Goal: Task Accomplishment & Management: Manage account settings

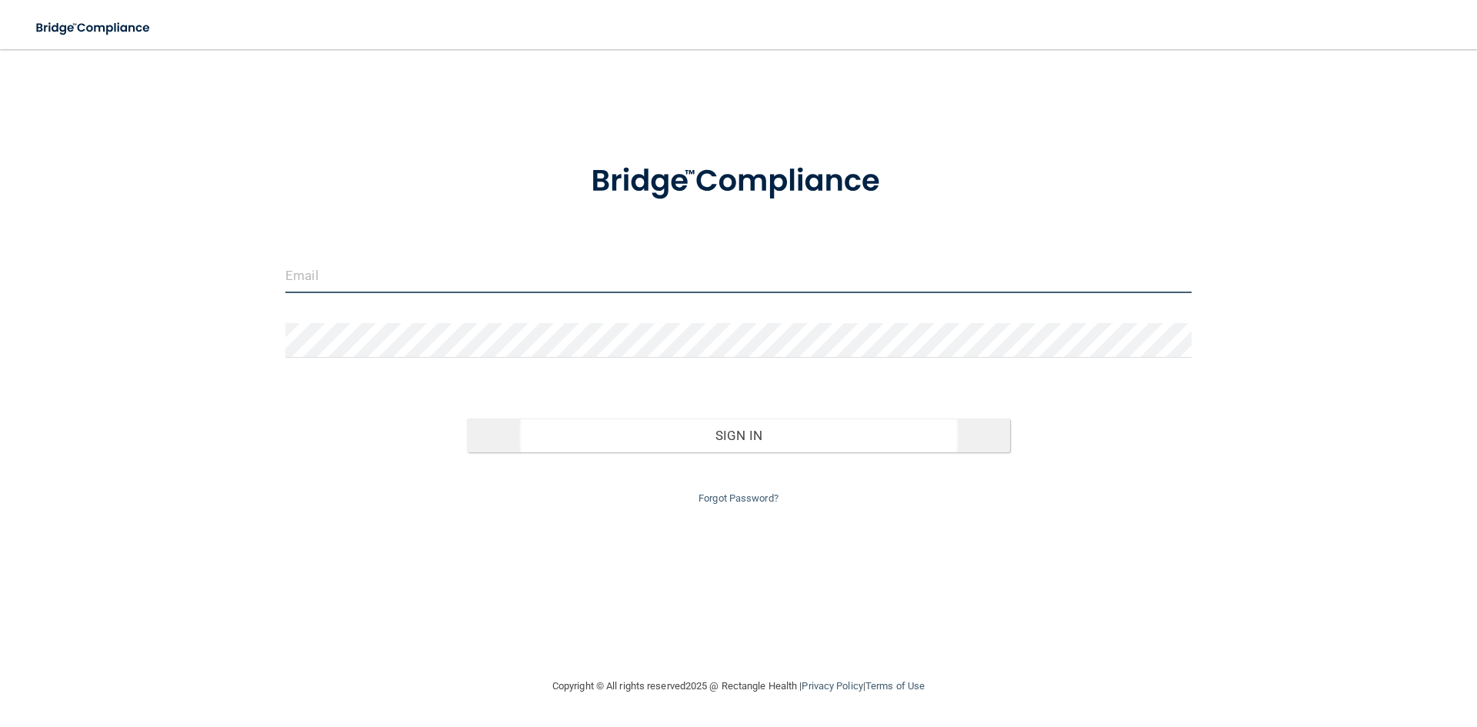
type input "[EMAIL_ADDRESS][DOMAIN_NAME]"
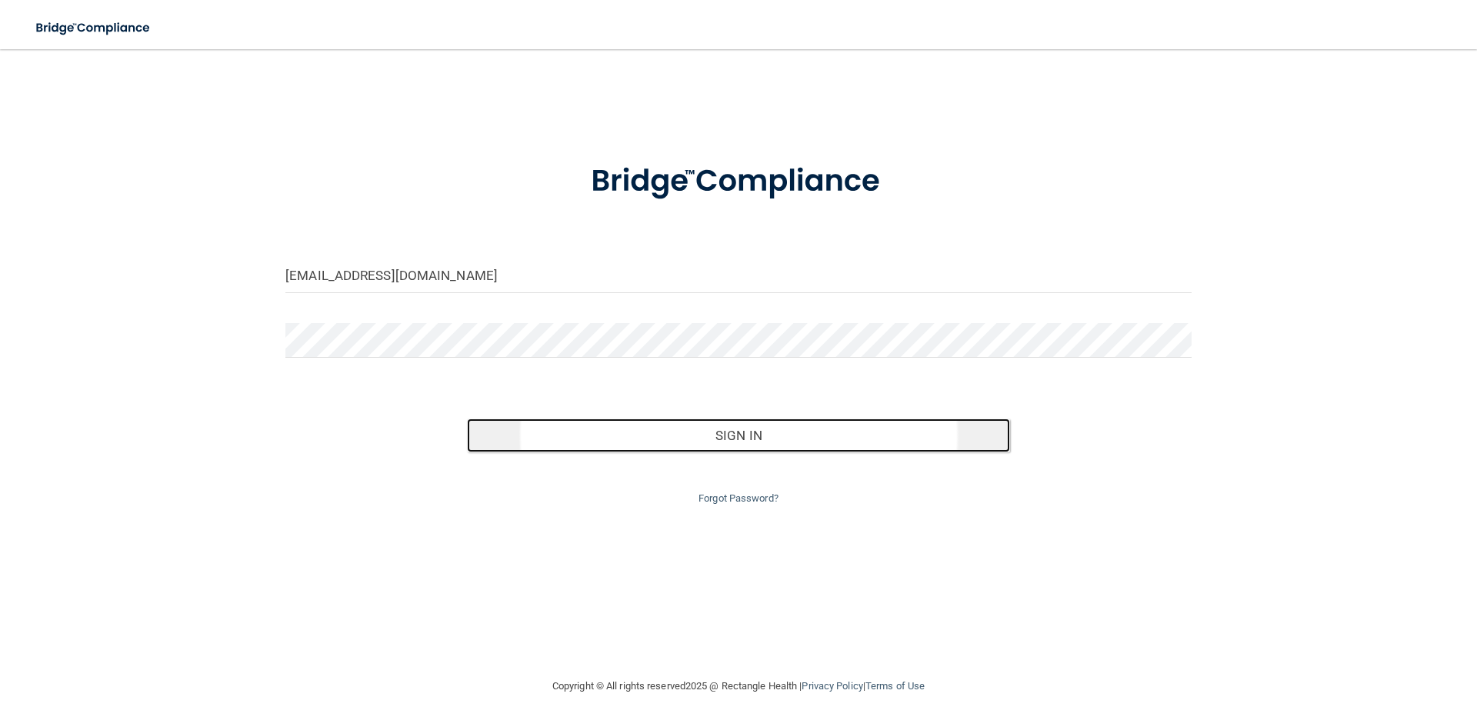
click at [716, 435] on button "Sign In" at bounding box center [739, 436] width 544 height 34
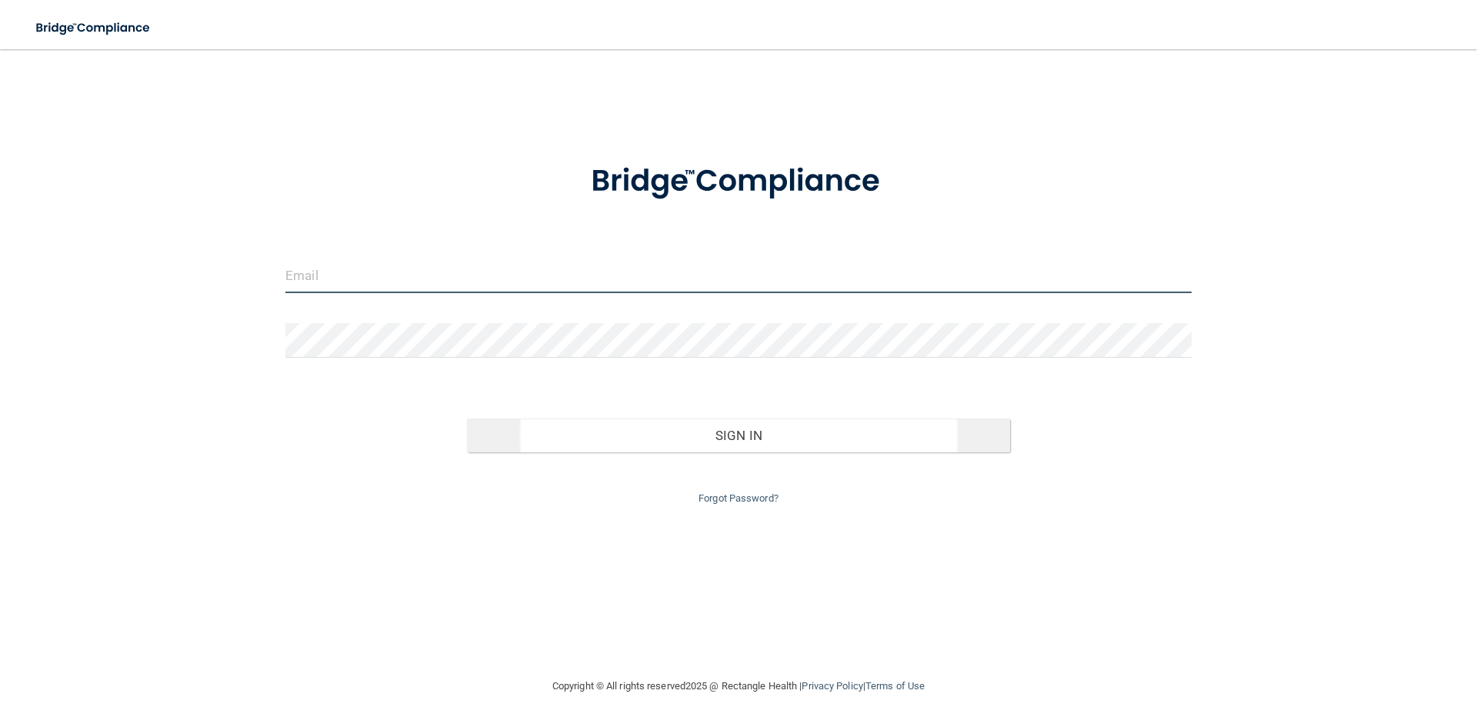
type input "[EMAIL_ADDRESS][DOMAIN_NAME]"
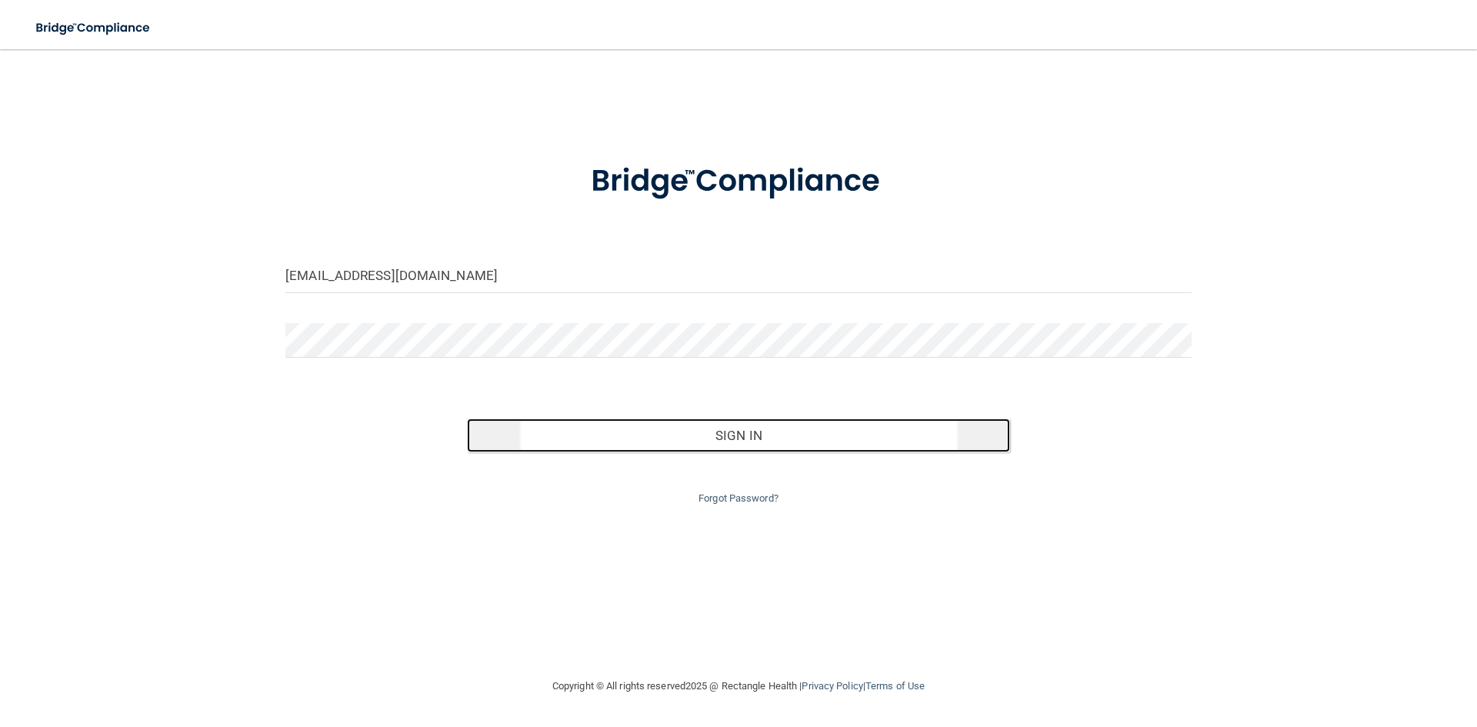
click at [735, 448] on button "Sign In" at bounding box center [739, 436] width 544 height 34
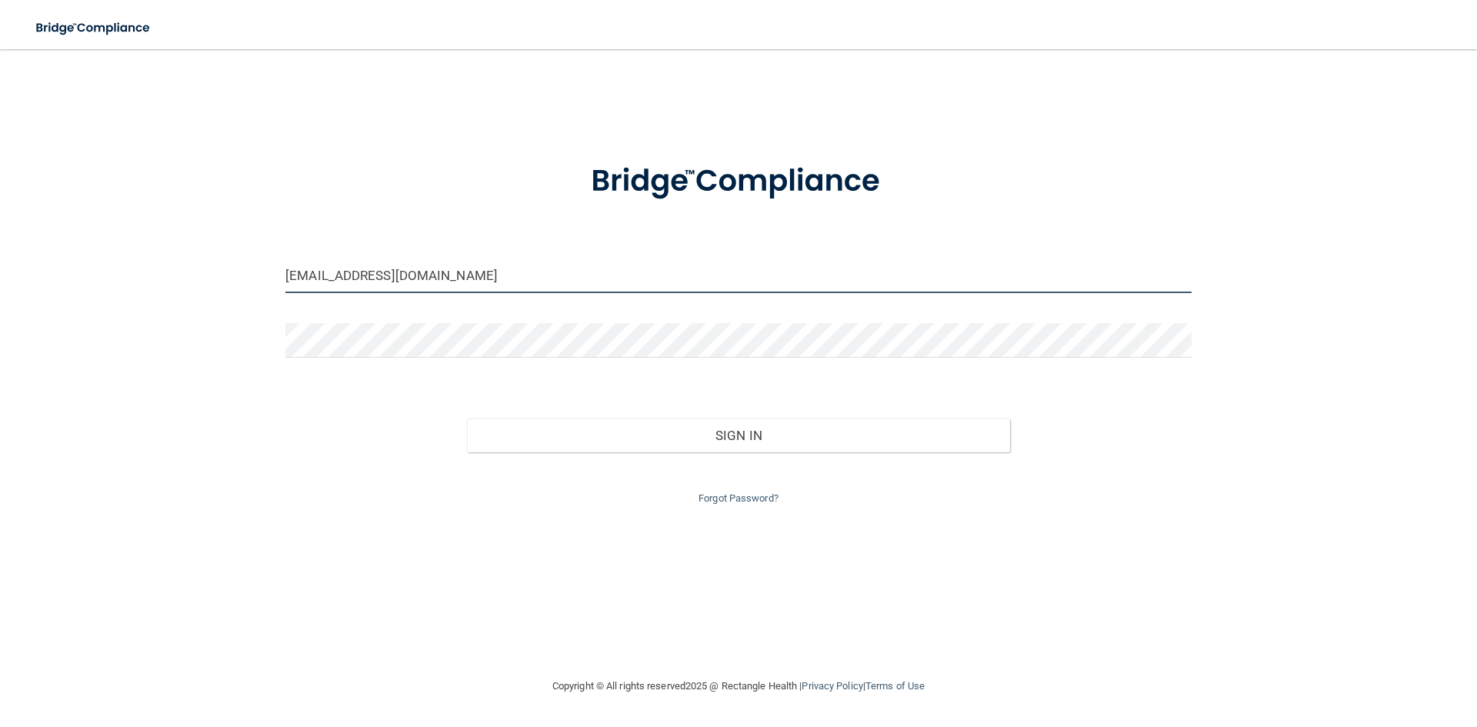
click at [519, 272] on input "[EMAIL_ADDRESS][DOMAIN_NAME]" at bounding box center [738, 276] width 906 height 35
type input "[EMAIL_ADDRESS][DOMAIN_NAME]"
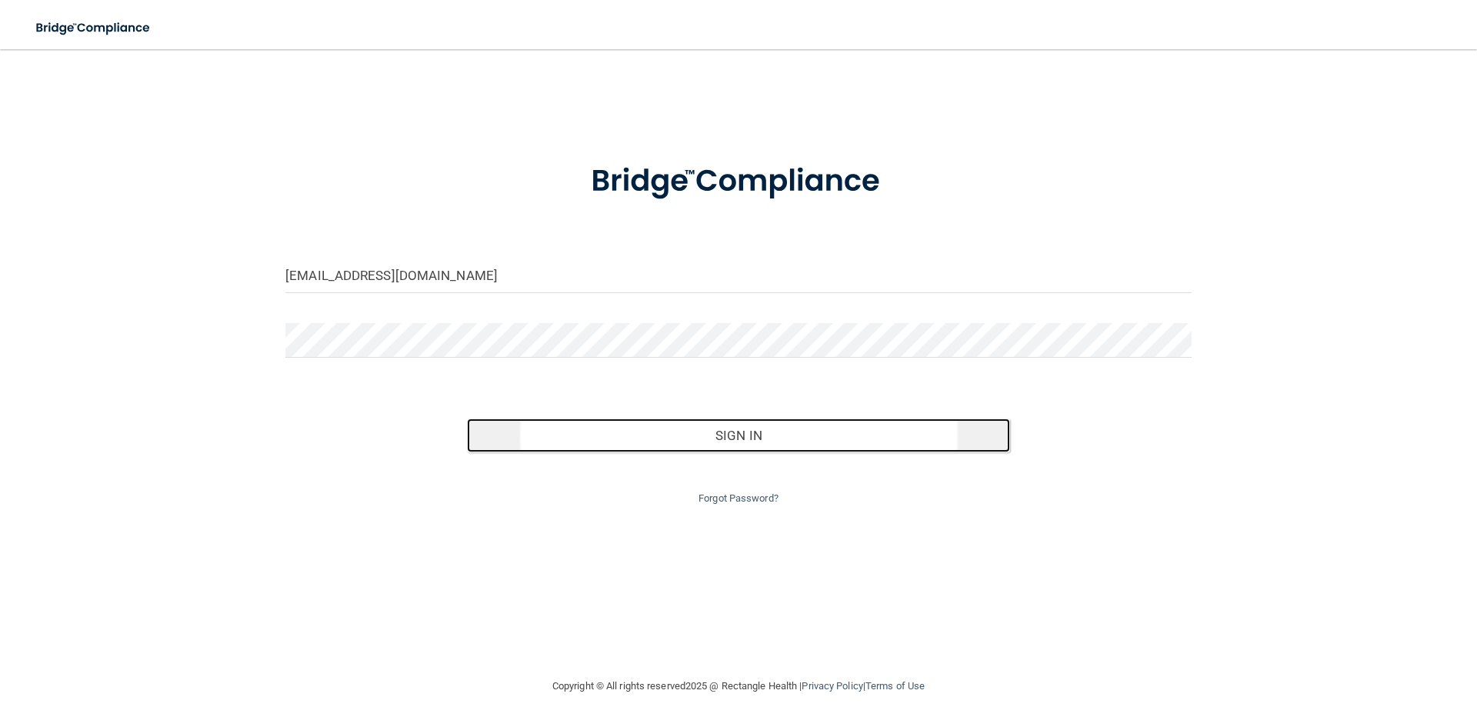
click at [733, 434] on button "Sign In" at bounding box center [739, 436] width 544 height 34
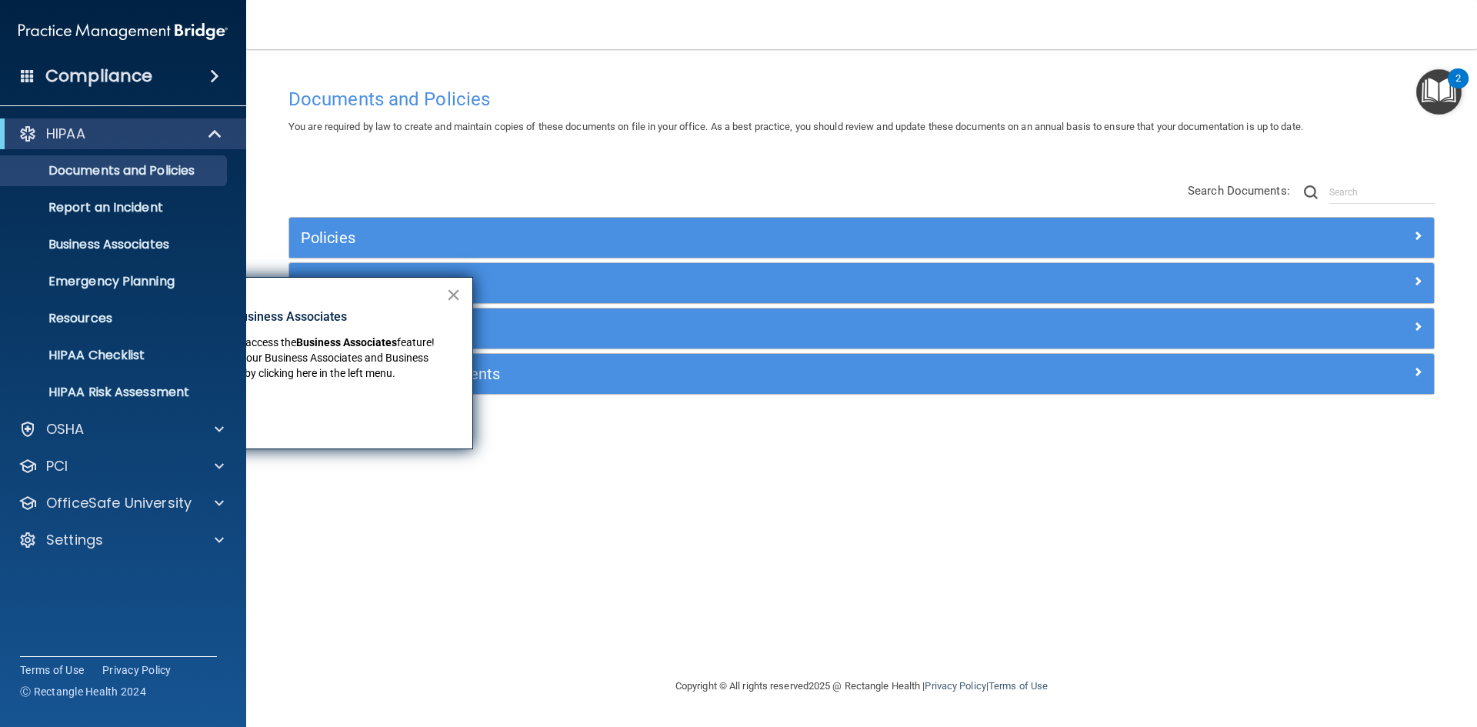
click at [454, 299] on button "×" at bounding box center [453, 294] width 15 height 25
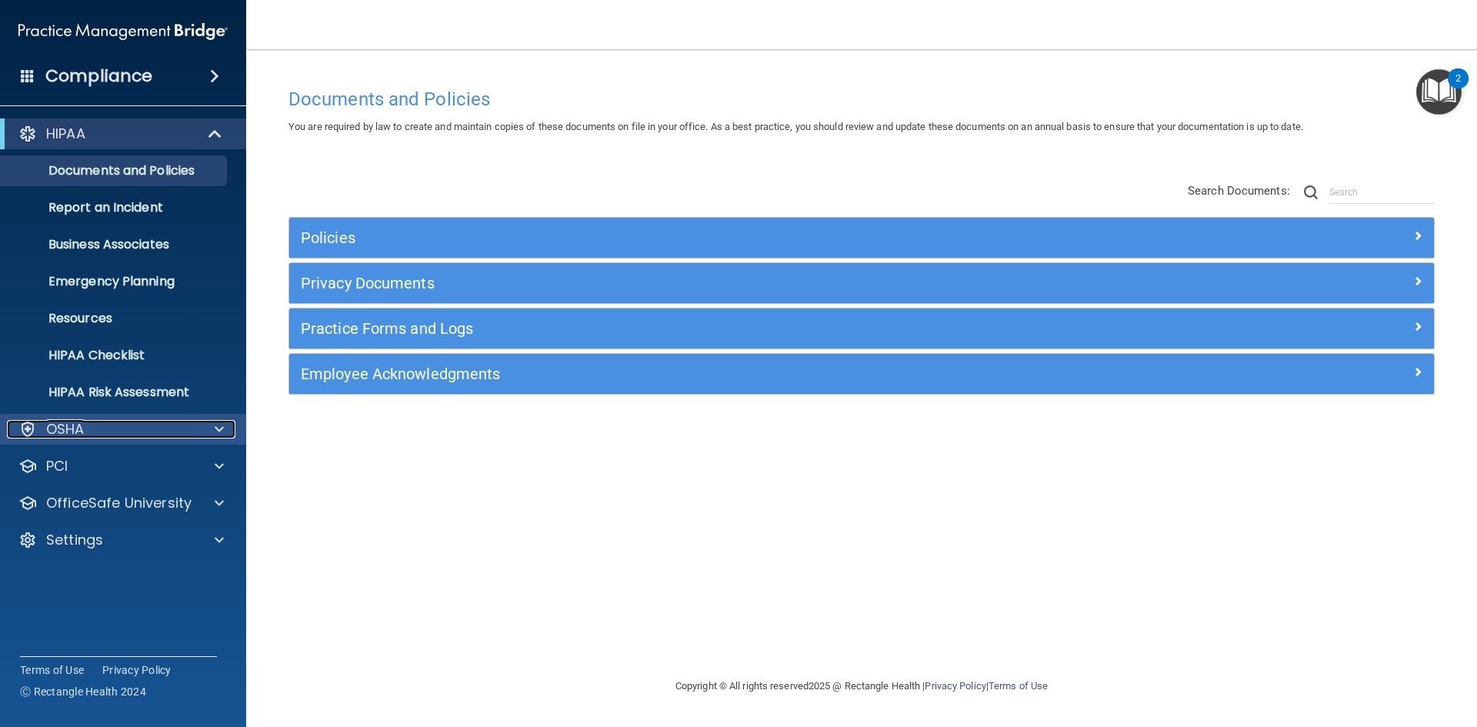
click at [215, 424] on span at bounding box center [219, 429] width 9 height 18
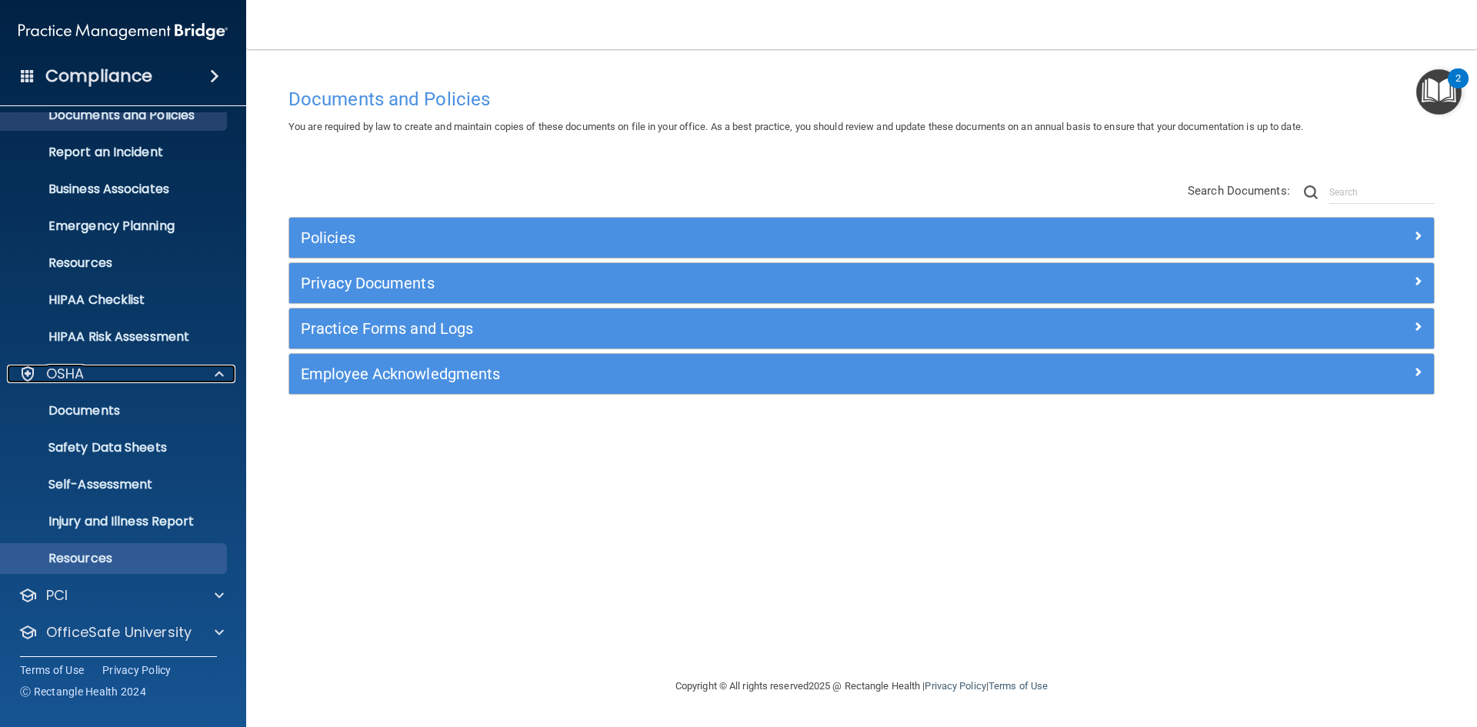
scroll to position [96, 0]
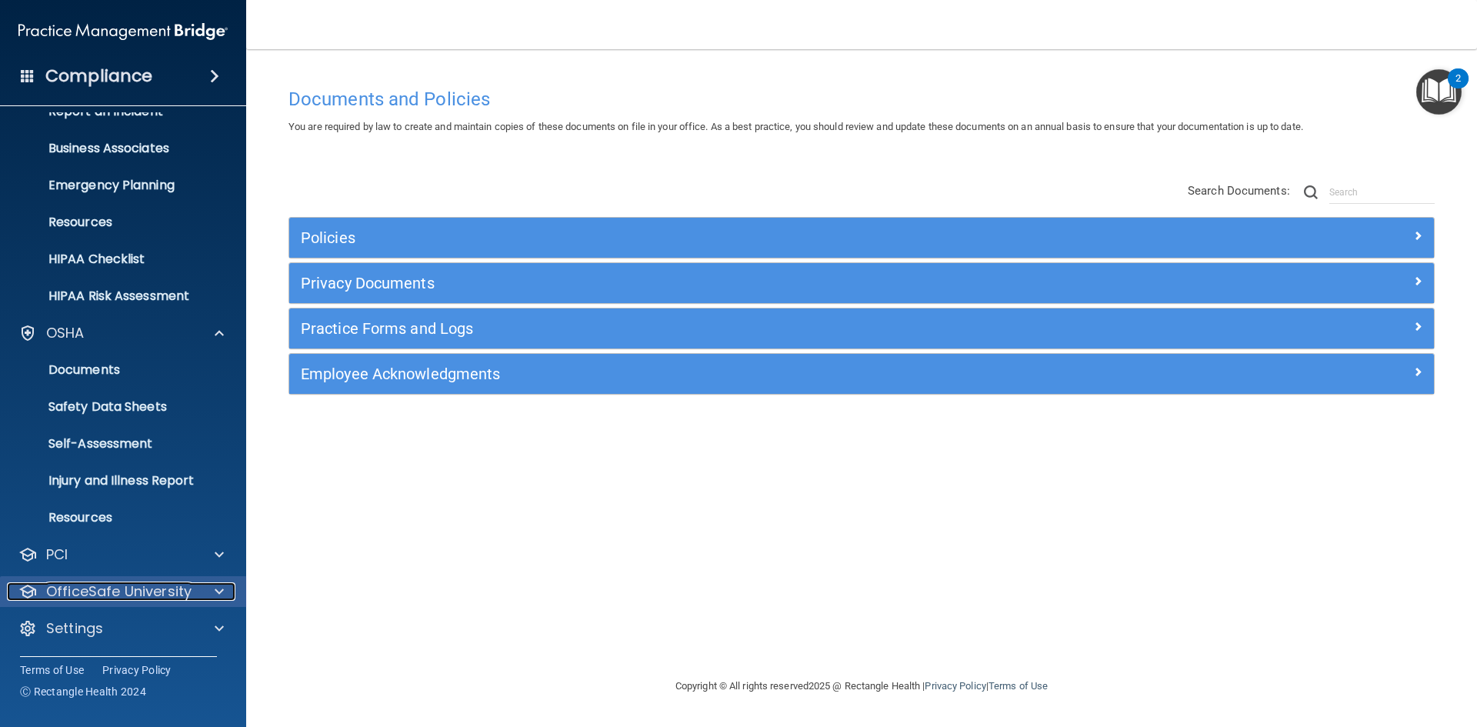
click at [135, 592] on p "OfficeSafe University" at bounding box center [118, 591] width 145 height 18
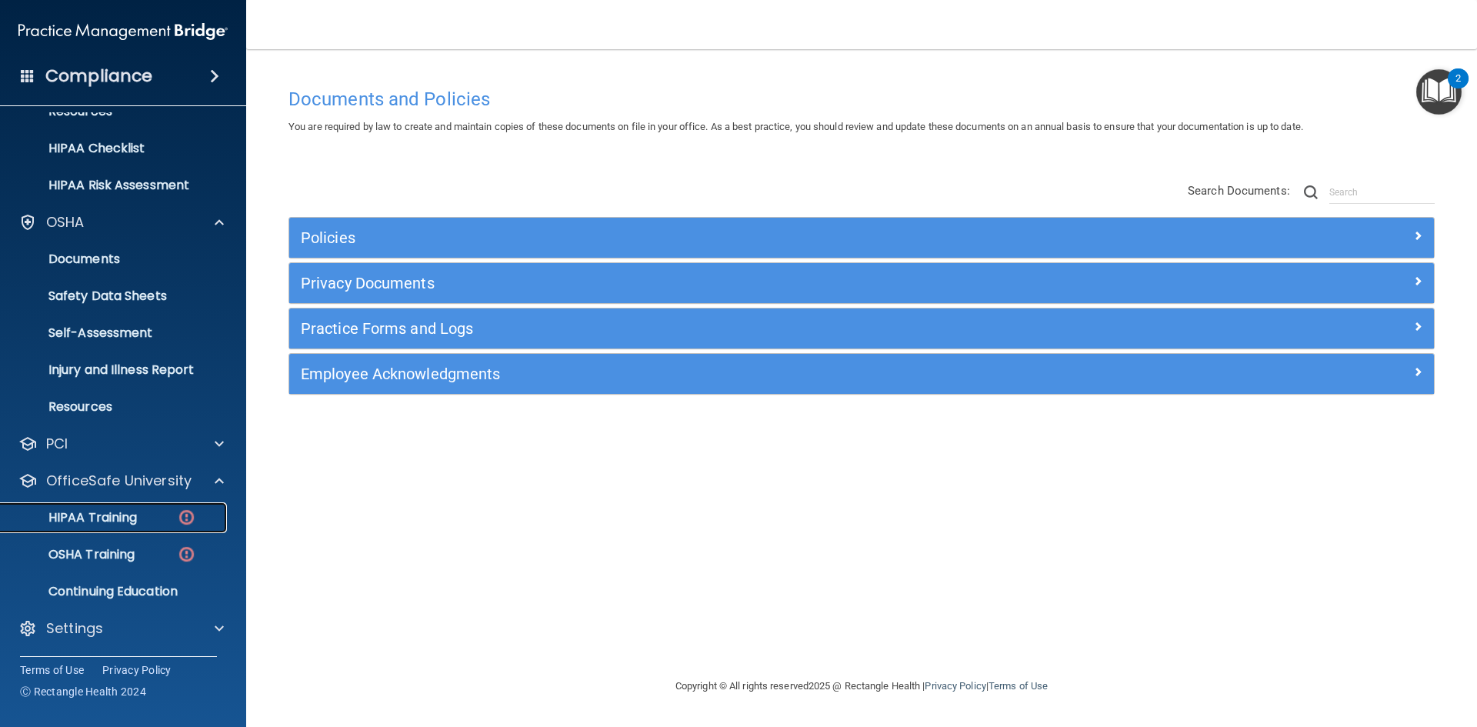
click at [131, 519] on p "HIPAA Training" at bounding box center [73, 517] width 127 height 15
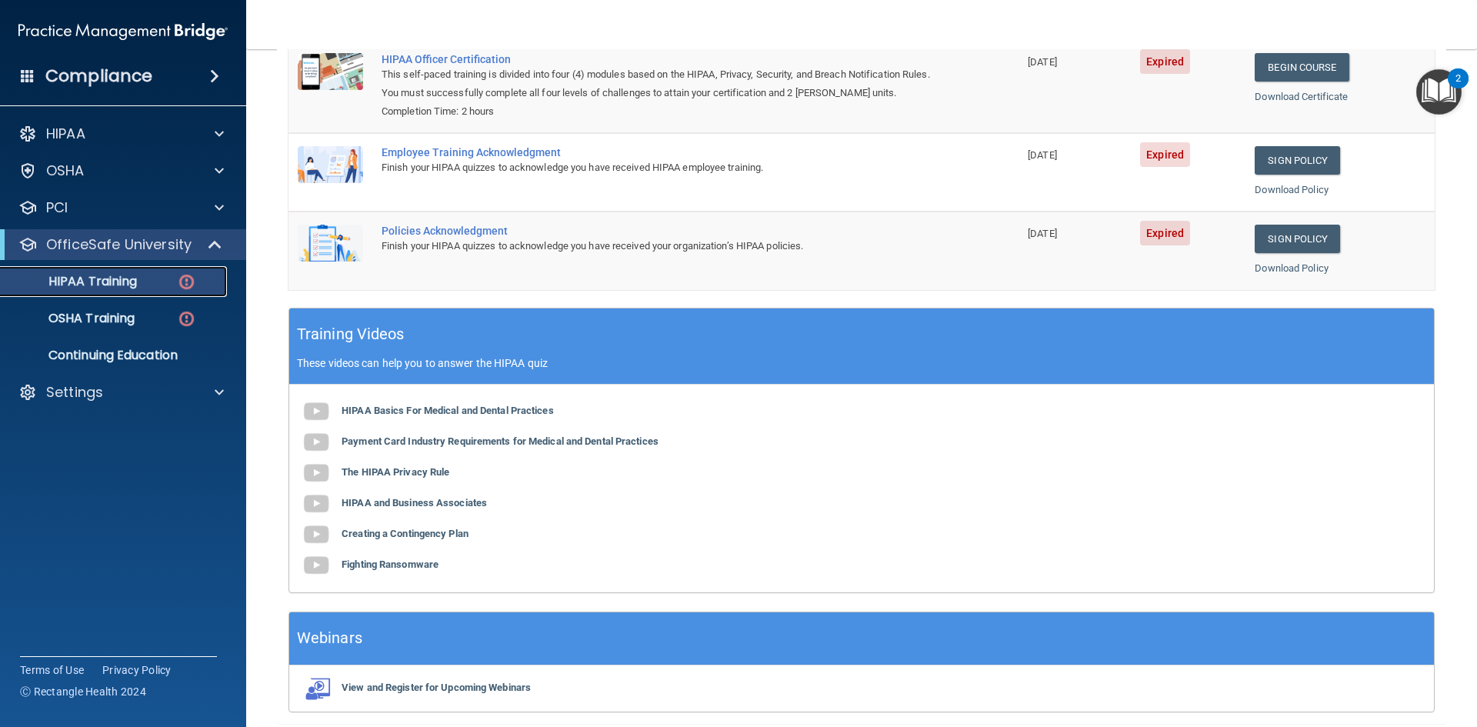
scroll to position [290, 0]
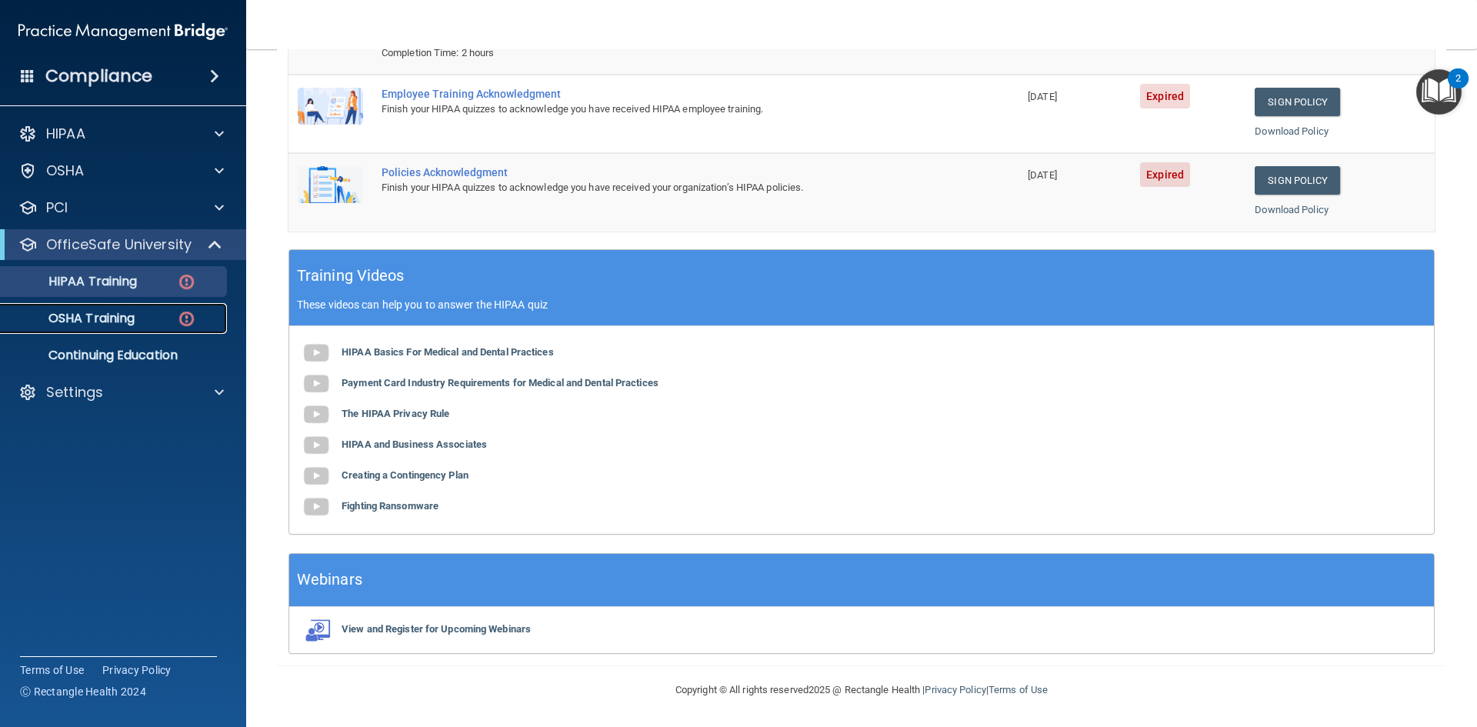
click at [83, 319] on p "OSHA Training" at bounding box center [72, 318] width 125 height 15
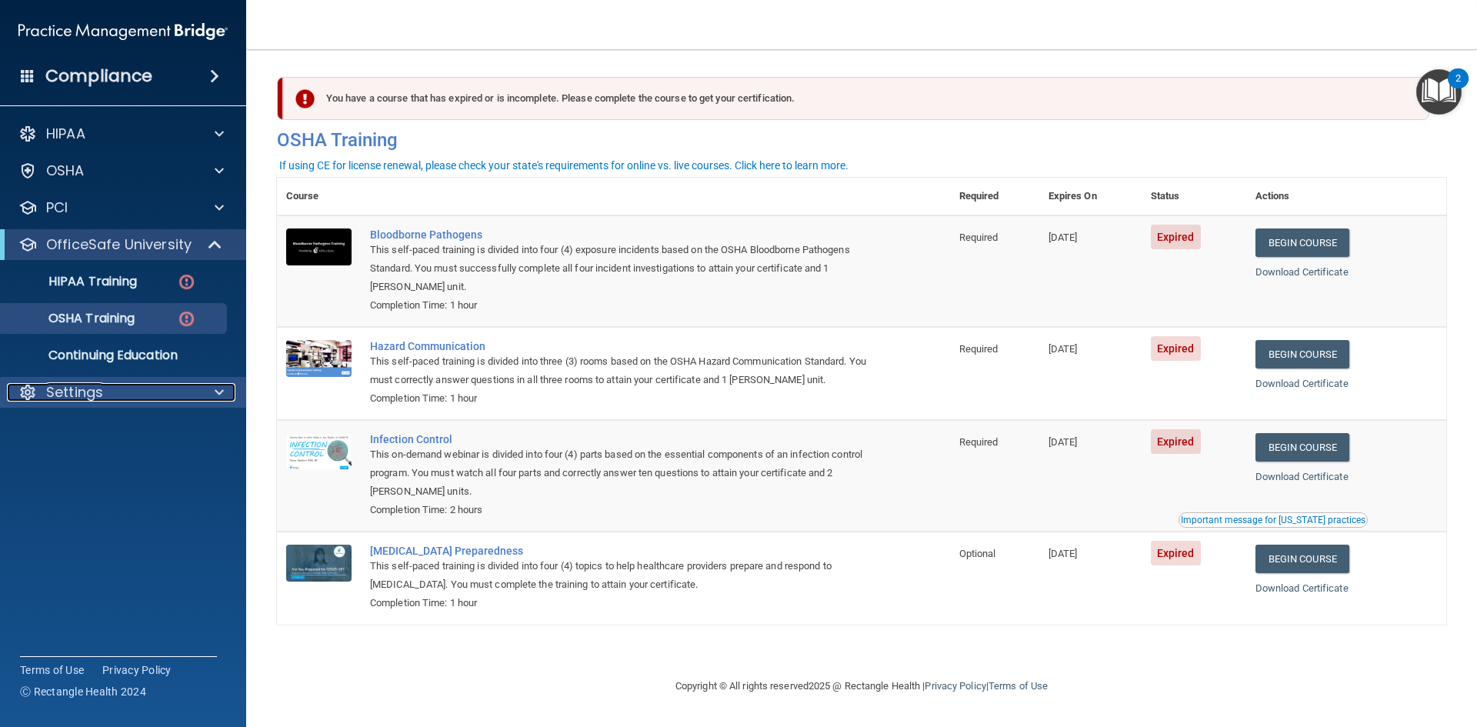
click at [214, 391] on div at bounding box center [217, 392] width 38 height 18
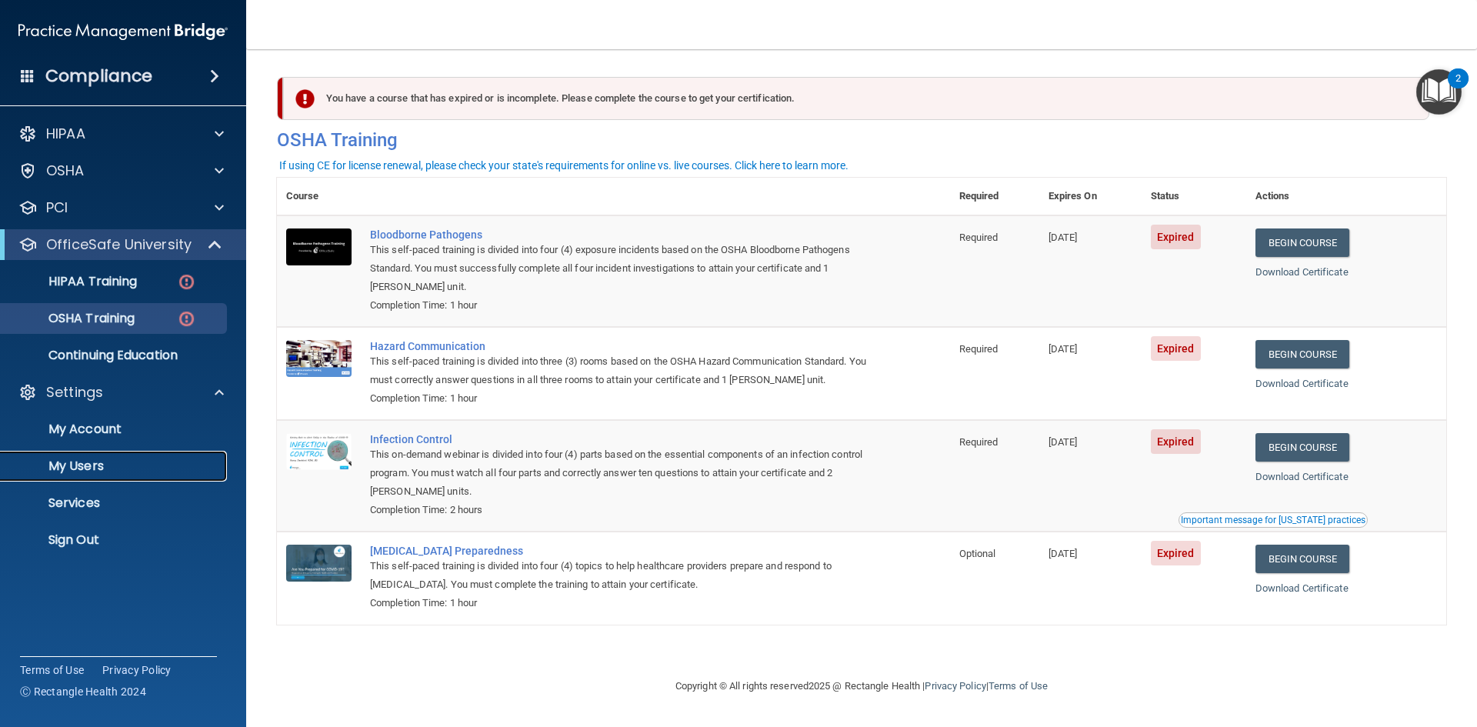
click at [77, 462] on p "My Users" at bounding box center [115, 466] width 210 height 15
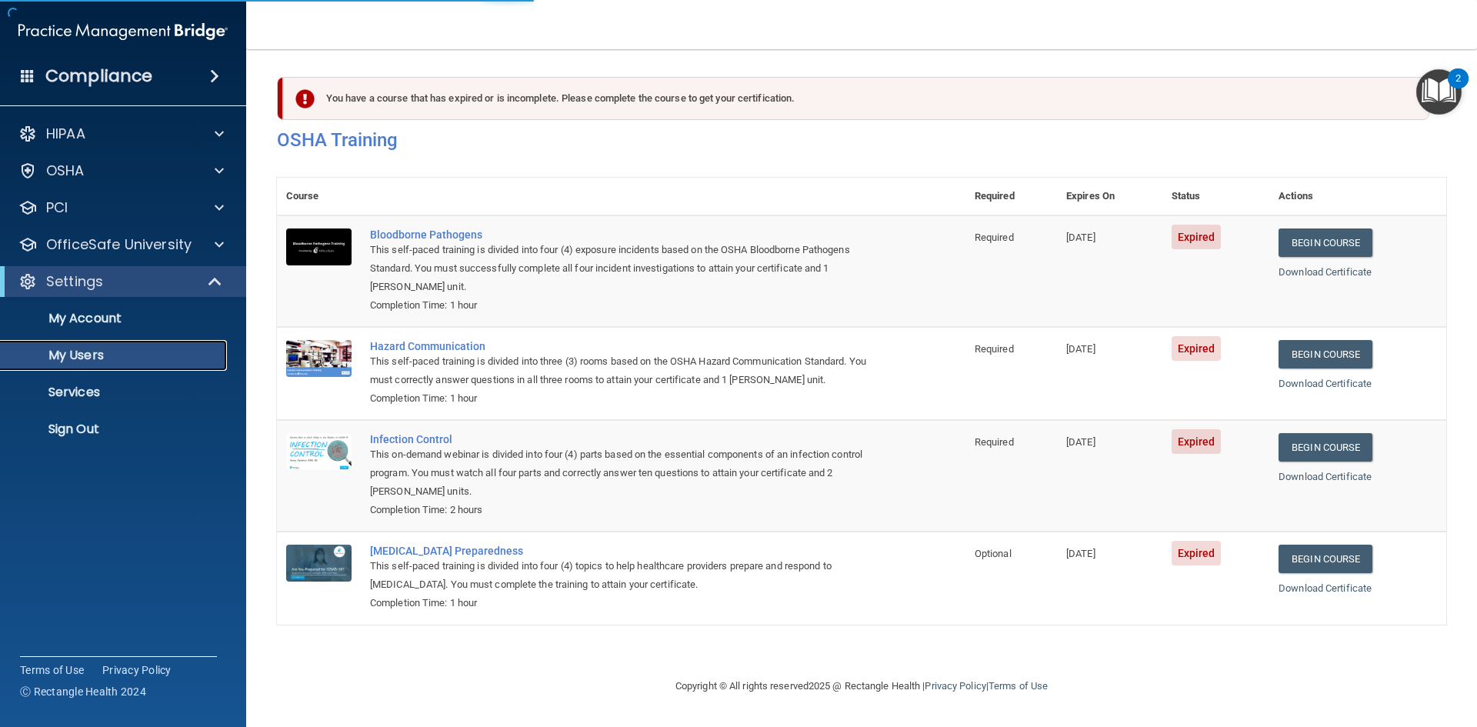
select select "20"
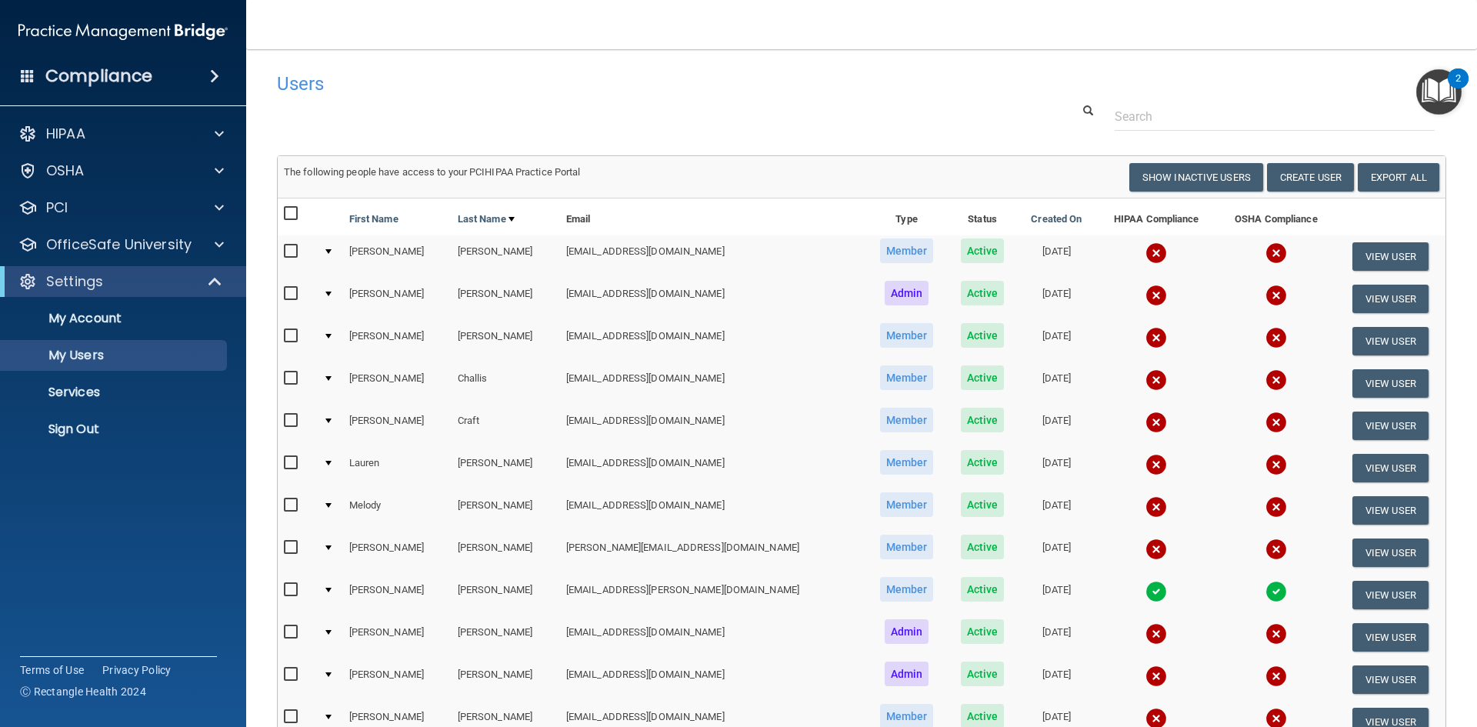
drag, startPoint x: 933, startPoint y: 347, endPoint x: 777, endPoint y: 95, distance: 296.1
click at [778, 95] on div "Users" at bounding box center [613, 84] width 696 height 38
click at [289, 335] on input "checkbox" at bounding box center [293, 336] width 18 height 12
checkbox input "true"
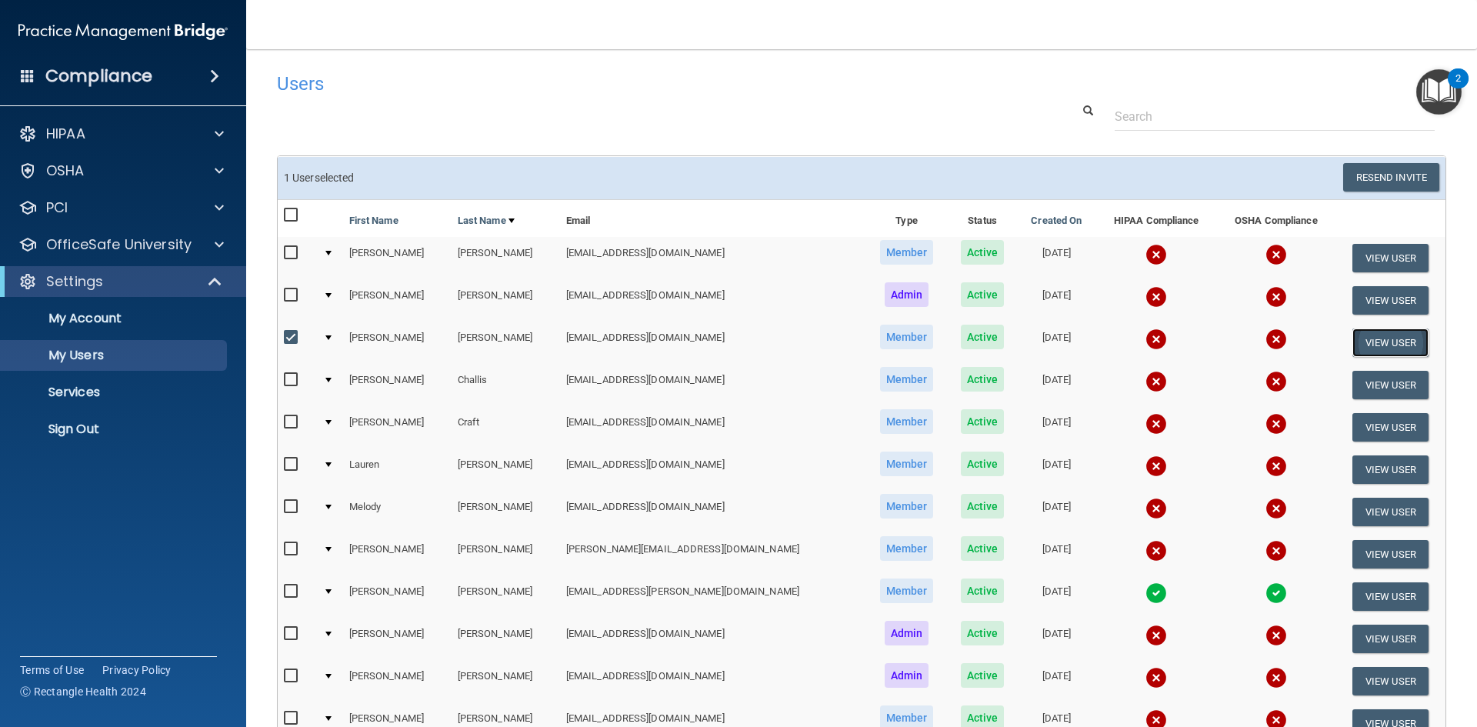
click at [1360, 342] on button "View User" at bounding box center [1391, 343] width 76 height 28
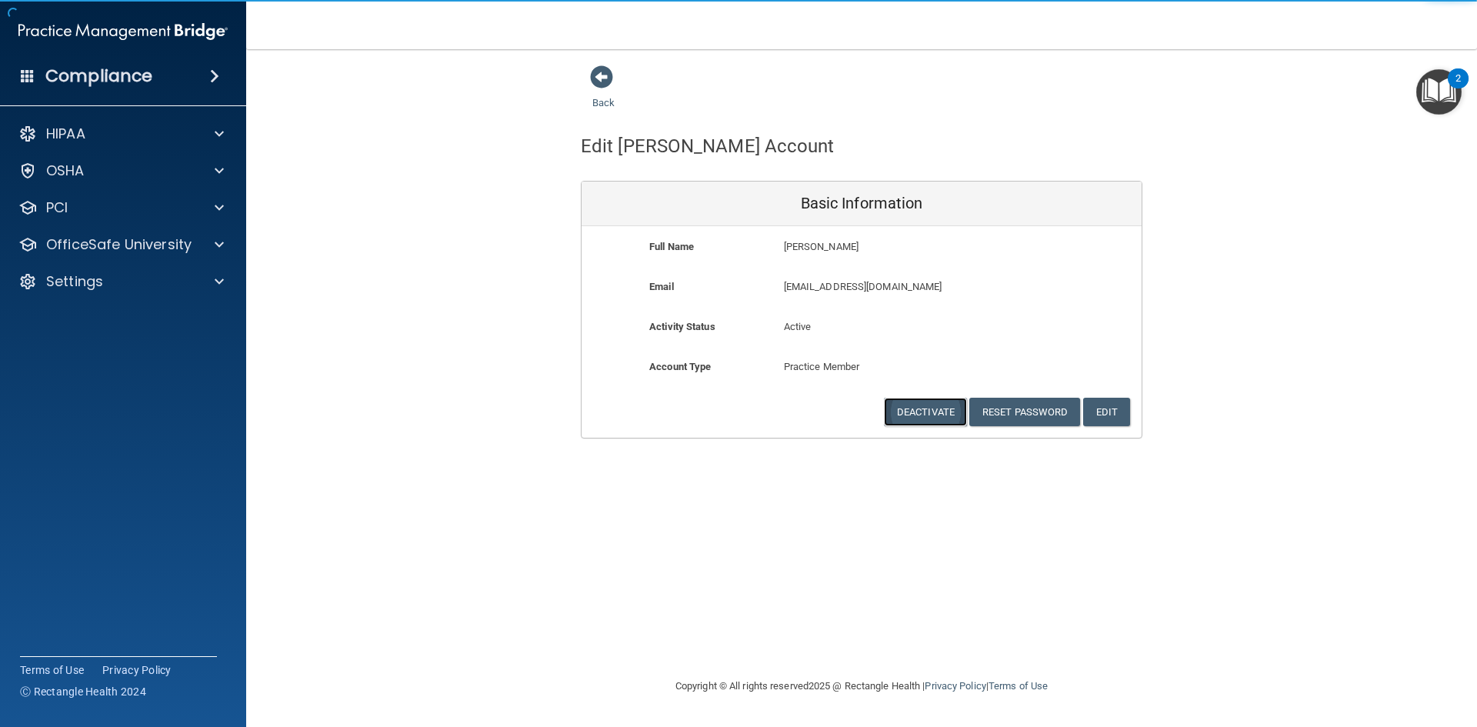
click at [917, 415] on button "Deactivate" at bounding box center [925, 412] width 83 height 28
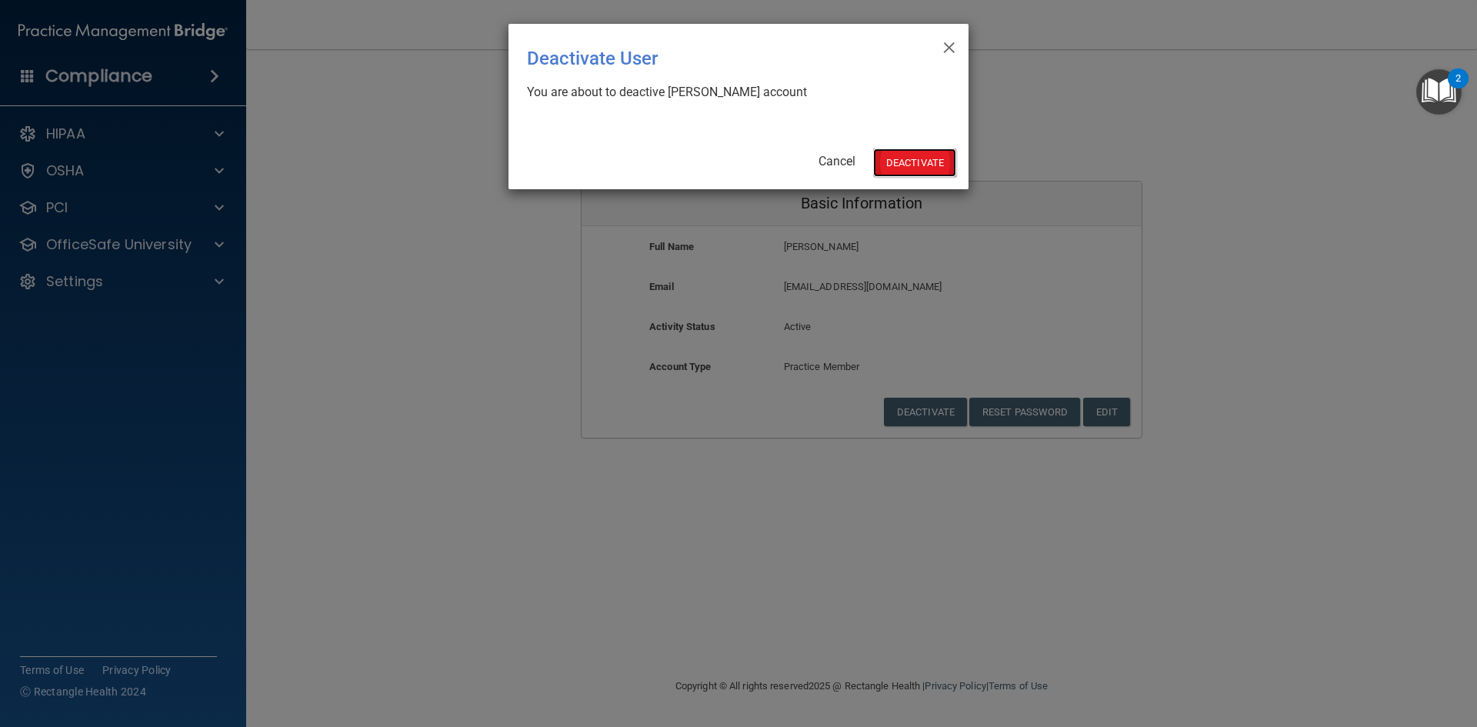
click at [913, 159] on button "Deactivate" at bounding box center [914, 162] width 83 height 28
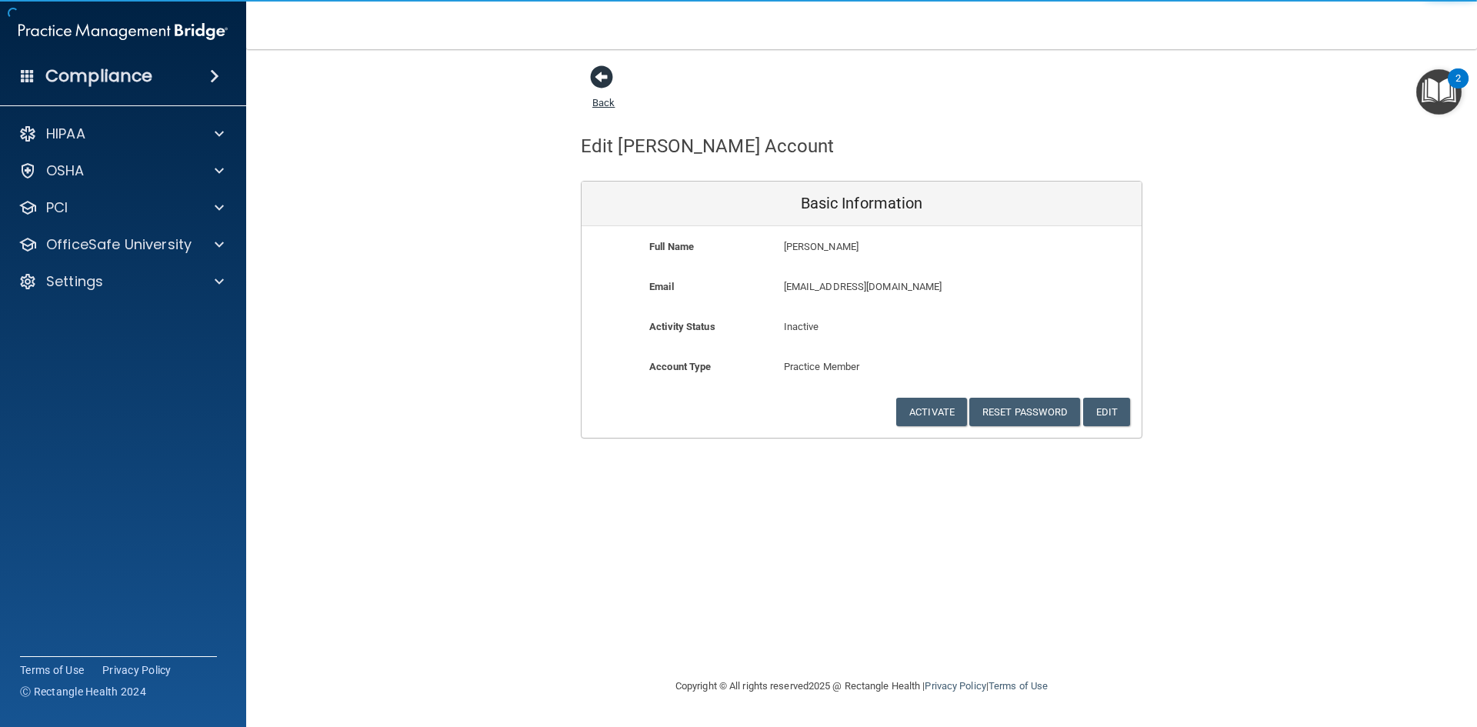
click at [606, 86] on span at bounding box center [601, 76] width 23 height 23
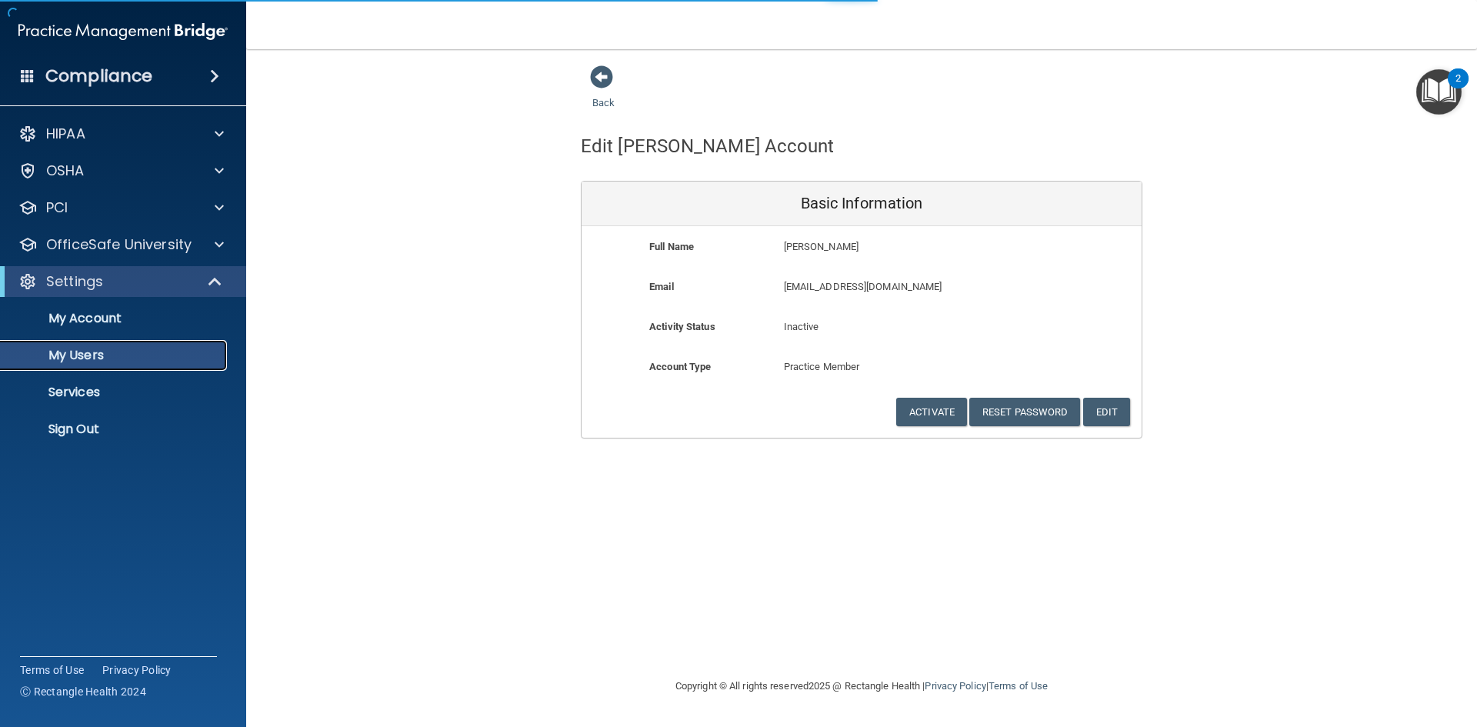
click at [81, 359] on p "My Users" at bounding box center [115, 355] width 210 height 15
select select "20"
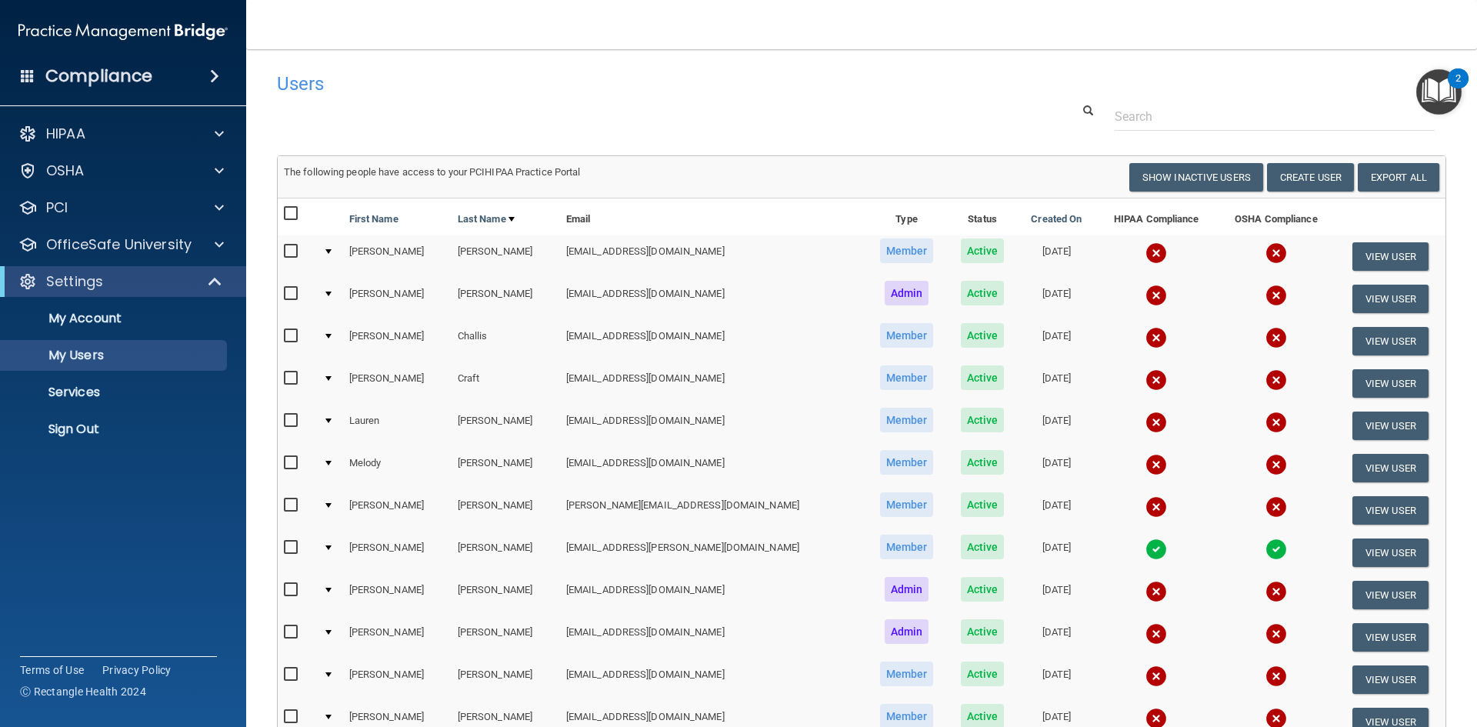
click at [285, 418] on input "checkbox" at bounding box center [293, 421] width 18 height 12
checkbox input "true"
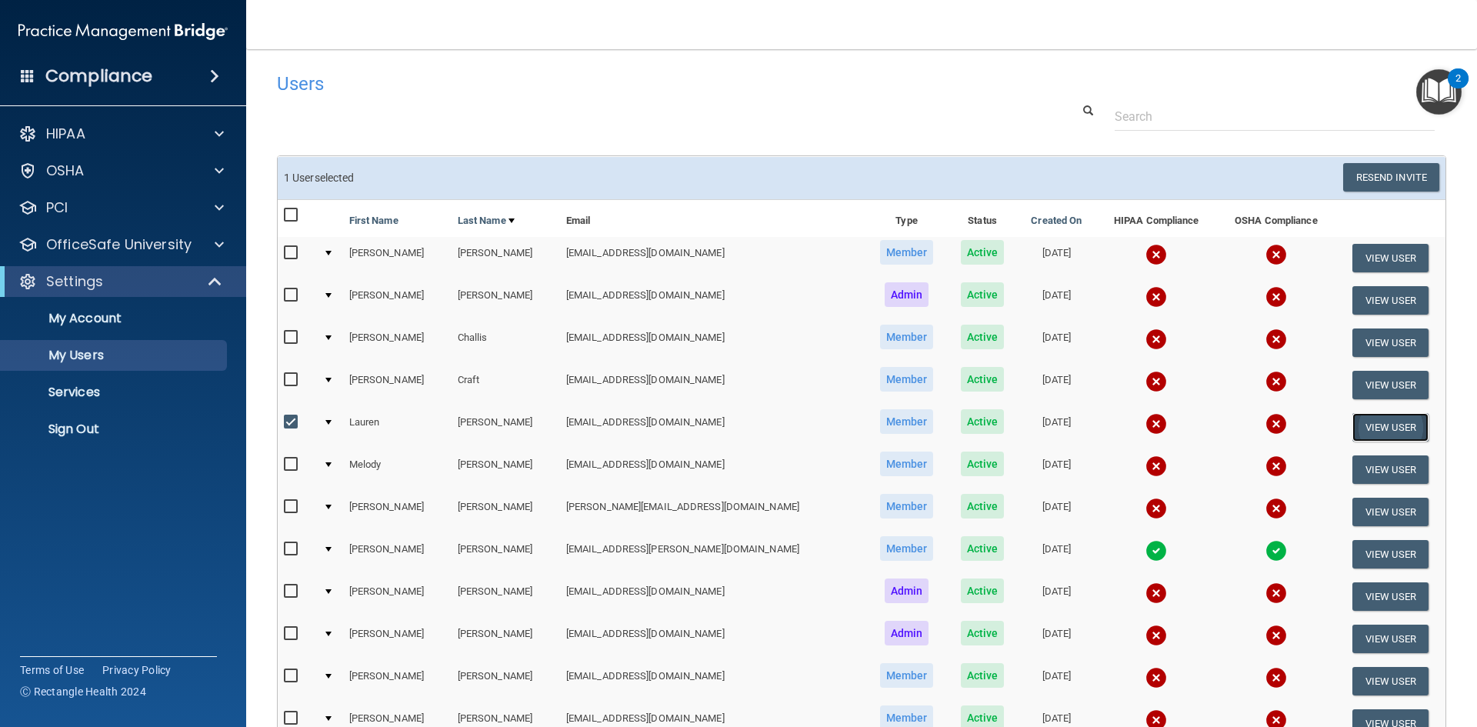
click at [1379, 421] on button "View User" at bounding box center [1391, 427] width 76 height 28
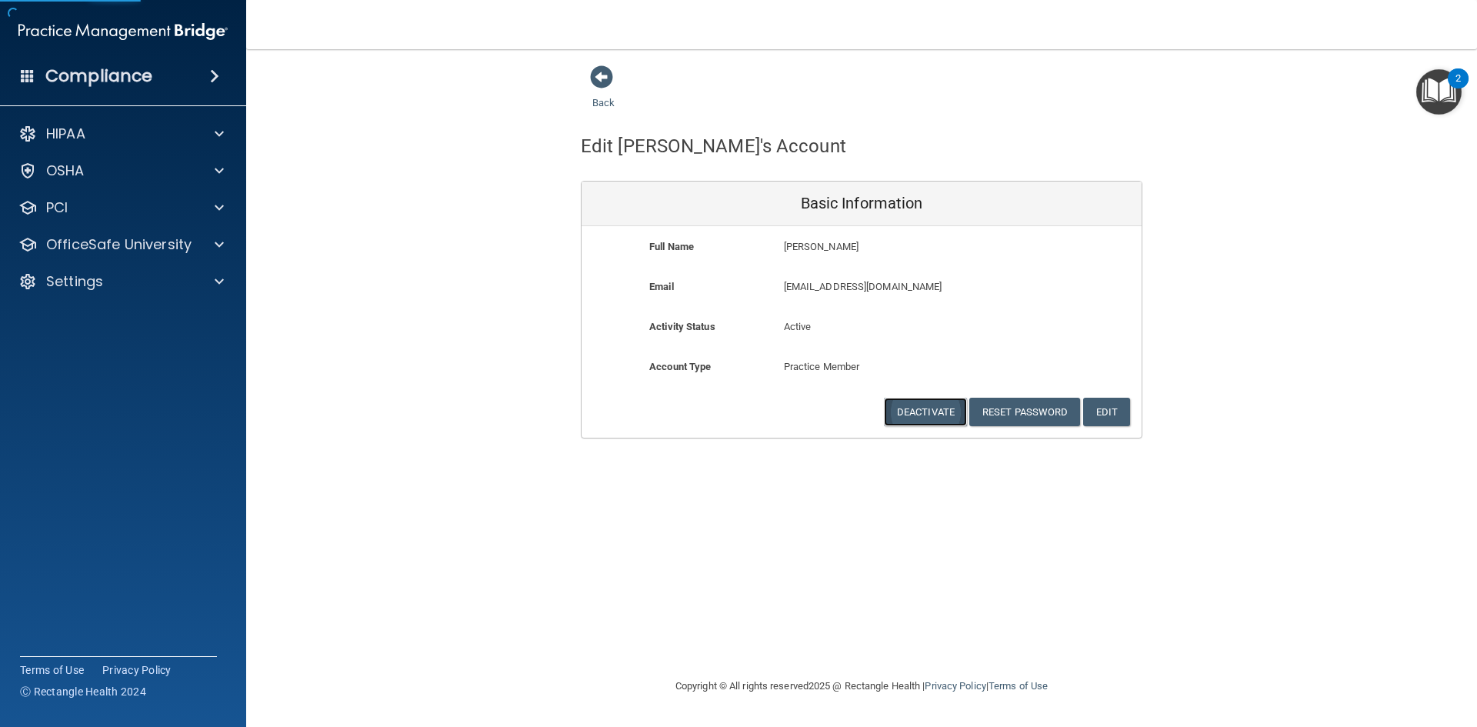
click at [923, 407] on button "Deactivate" at bounding box center [925, 412] width 83 height 28
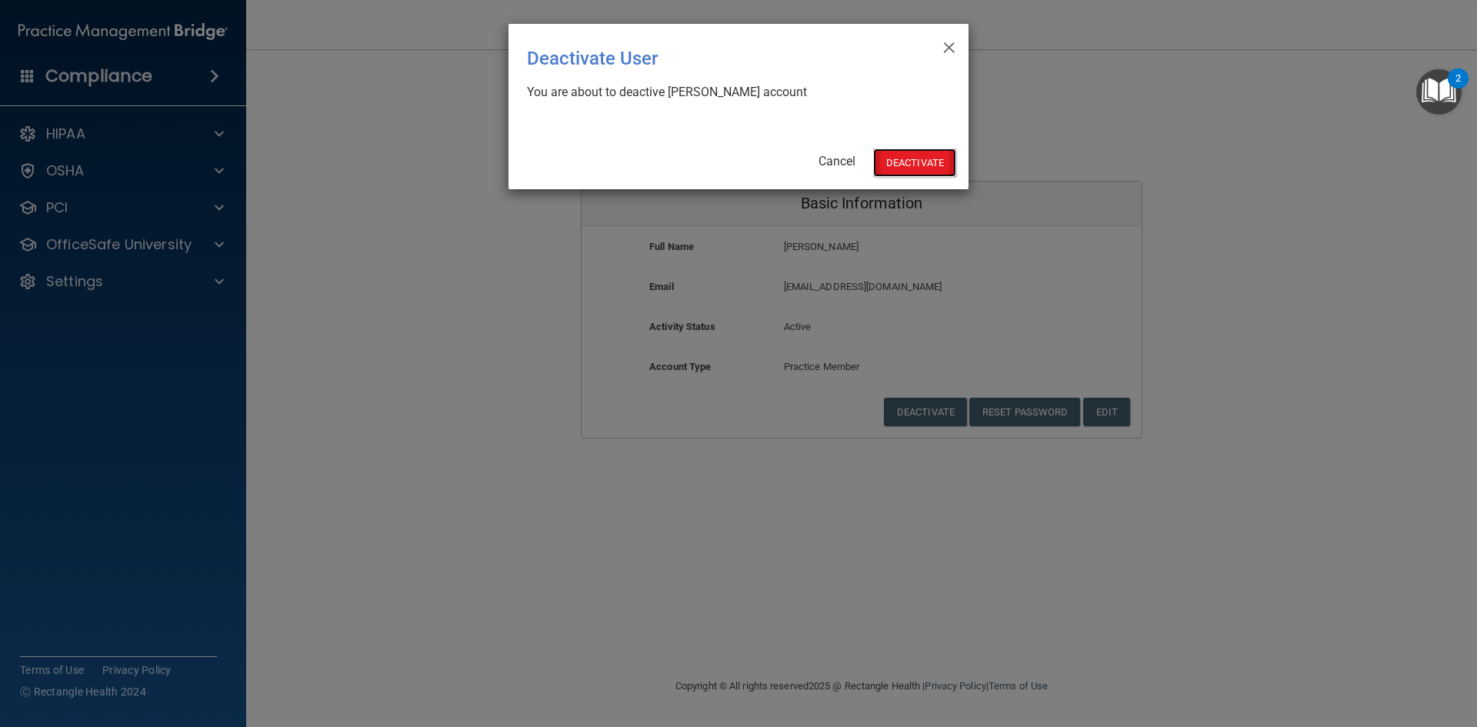
click at [913, 153] on button "Deactivate" at bounding box center [914, 162] width 83 height 28
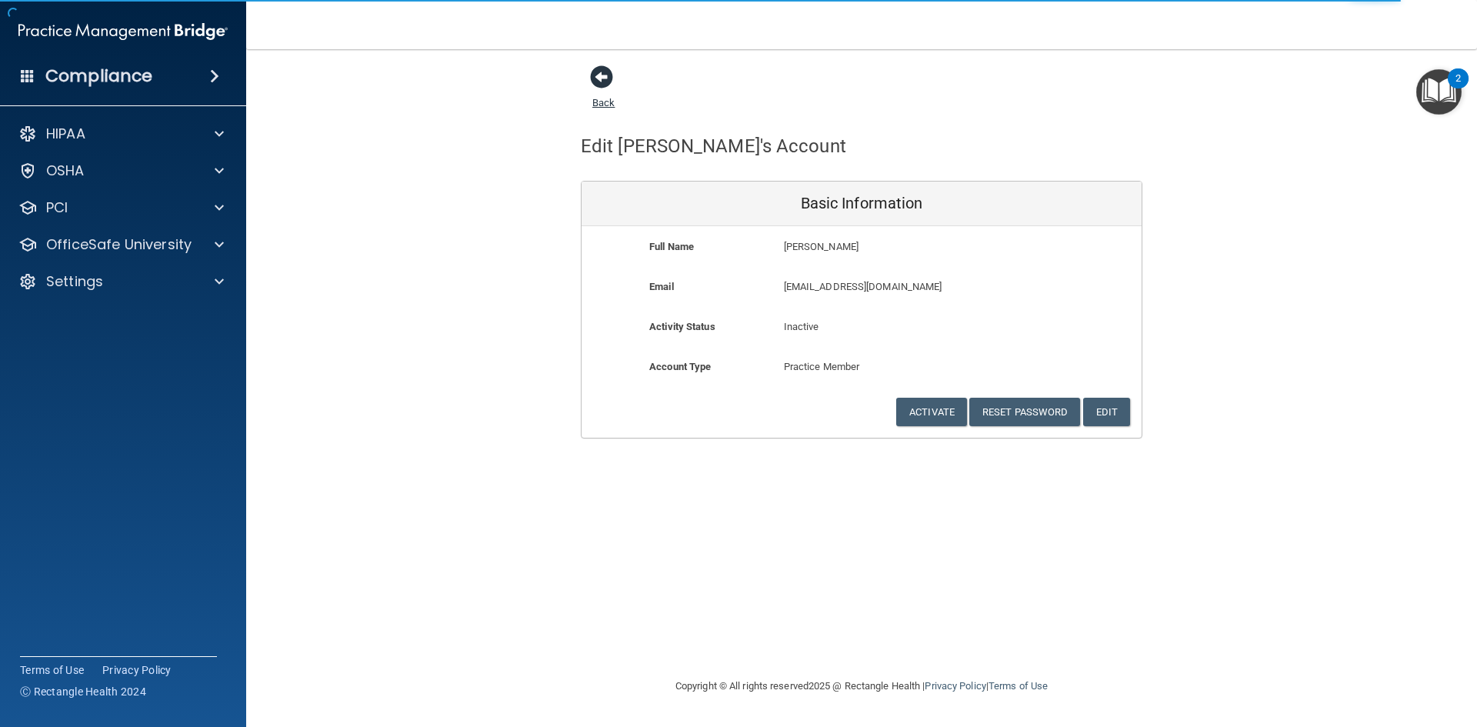
click at [608, 80] on span at bounding box center [601, 76] width 23 height 23
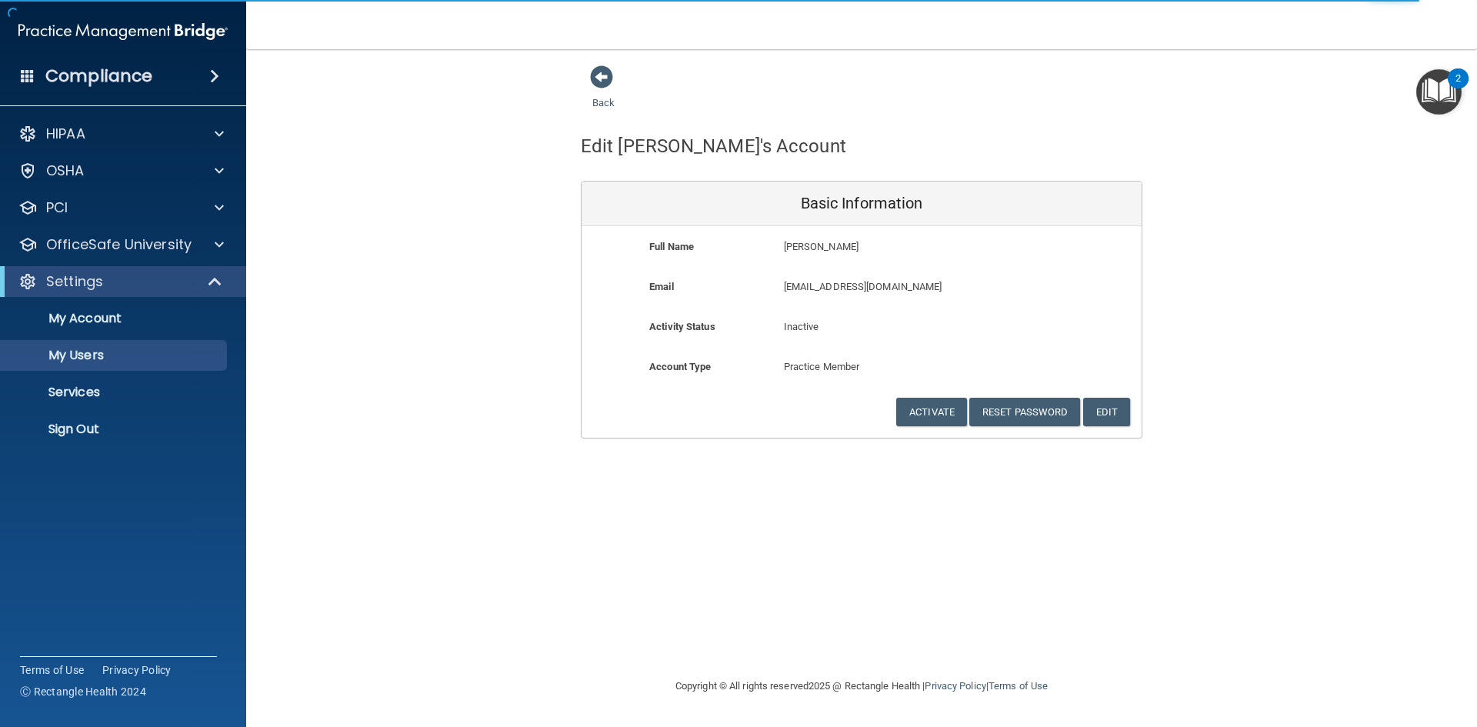
select select "20"
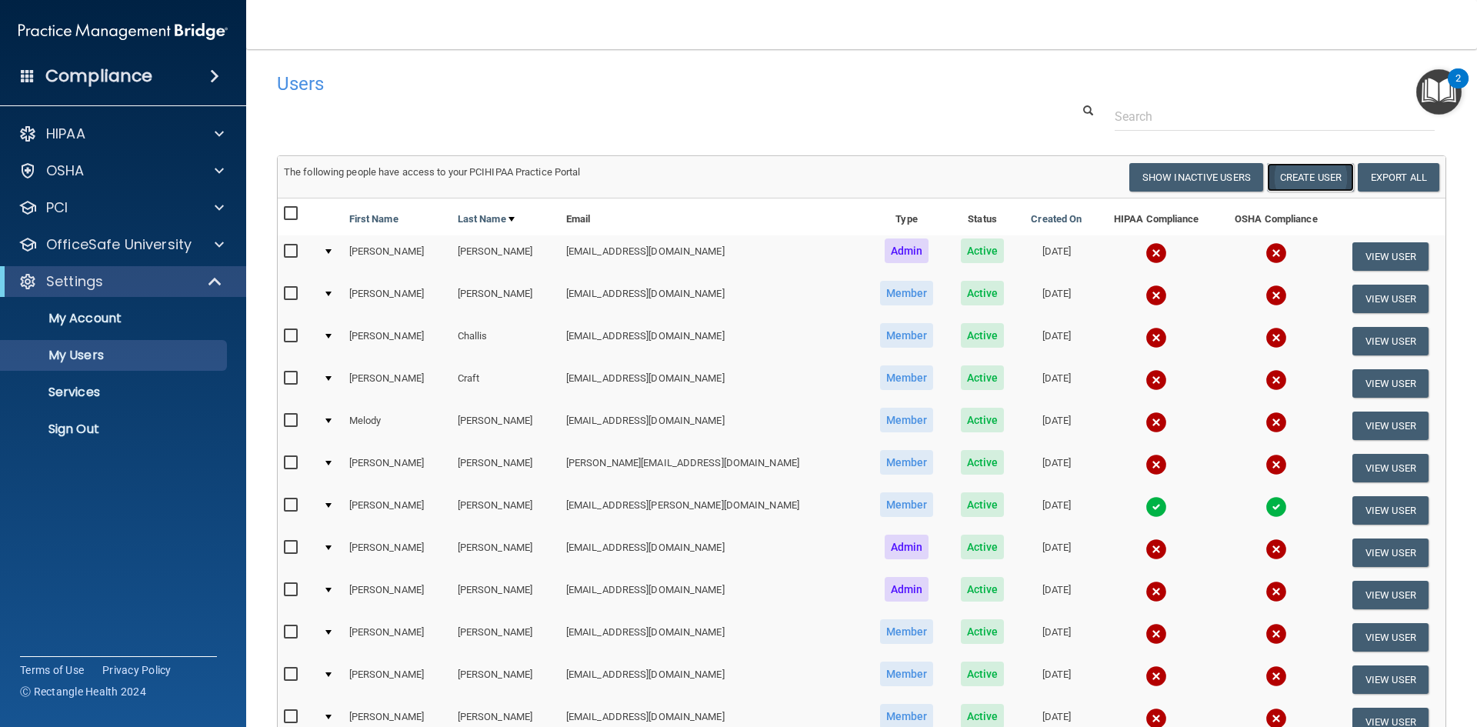
click at [1322, 175] on button "Create User" at bounding box center [1310, 177] width 87 height 28
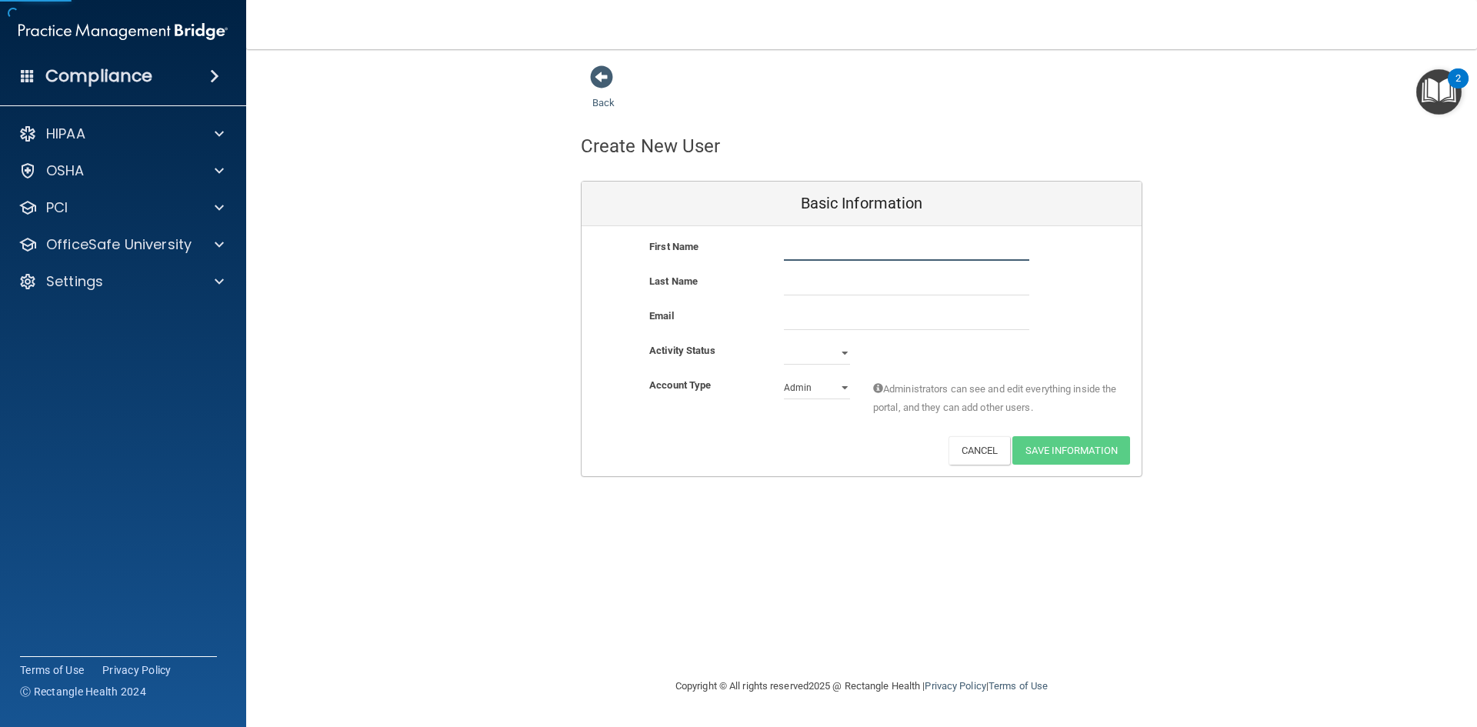
click at [830, 255] on input "text" at bounding box center [906, 249] width 245 height 23
type input "Sonia"
type input "Herrington"
paste input "mtherrin@hotmail.com"
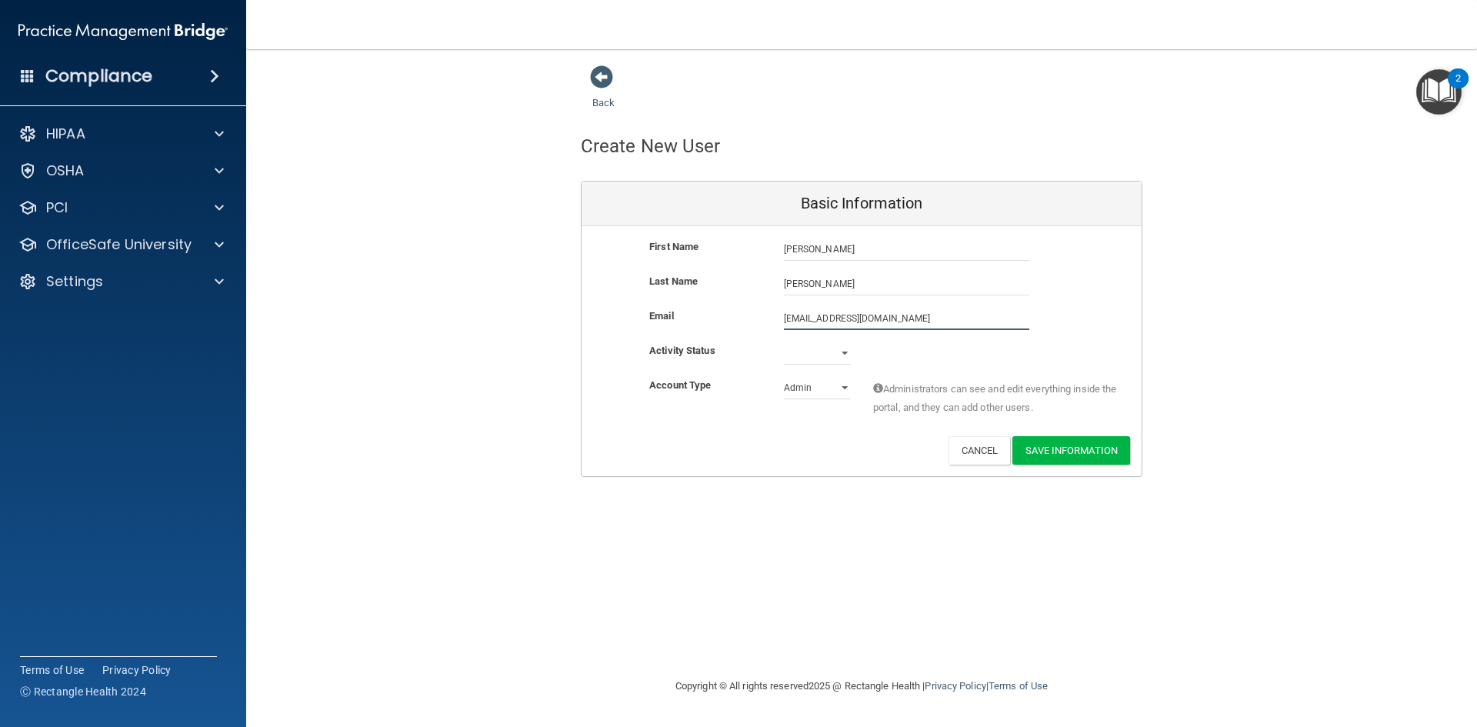
type input "mtherrin@hotmail.com"
click at [800, 354] on select "Active Inactive" at bounding box center [817, 353] width 66 height 23
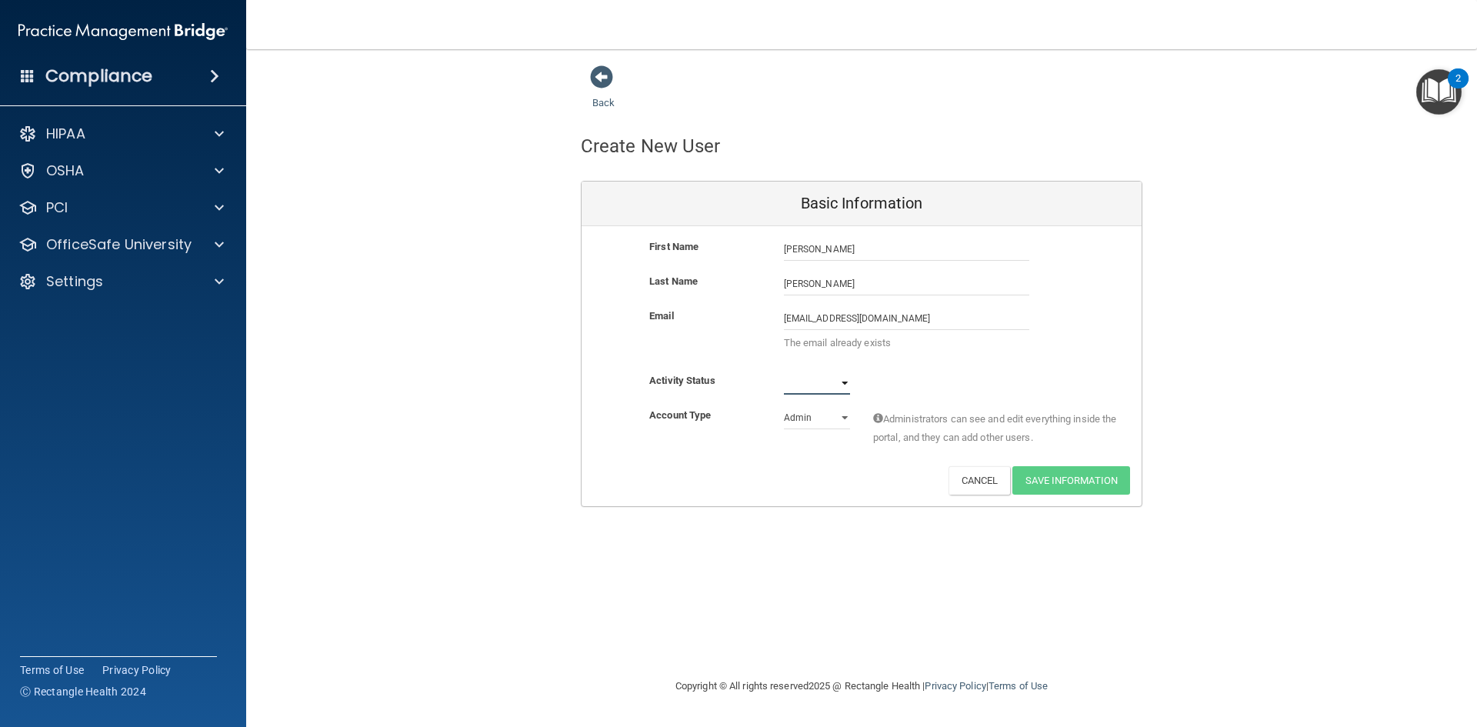
select select "active"
click at [784, 372] on select "Active Inactive" at bounding box center [817, 383] width 66 height 23
click at [805, 422] on select "Admin Member" at bounding box center [817, 417] width 66 height 23
select select "practice_member"
click at [784, 406] on select "Admin Member" at bounding box center [817, 417] width 66 height 23
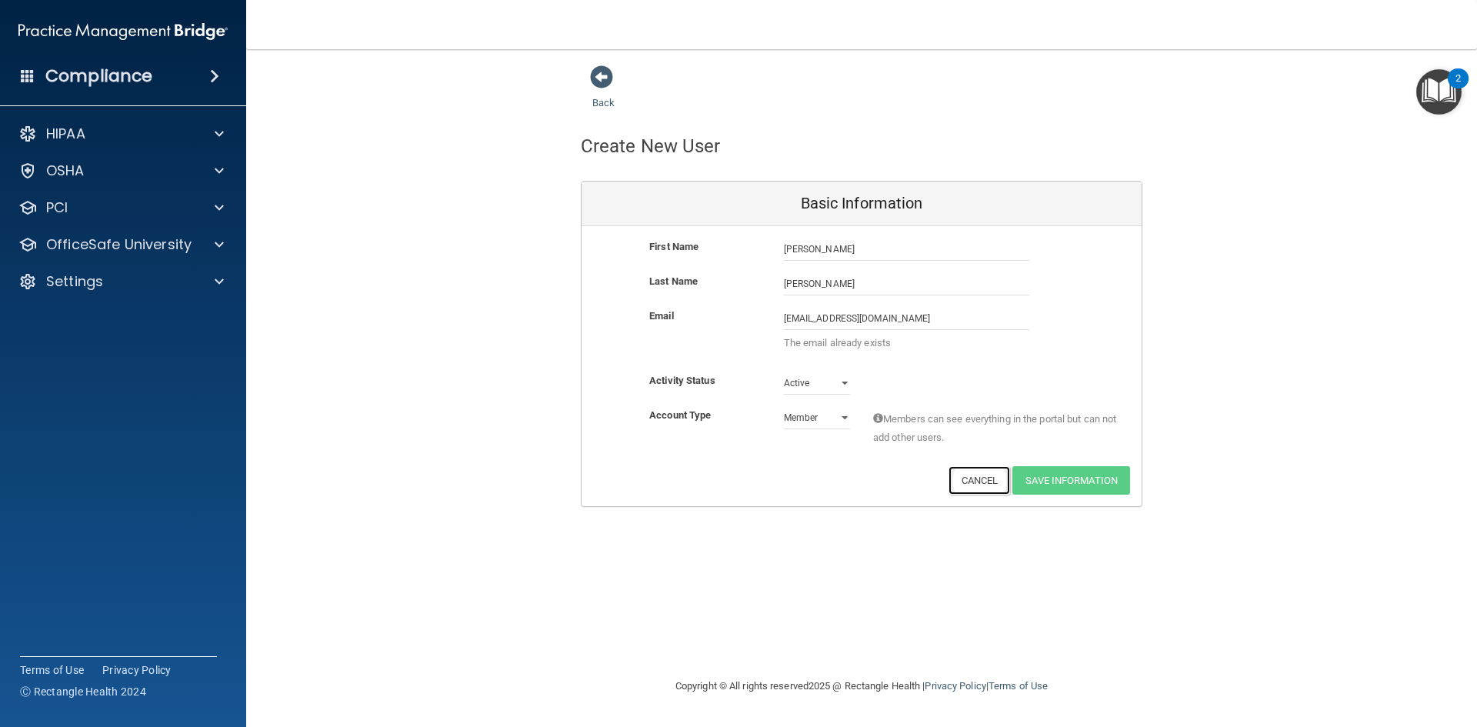
click at [966, 489] on button "Cancel" at bounding box center [980, 480] width 62 height 28
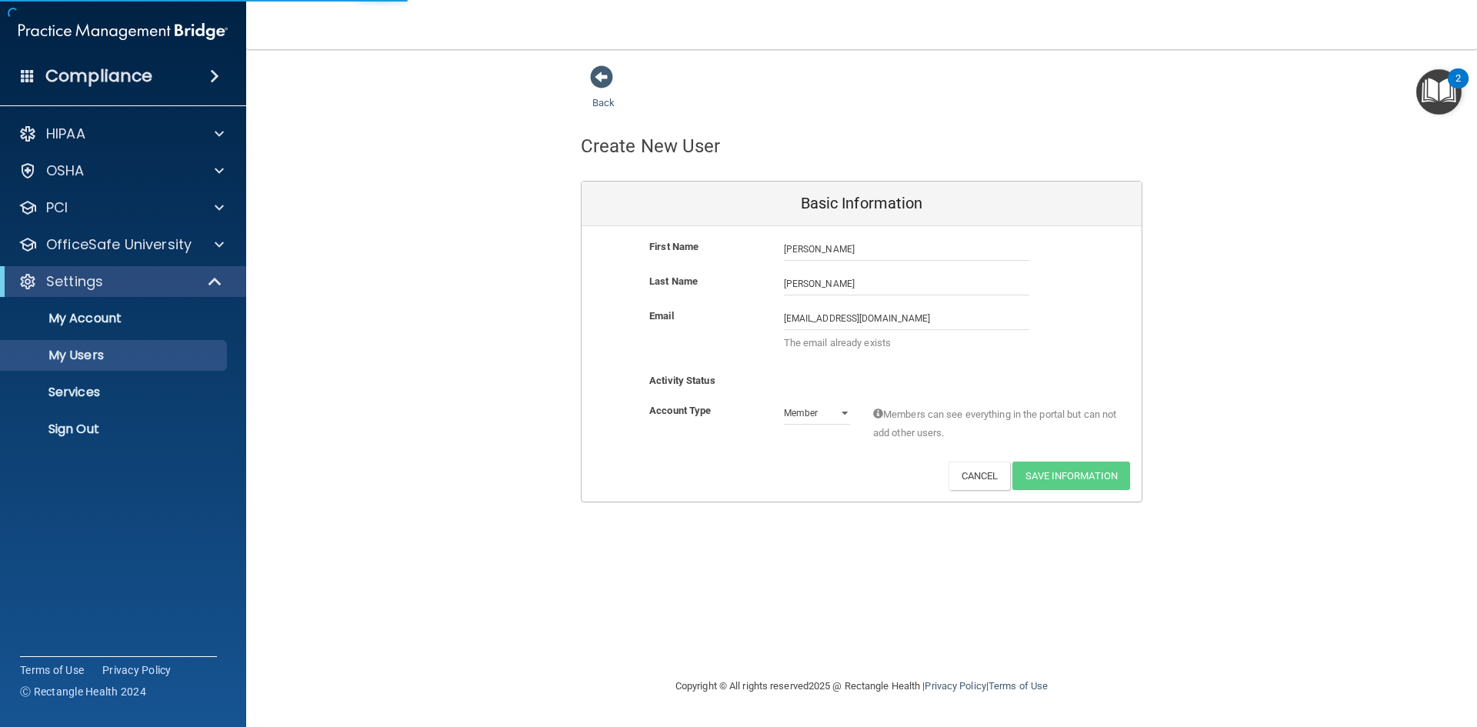
select select "20"
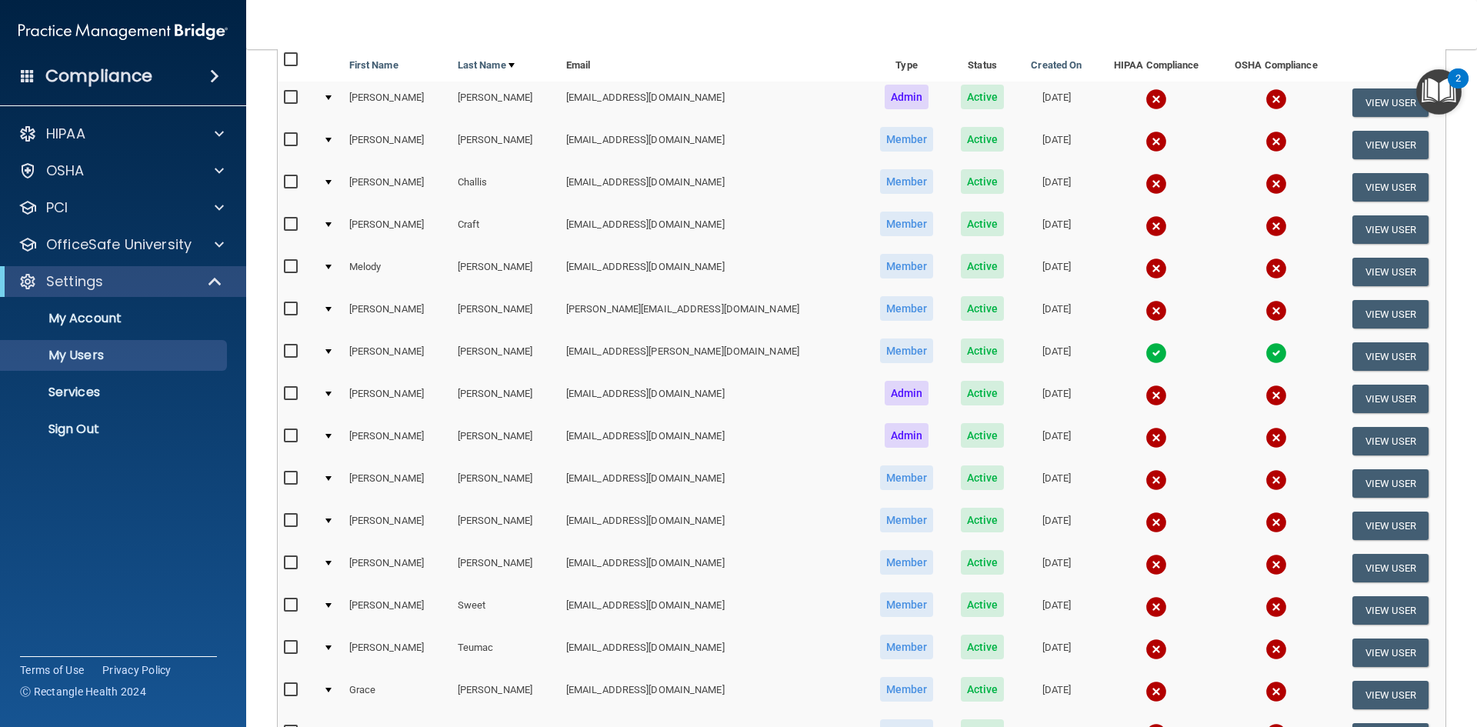
scroll to position [77, 0]
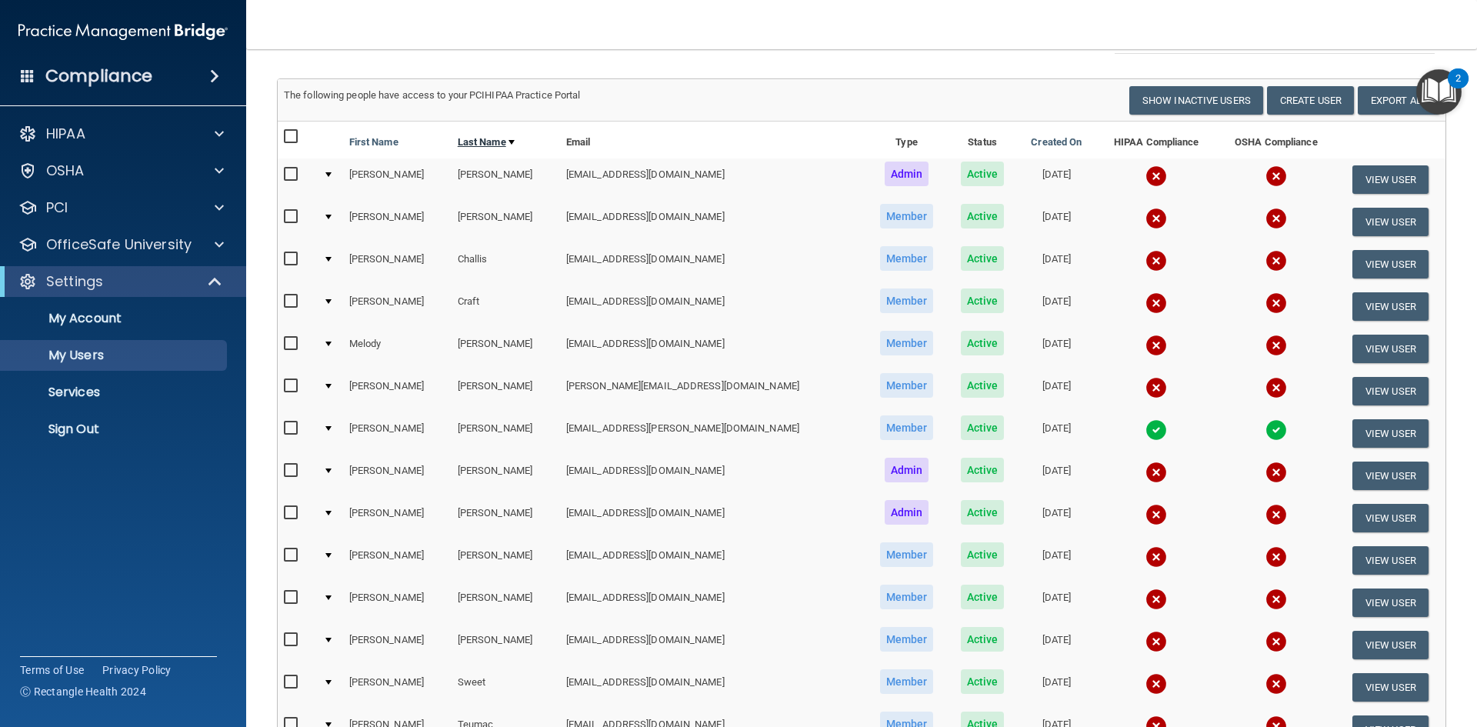
click at [489, 142] on link "Last Name" at bounding box center [486, 142] width 57 height 18
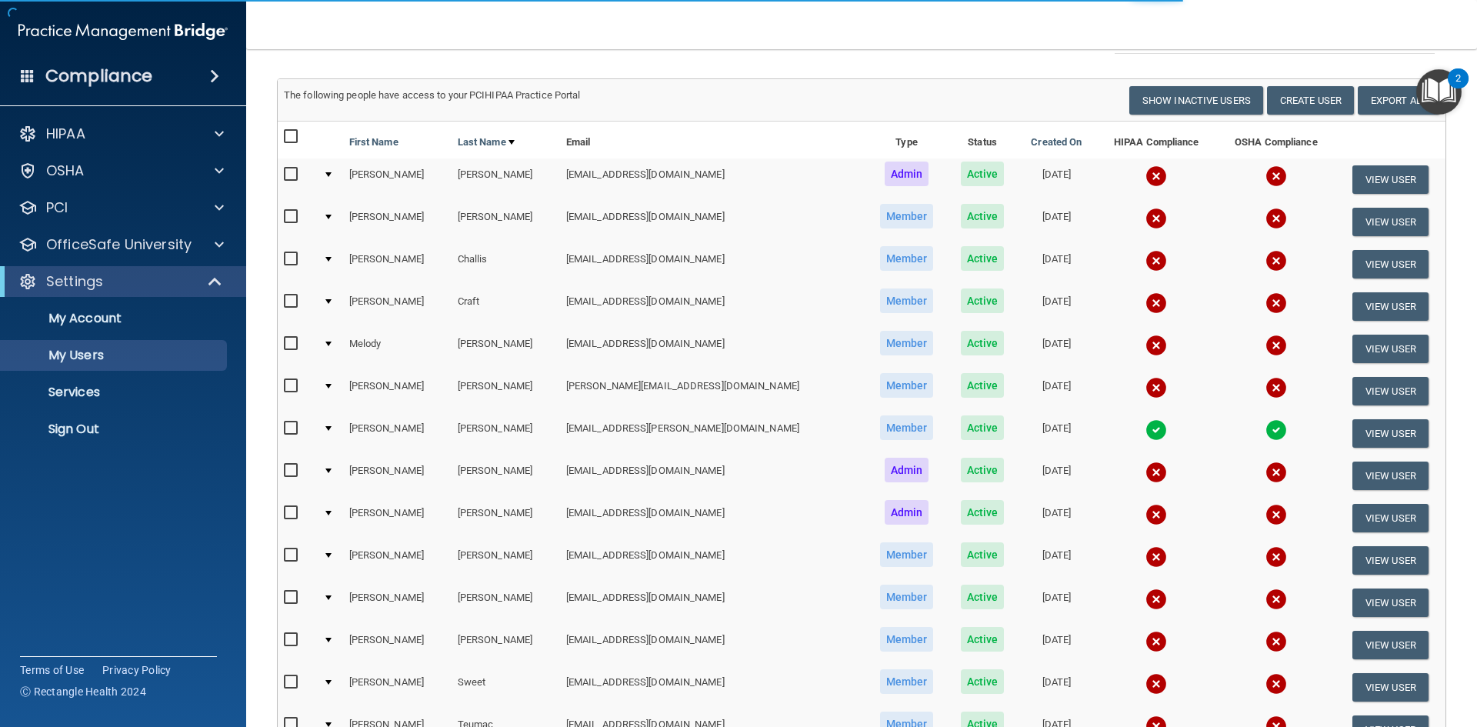
select select "20"
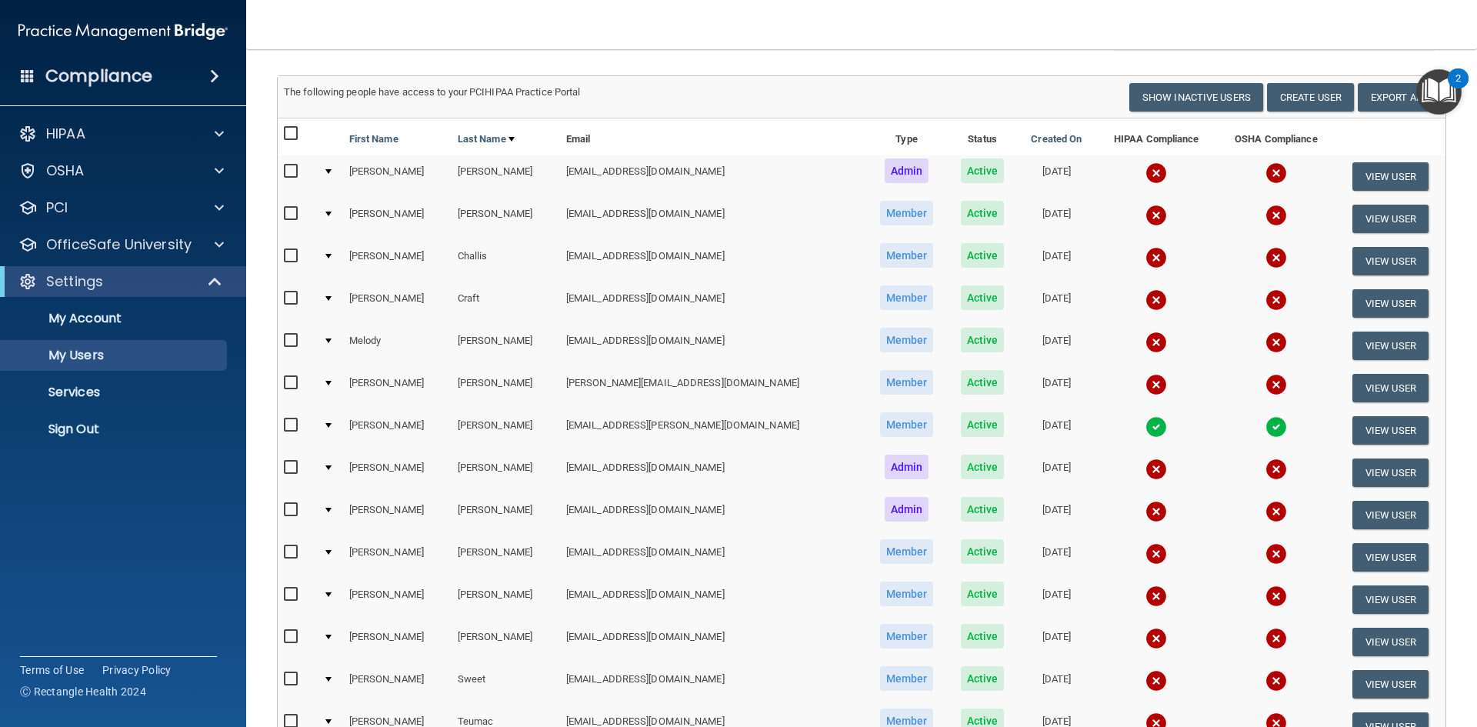
scroll to position [77, 0]
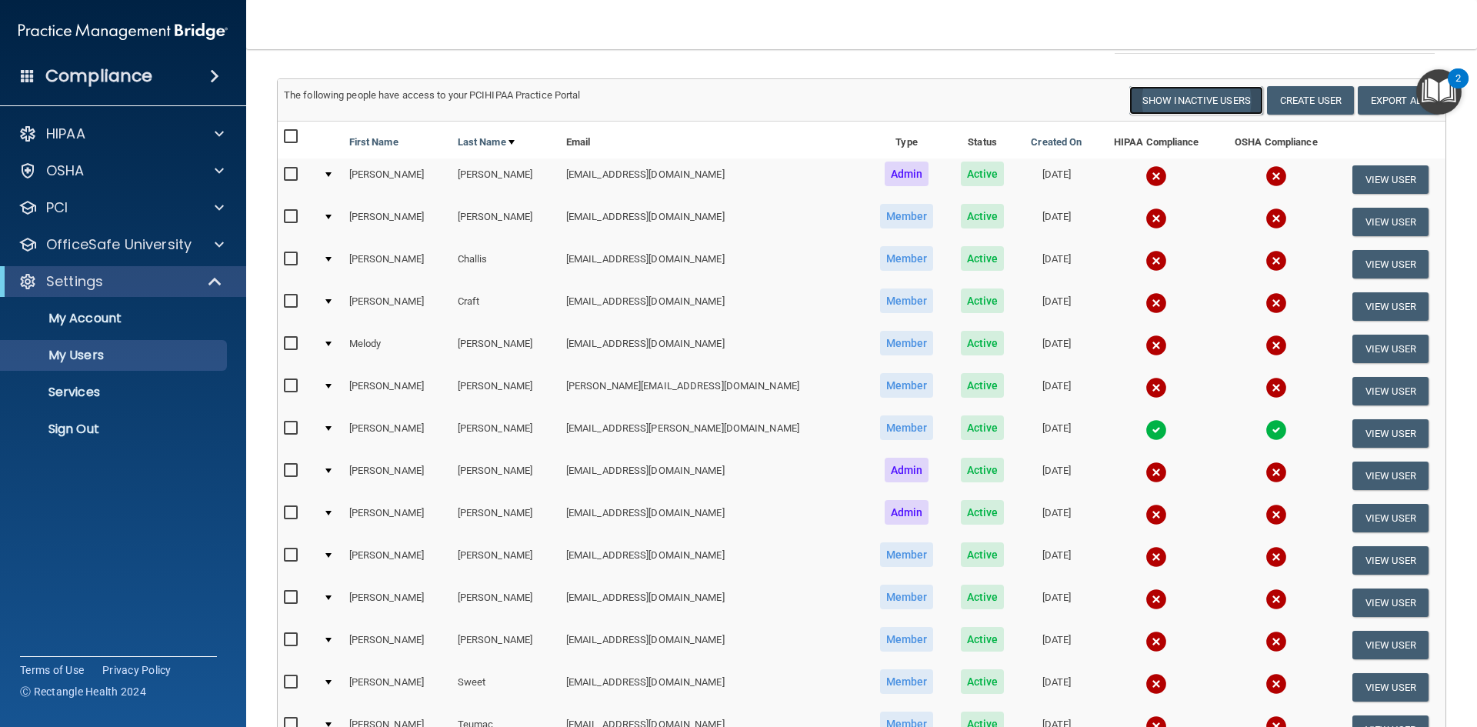
click at [1176, 106] on button "Show Inactive Users" at bounding box center [1197, 100] width 134 height 28
select select "20"
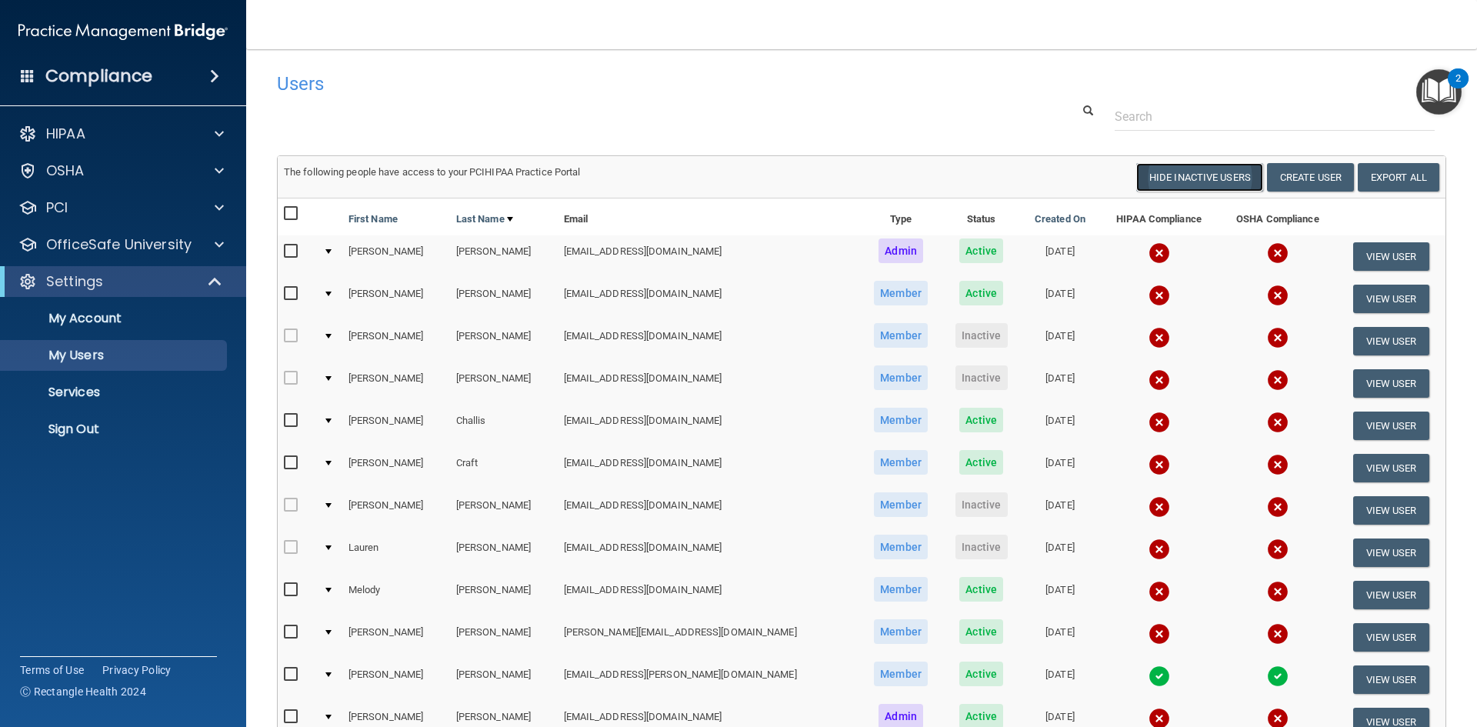
click at [1156, 179] on button "Hide Inactive Users" at bounding box center [1199, 177] width 127 height 28
select select "20"
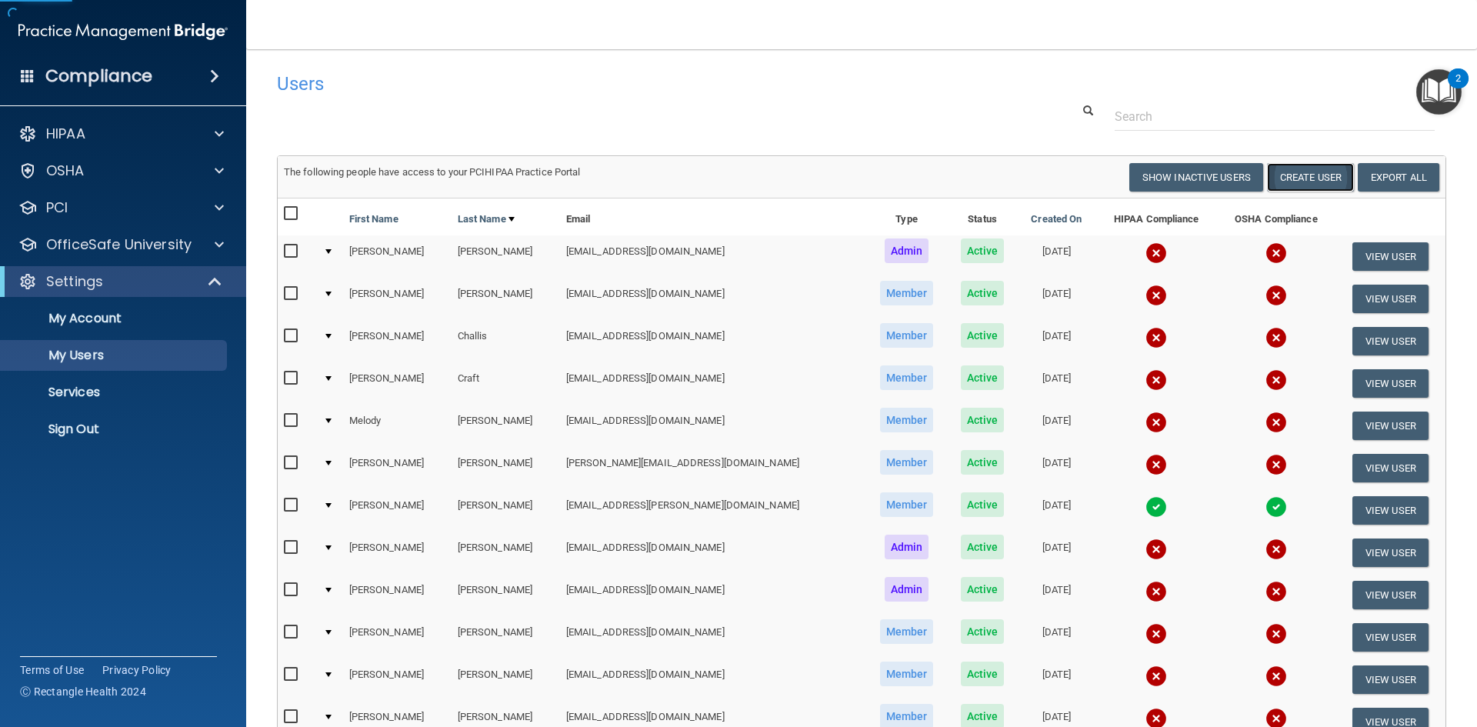
click at [1283, 176] on button "Create User" at bounding box center [1310, 177] width 87 height 28
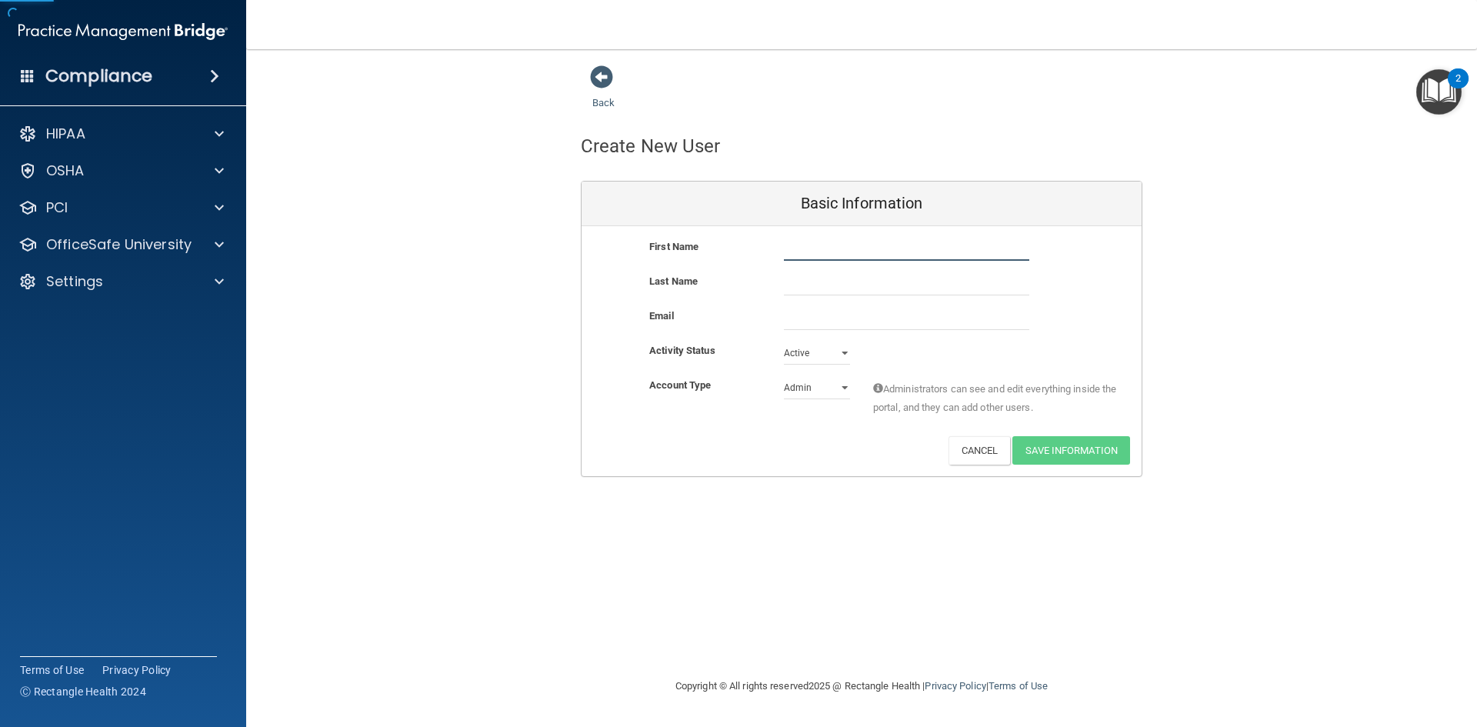
click at [801, 249] on input "text" at bounding box center [906, 249] width 245 height 23
type input "Sonia"
type input "Herrington"
paste input "mtherrin@hotmail.com"
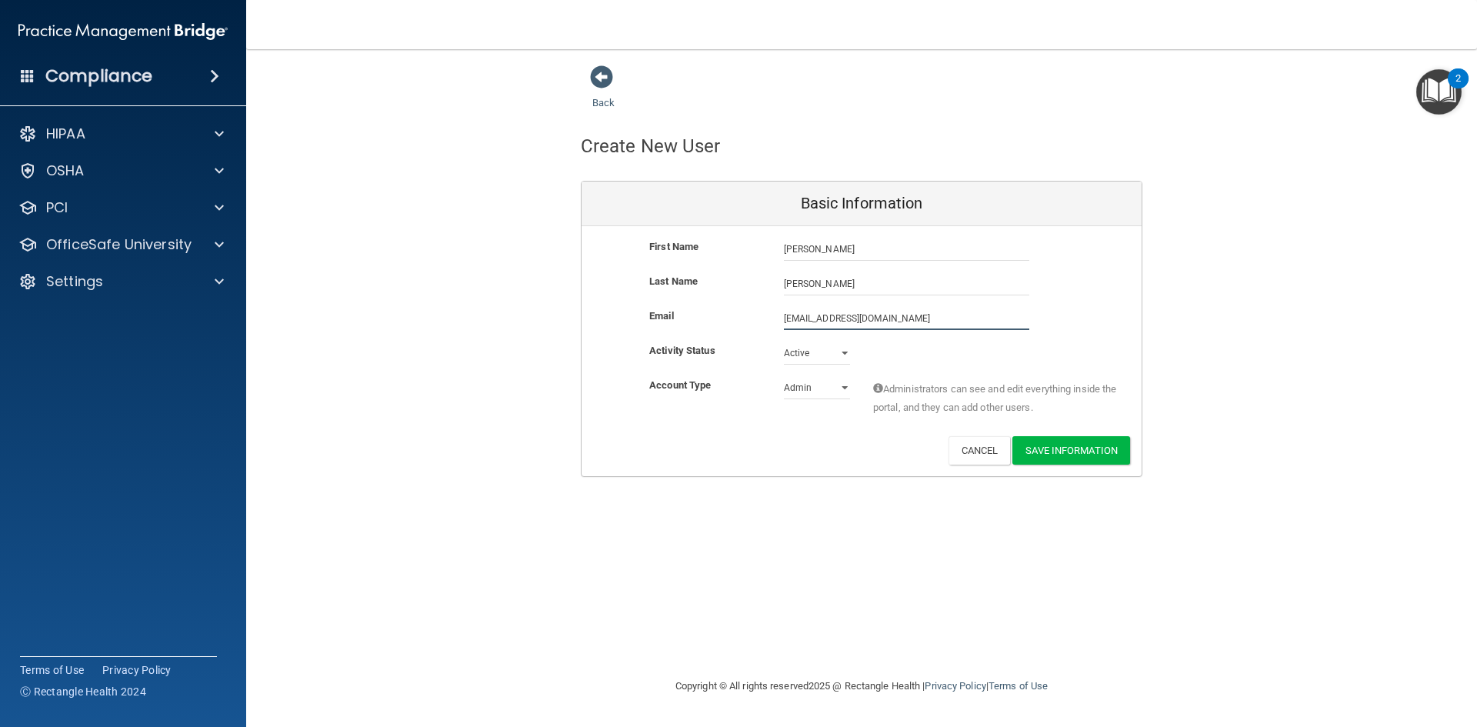
type input "mtherrin@hotmail.com"
click at [844, 389] on select "Admin Member" at bounding box center [817, 387] width 66 height 23
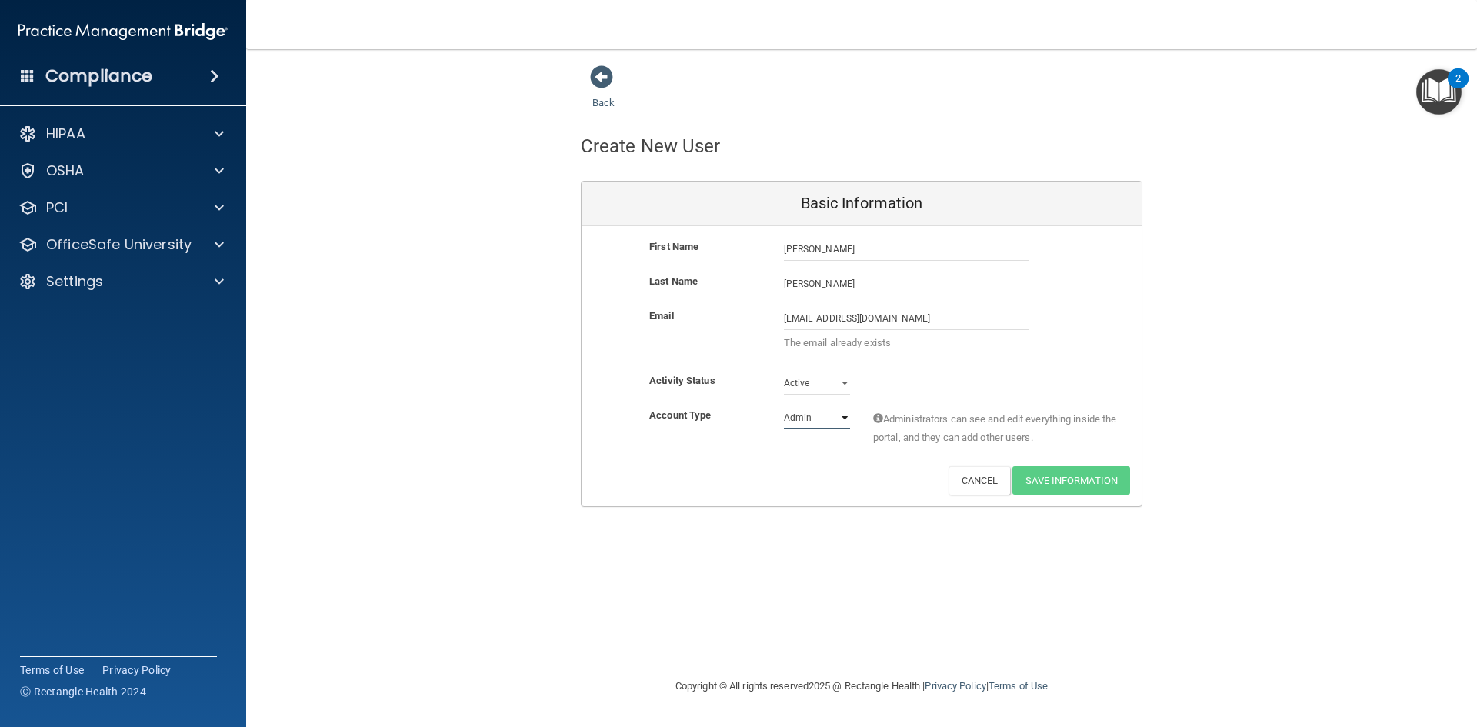
select select "practice_member"
click at [784, 406] on select "Admin Member" at bounding box center [817, 417] width 66 height 23
click at [812, 456] on div "Account Type Practice Member Admin Member Financial Institution Business Associ…" at bounding box center [862, 436] width 560 height 60
click at [907, 322] on input "mtherrin@hotmail.com" at bounding box center [906, 318] width 245 height 23
drag, startPoint x: 907, startPoint y: 322, endPoint x: 685, endPoint y: 309, distance: 222.7
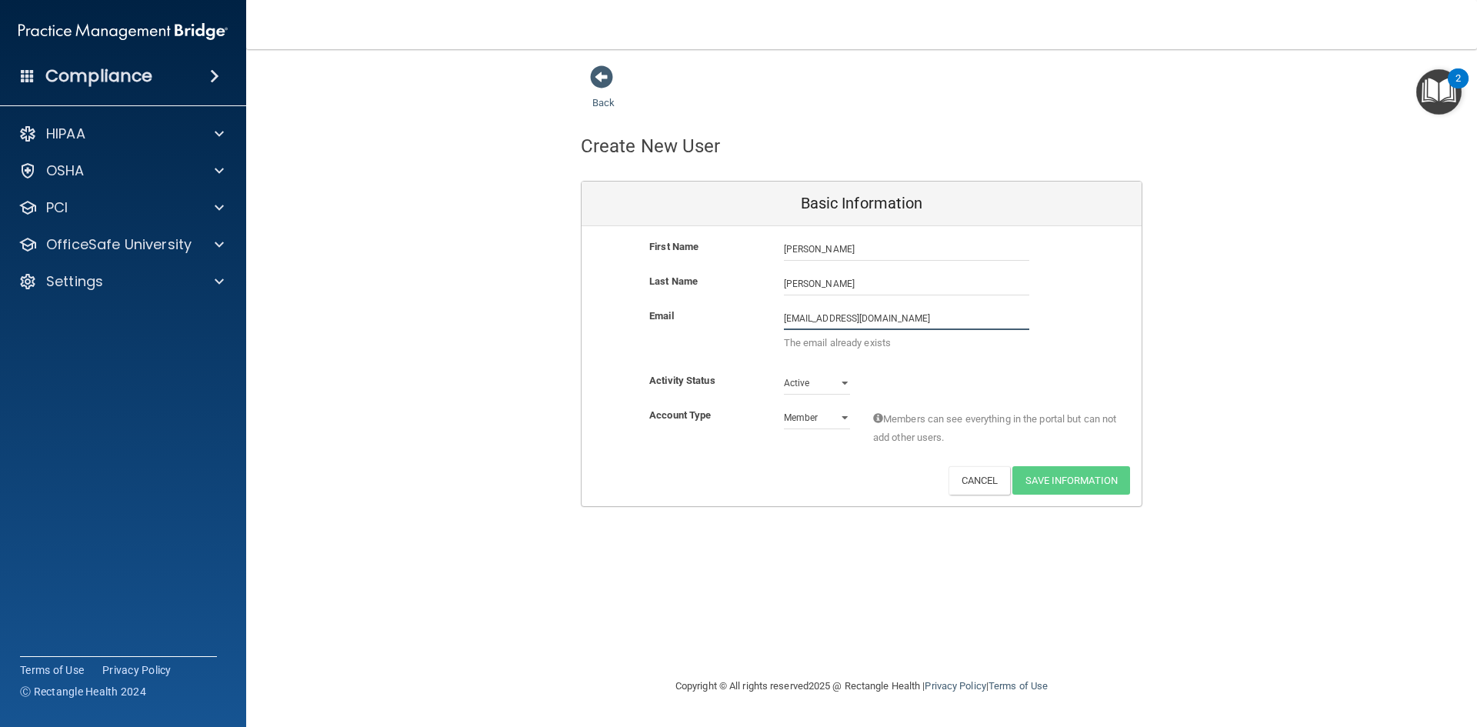
click at [685, 309] on div "Email mtherrin@hotmail.com mtherrin@hotmail.com The email already exists" at bounding box center [862, 333] width 560 height 53
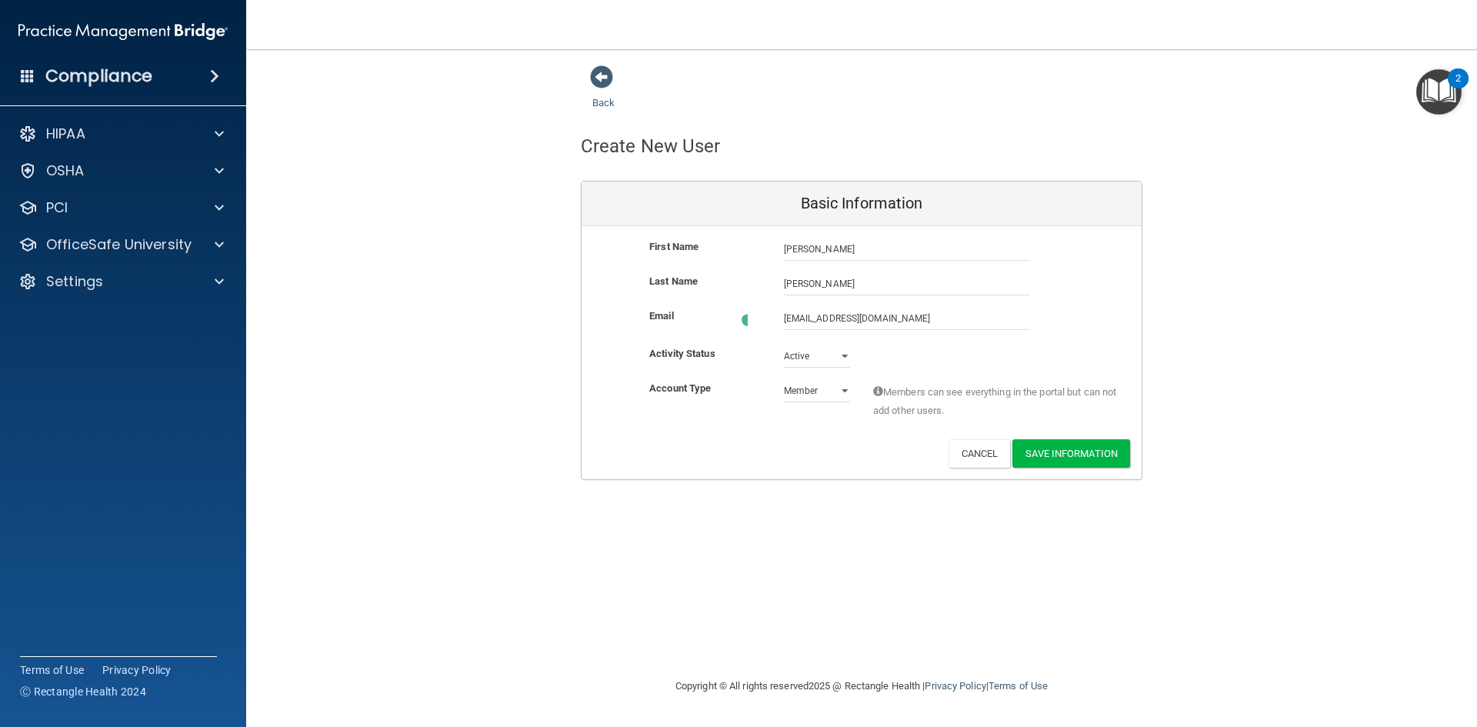
click at [1046, 406] on div "Members can see everything in the portal but can not add other users." at bounding box center [996, 403] width 269 height 48
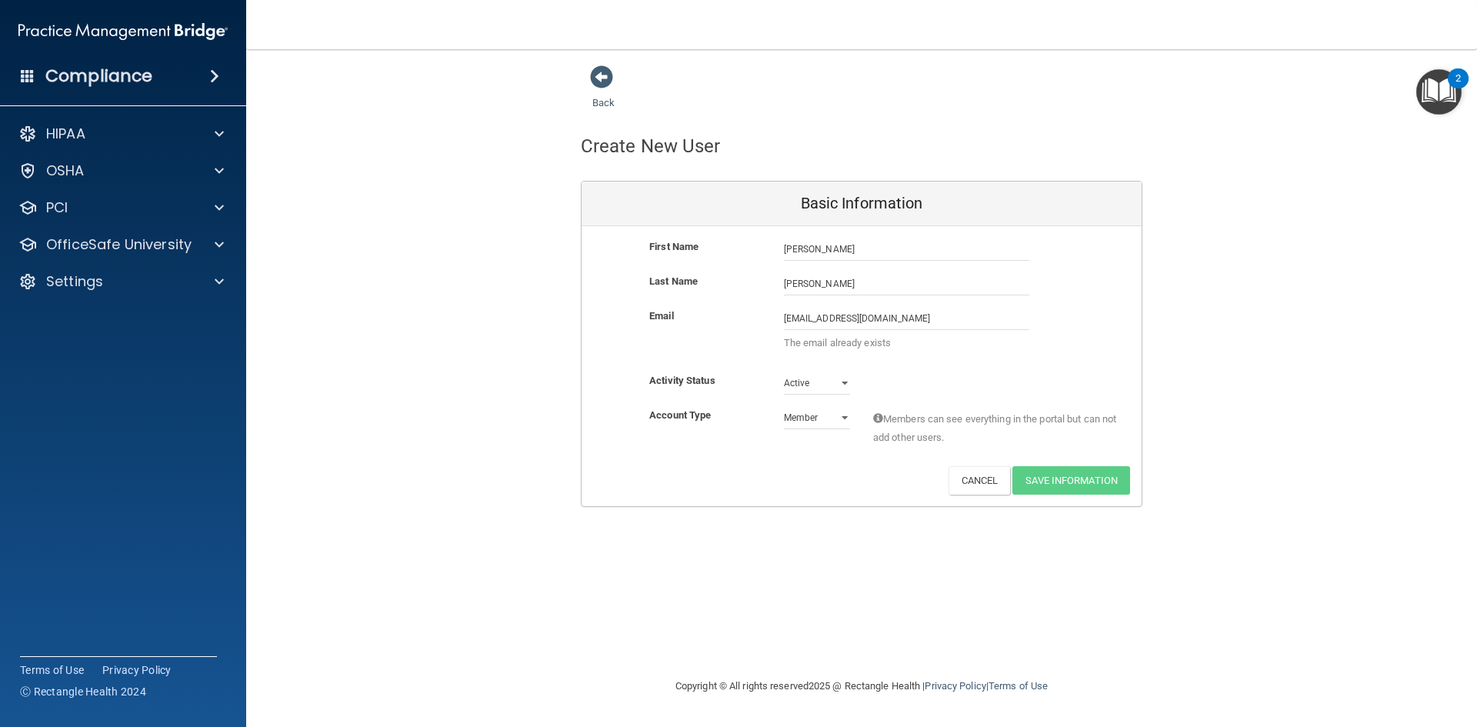
drag, startPoint x: 994, startPoint y: 371, endPoint x: 903, endPoint y: 316, distance: 106.0
click at [989, 366] on div "Email mtherrin@hotmail.com mtherrin@hotmail.com The email already exists" at bounding box center [862, 339] width 560 height 65
click at [903, 316] on input "mtherrin@hotmail.com" at bounding box center [906, 318] width 245 height 23
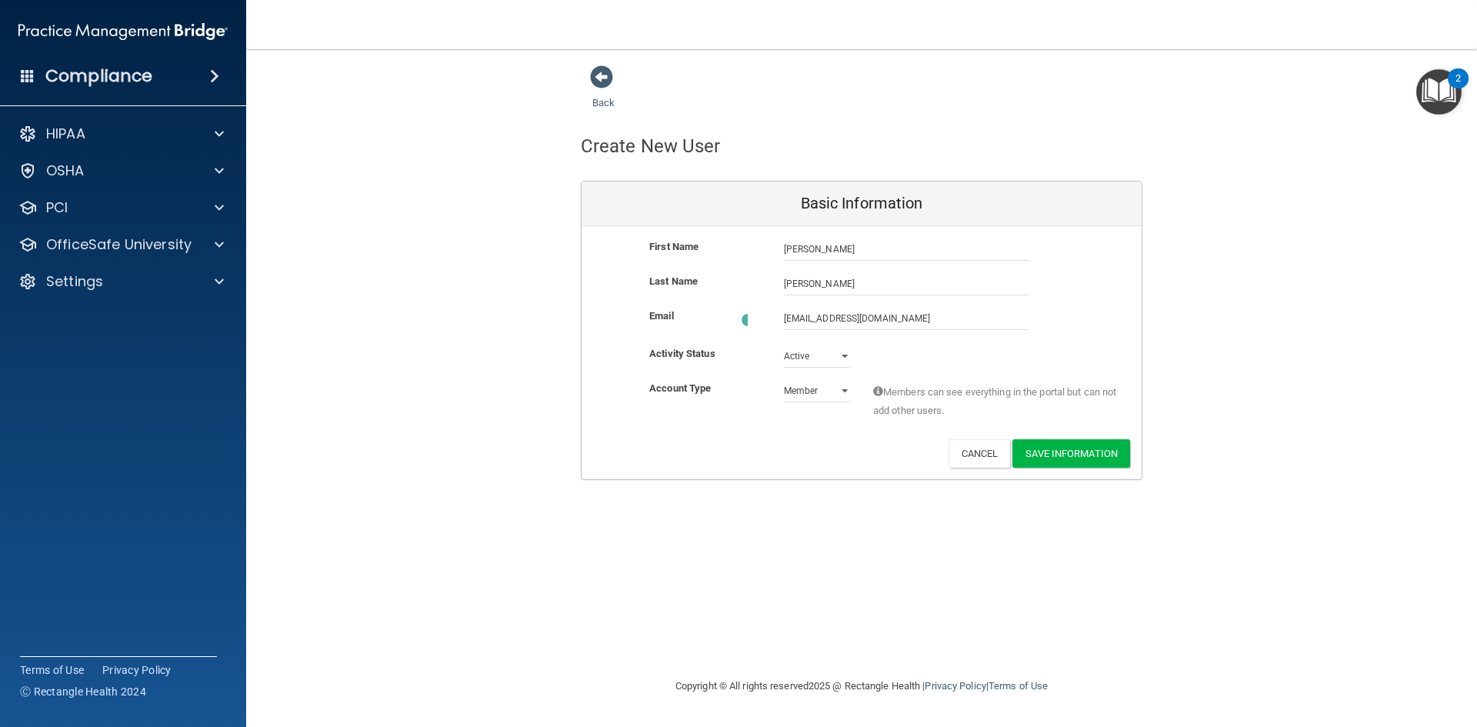
click at [1030, 403] on div "First Name Sonia Herrington Sonia Last Name Herrington Email mtherrin@hotmail.c…" at bounding box center [862, 352] width 560 height 253
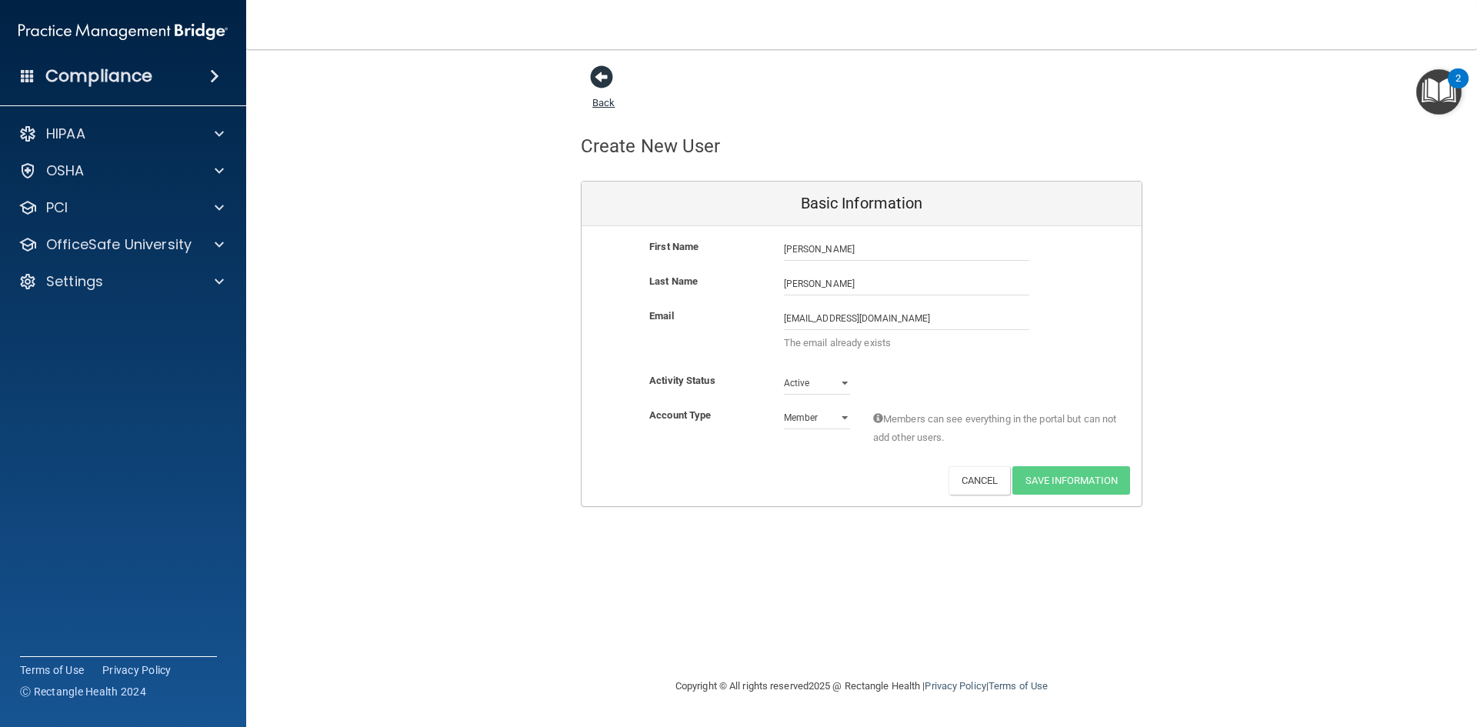
click at [597, 75] on span at bounding box center [601, 76] width 23 height 23
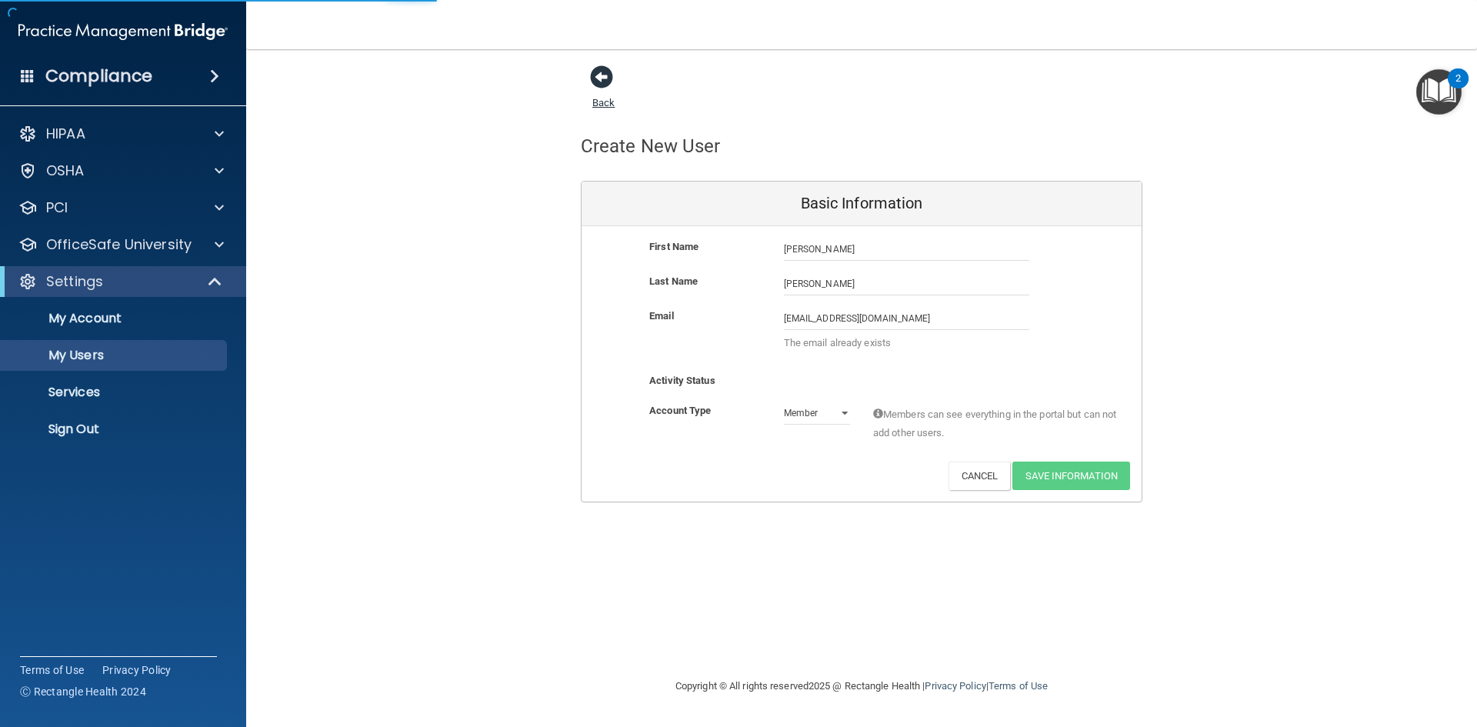
select select "20"
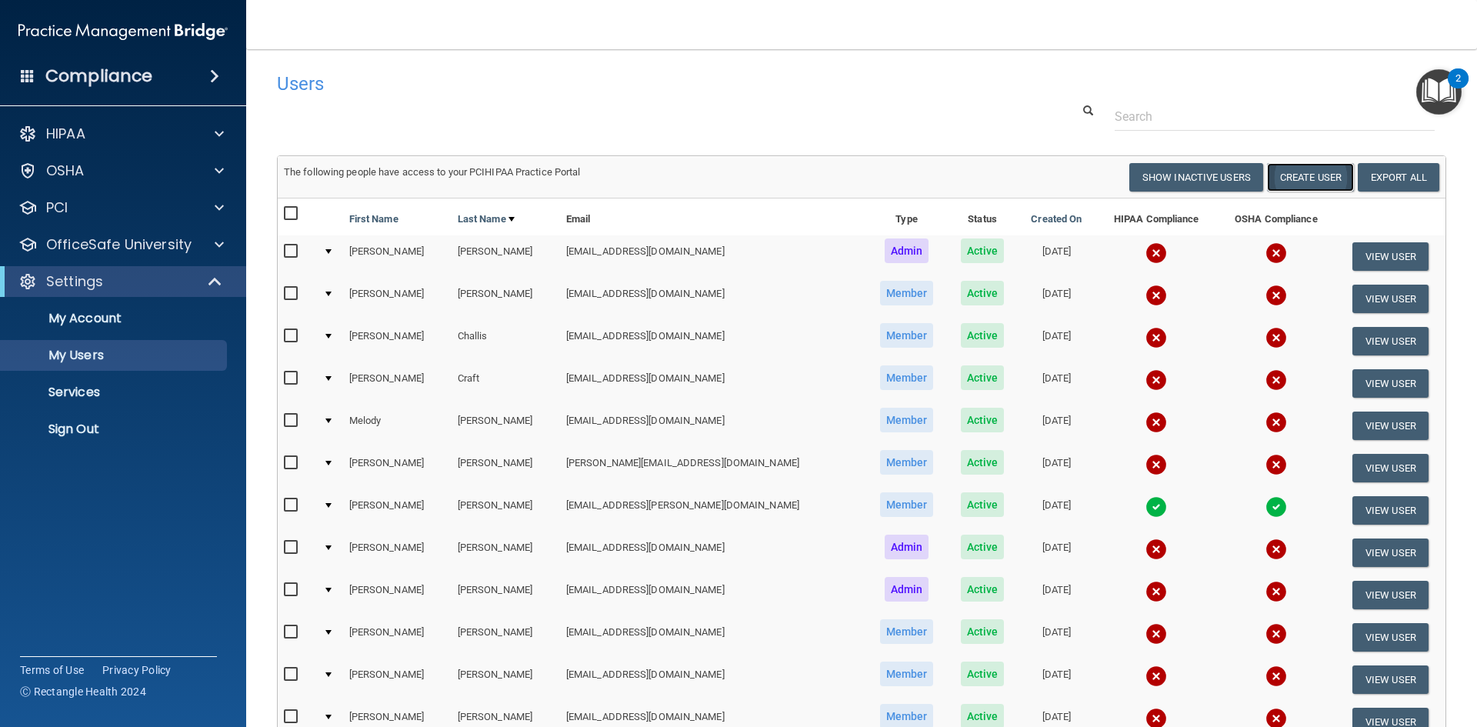
click at [1289, 182] on button "Create User" at bounding box center [1310, 177] width 87 height 28
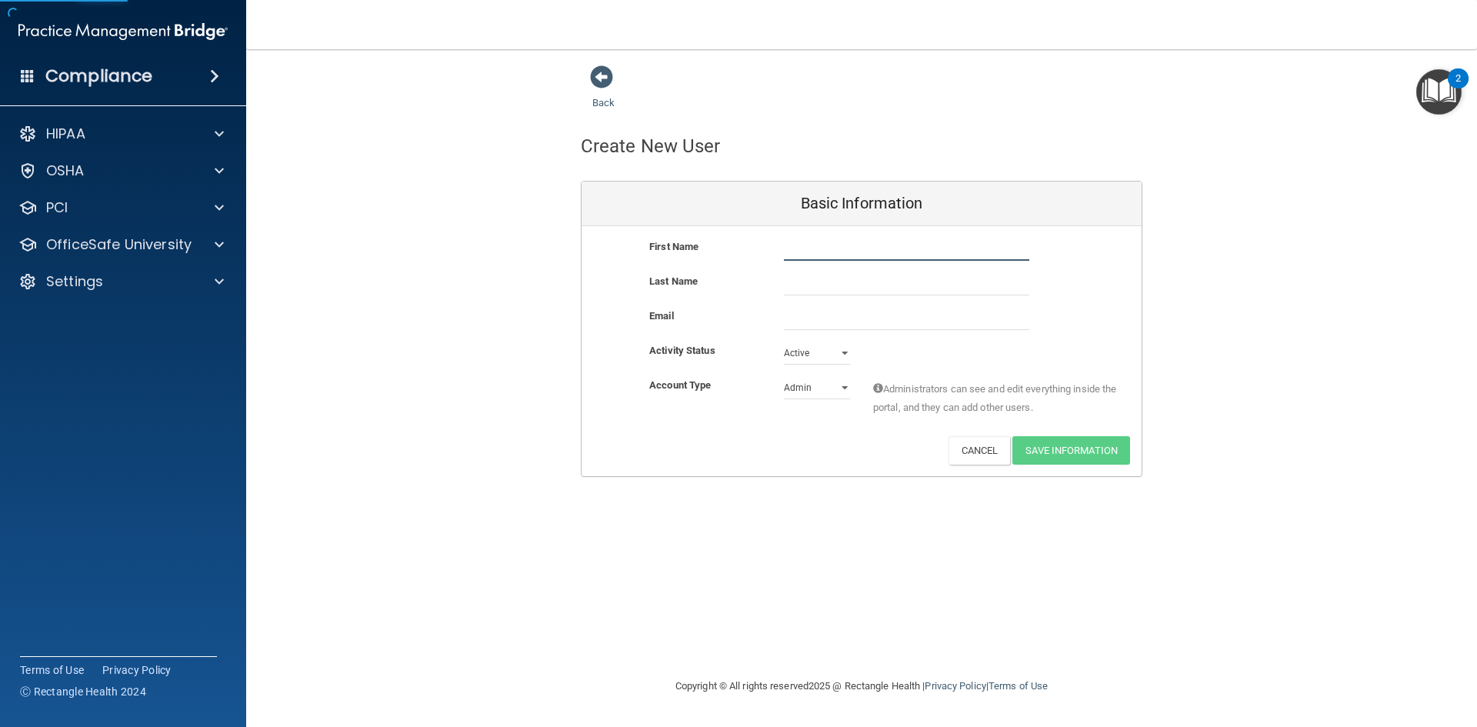
click at [882, 253] on input "text" at bounding box center [906, 249] width 245 height 23
type input "Ashley"
type input "Herron"
click at [823, 382] on select "Admin Member" at bounding box center [817, 387] width 66 height 23
select select "practice_member"
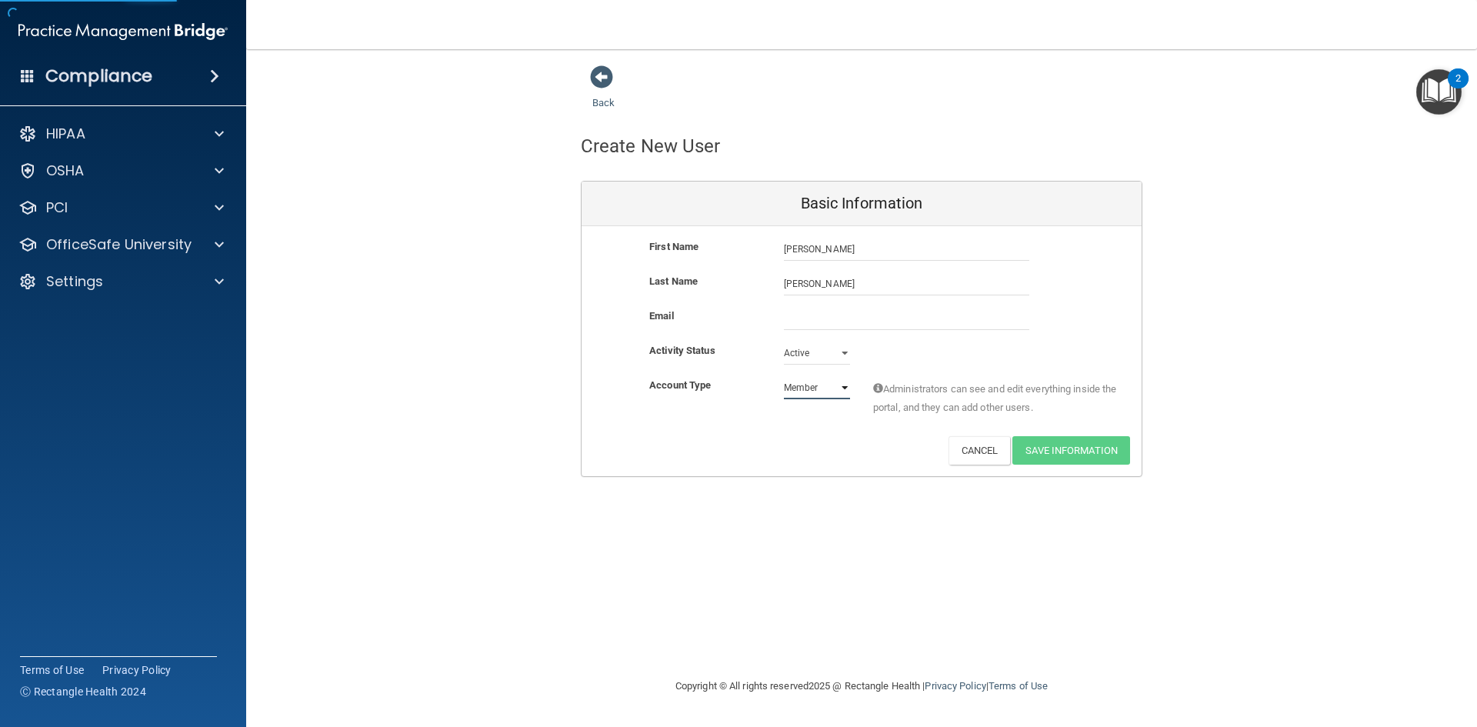
click at [784, 376] on select "Admin Member" at bounding box center [817, 387] width 66 height 23
click at [787, 319] on input "email" at bounding box center [906, 318] width 245 height 23
click at [973, 455] on button "Cancel" at bounding box center [980, 450] width 62 height 28
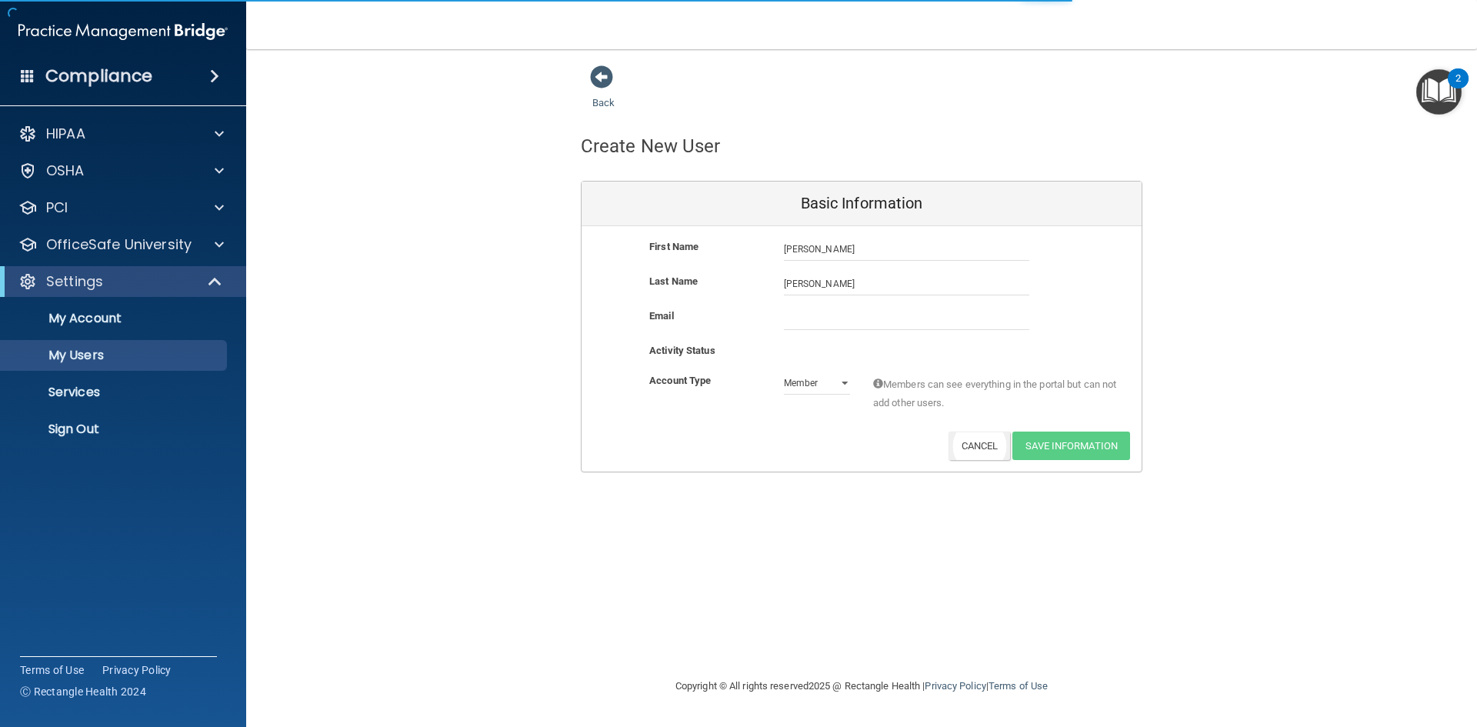
select select "20"
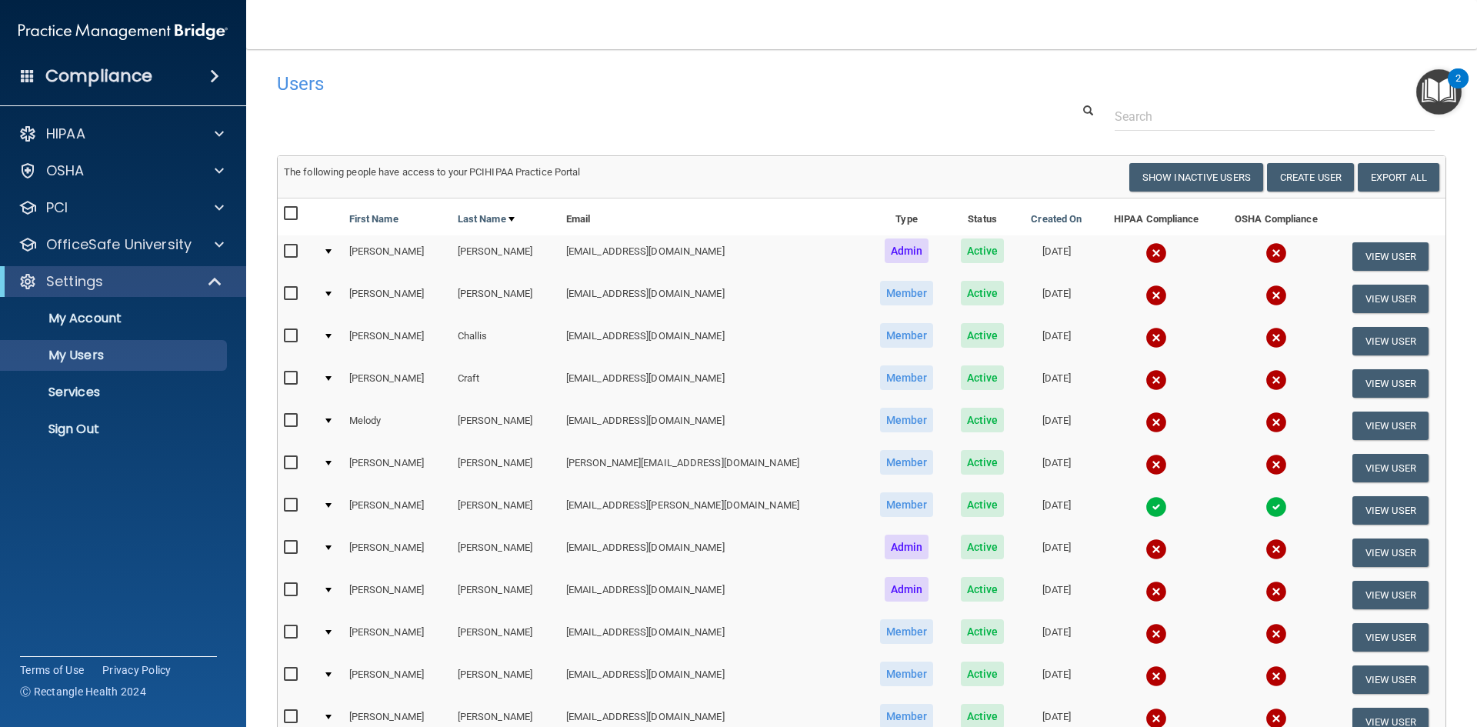
click at [291, 215] on input "checkbox" at bounding box center [293, 214] width 18 height 12
checkbox input "true"
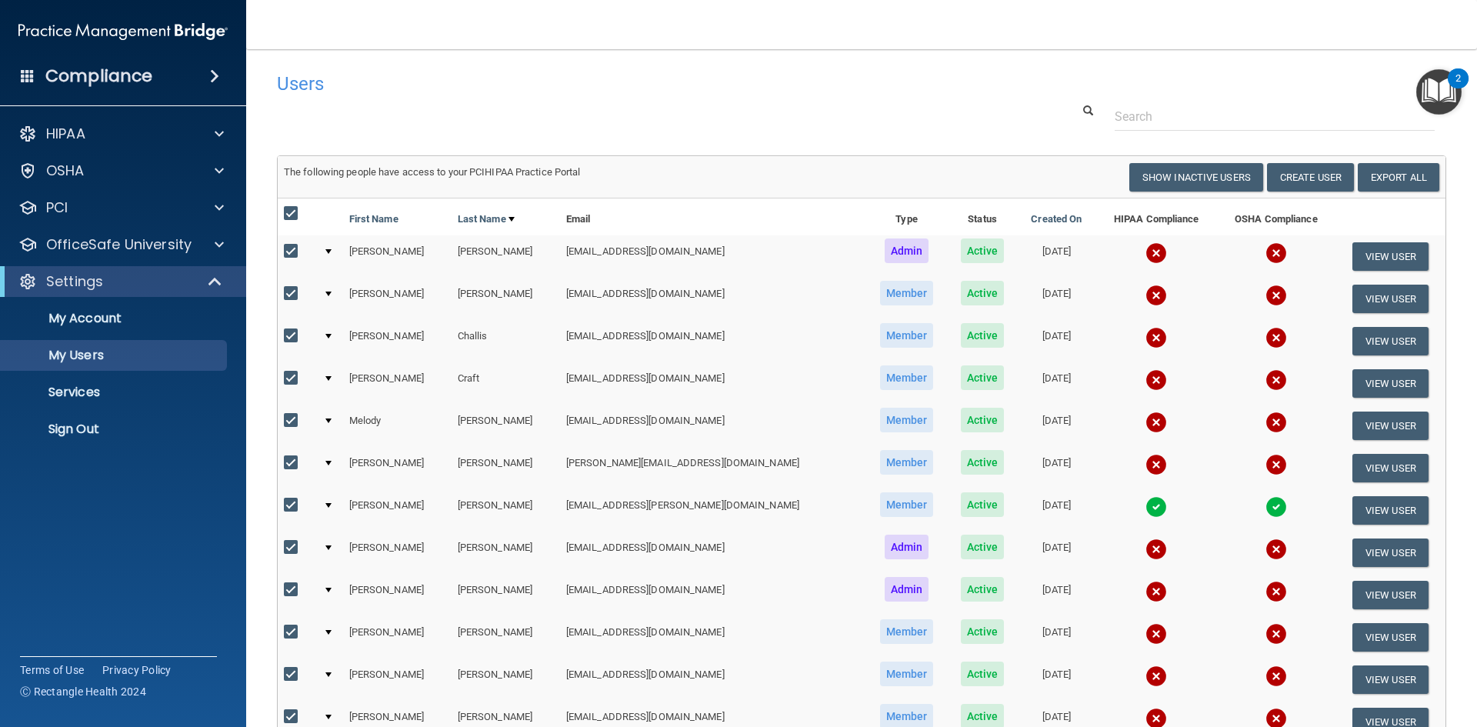
checkbox input "true"
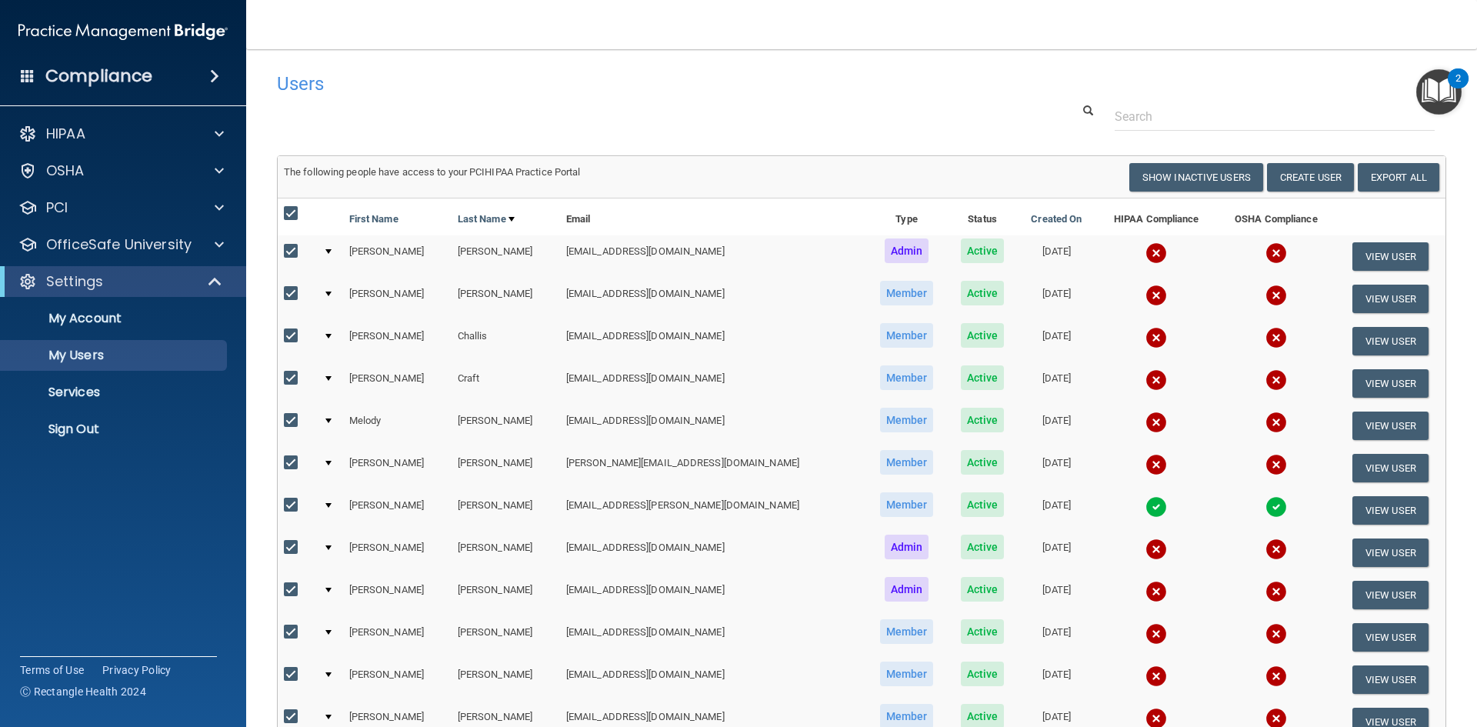
checkbox input "true"
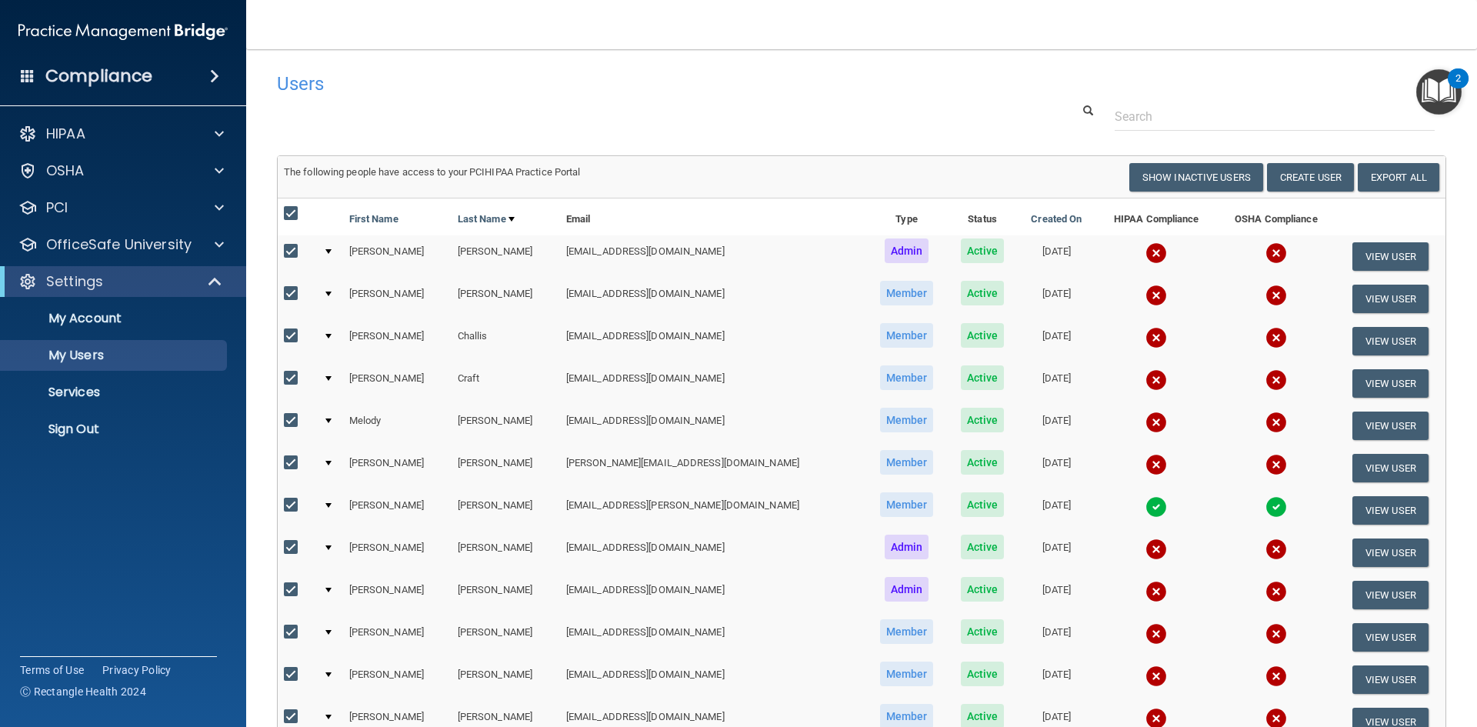
checkbox input "true"
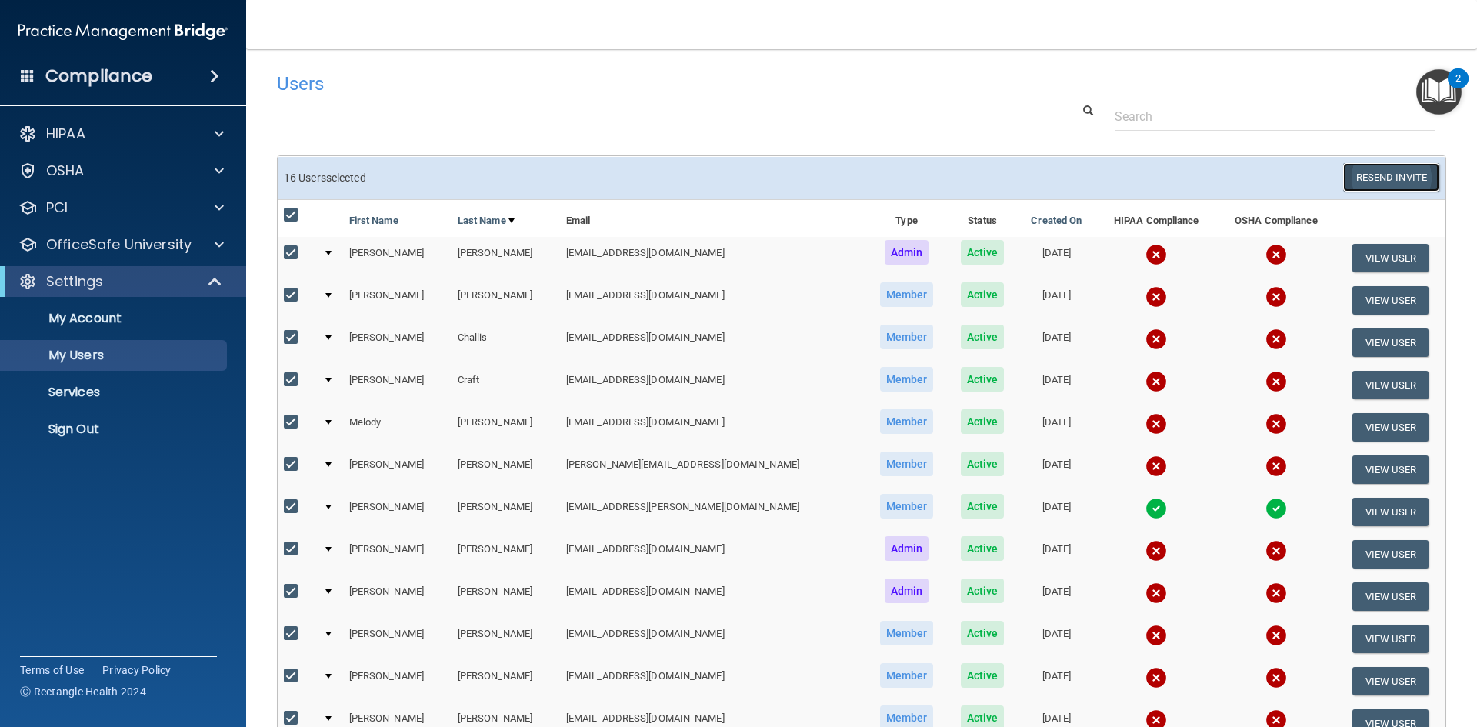
click at [1376, 184] on button "Resend Invite" at bounding box center [1391, 177] width 96 height 28
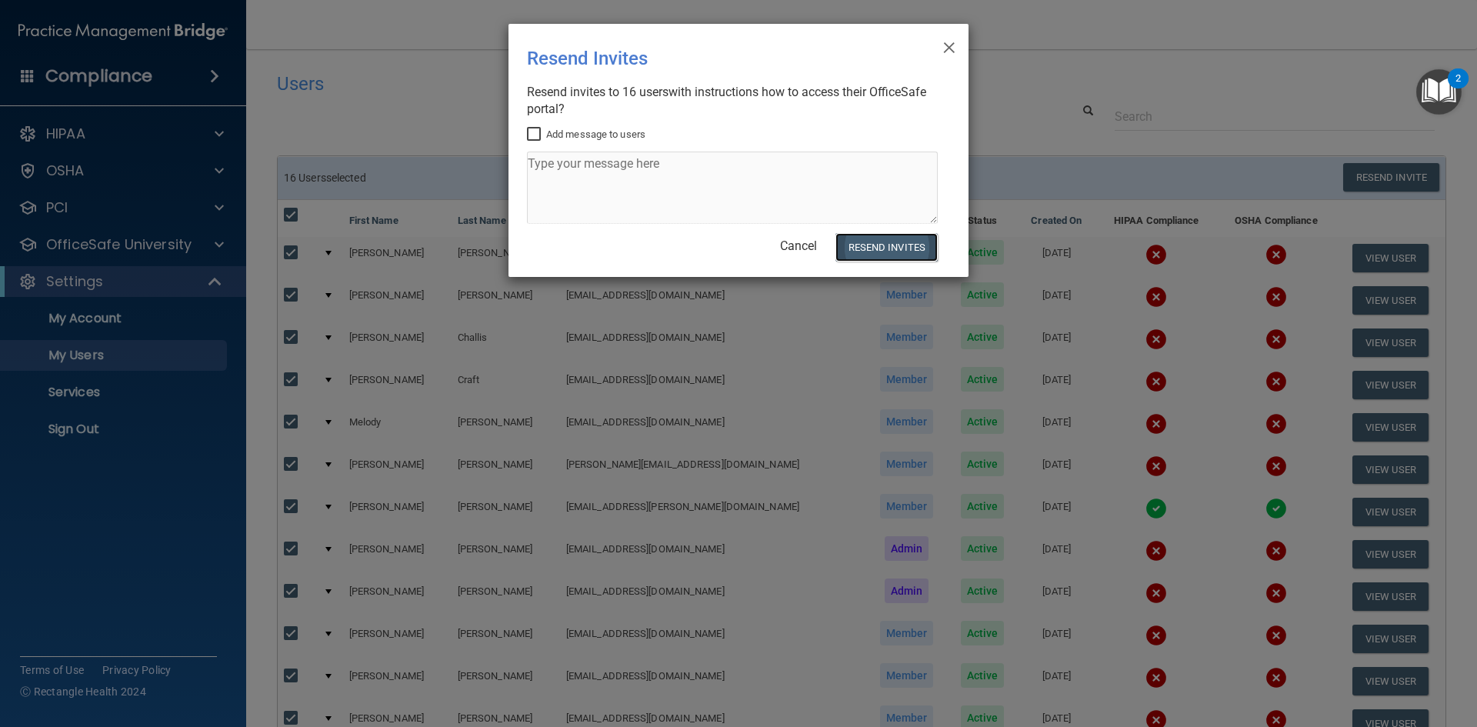
click at [895, 245] on button "Resend Invites" at bounding box center [887, 247] width 102 height 28
click at [535, 132] on input "Add message to users" at bounding box center [536, 134] width 18 height 12
checkbox input "true"
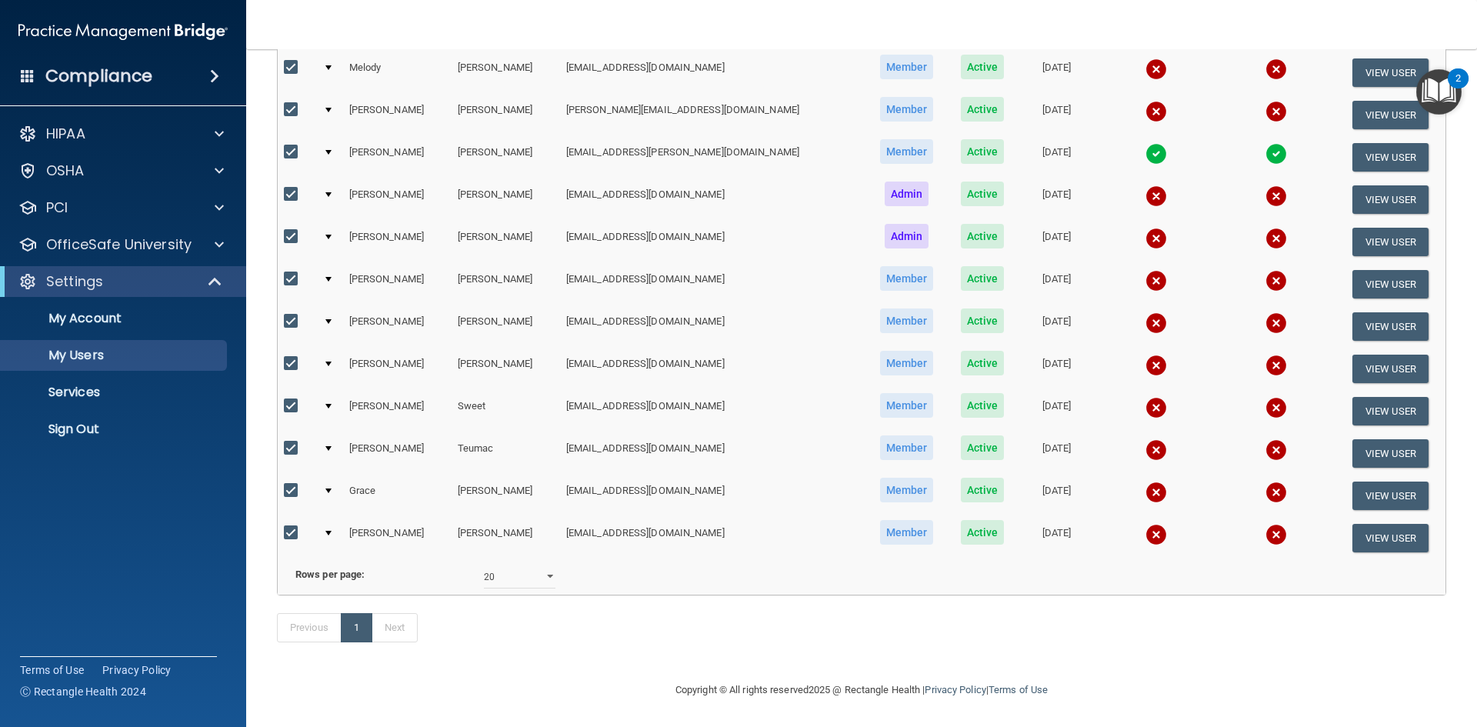
scroll to position [378, 0]
click at [546, 566] on select "10 20 30 40 all" at bounding box center [520, 577] width 72 height 23
select select "40"
click at [484, 566] on select "10 20 30 40 all" at bounding box center [520, 577] width 72 height 23
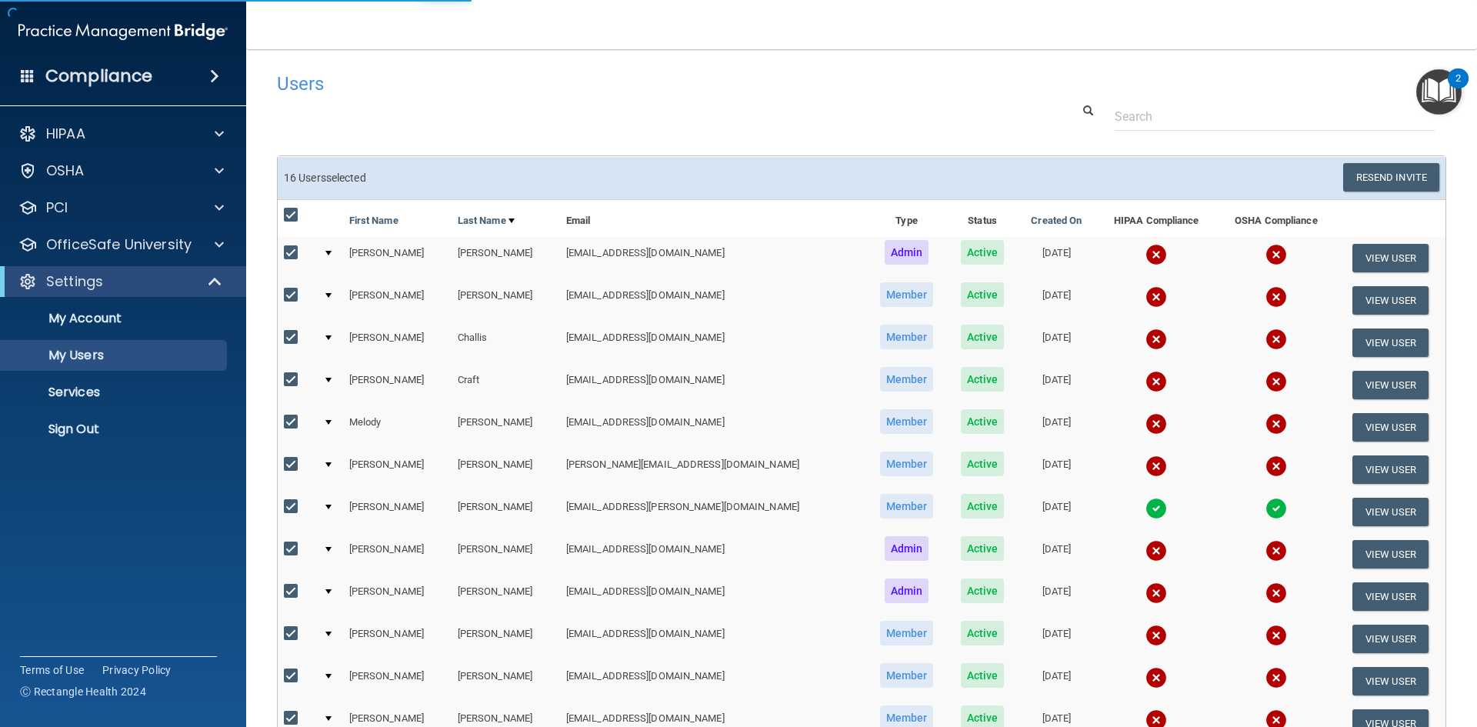
select select "40"
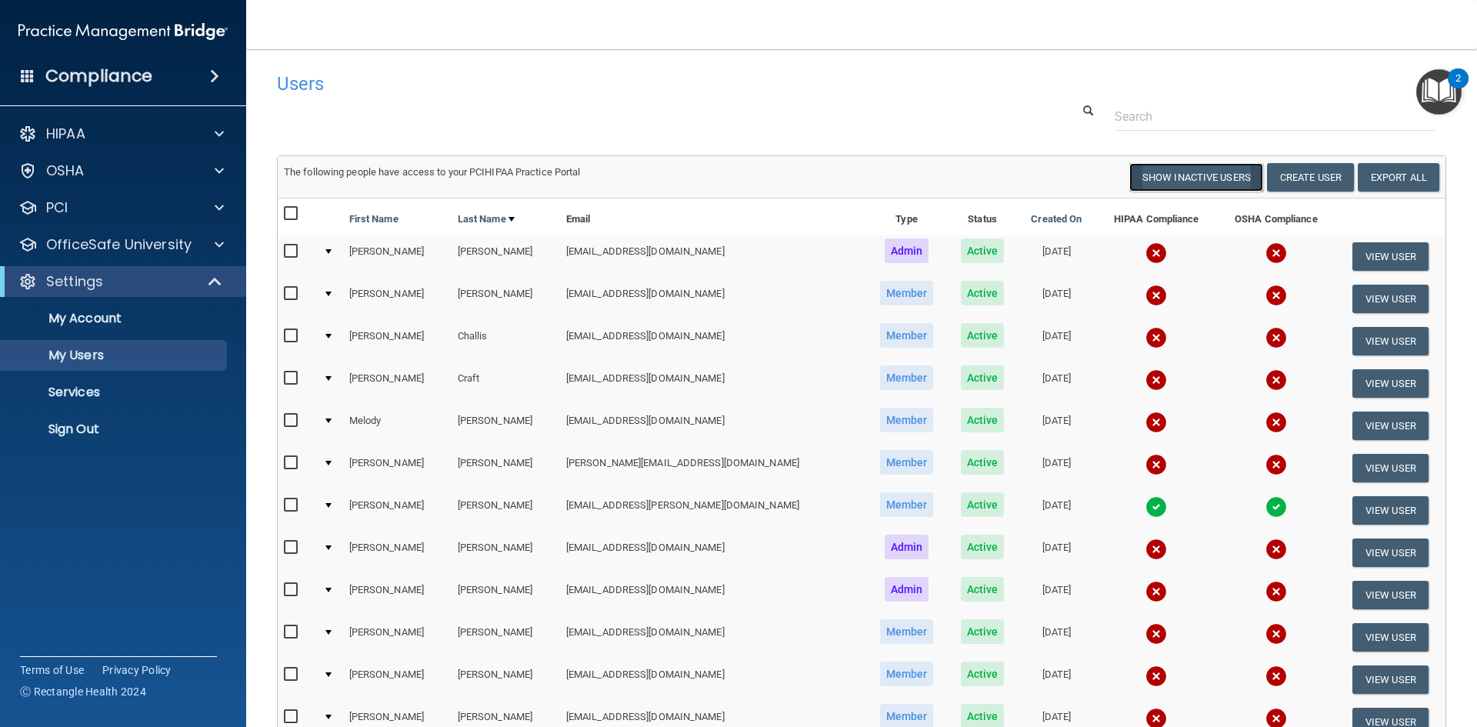
click at [1195, 176] on button "Show Inactive Users" at bounding box center [1197, 177] width 134 height 28
select select "40"
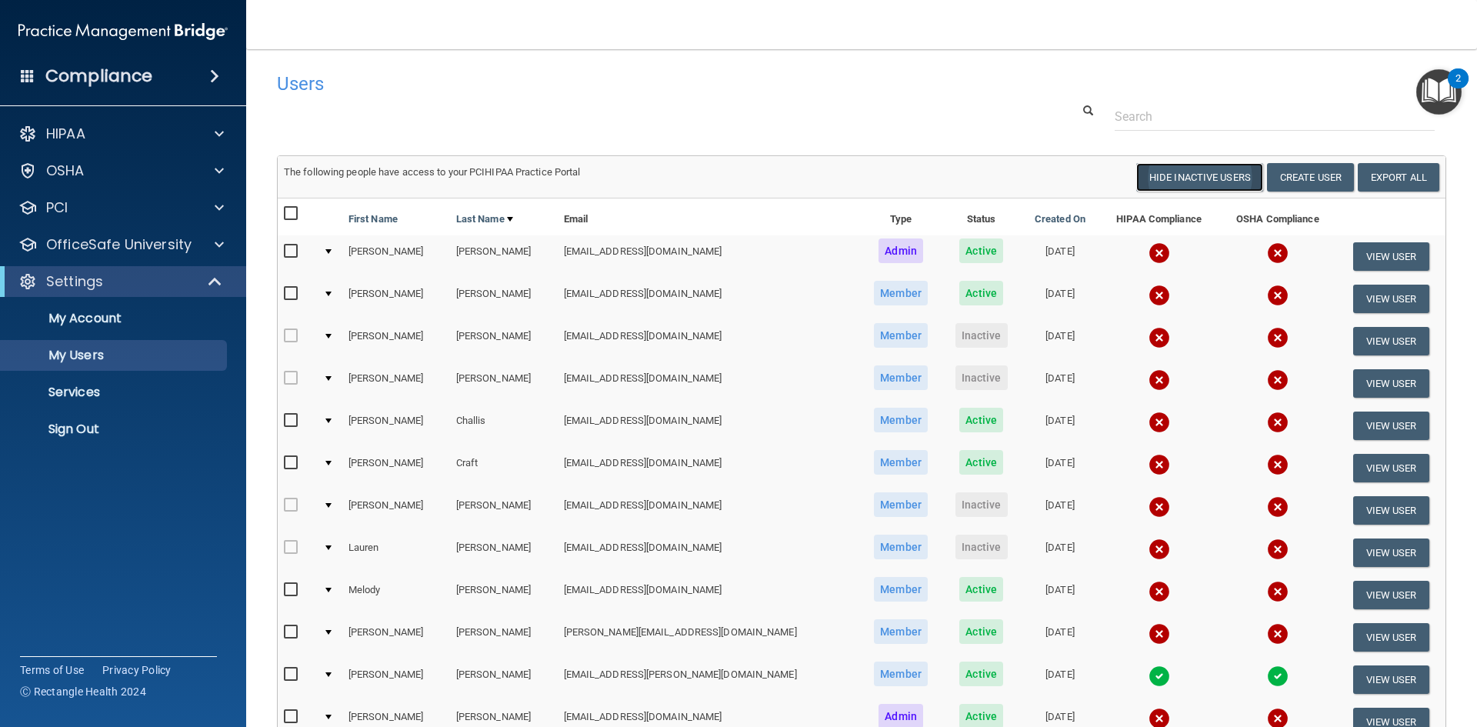
click at [1205, 187] on button "Hide Inactive Users" at bounding box center [1199, 177] width 127 height 28
click at [1295, 183] on button "Create User" at bounding box center [1310, 177] width 87 height 28
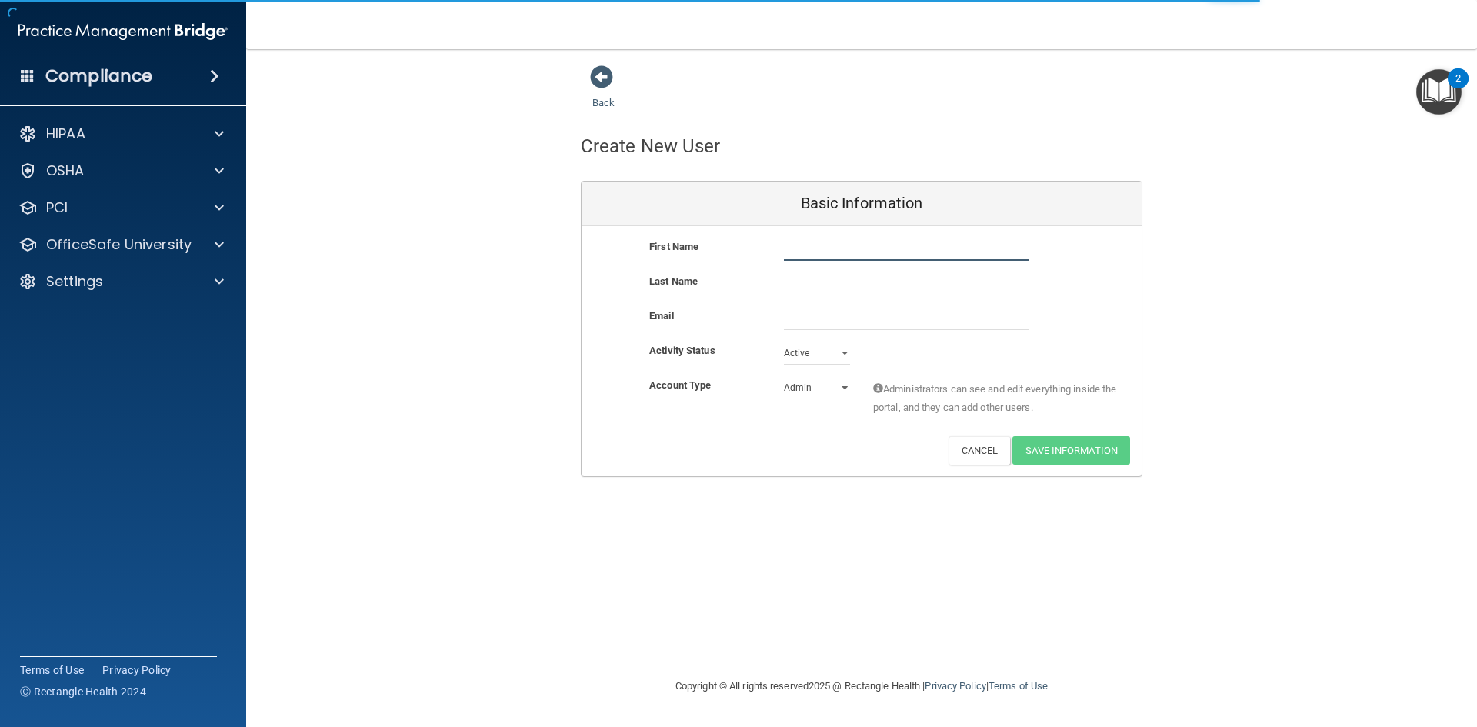
click at [823, 246] on input "text" at bounding box center [906, 249] width 245 height 23
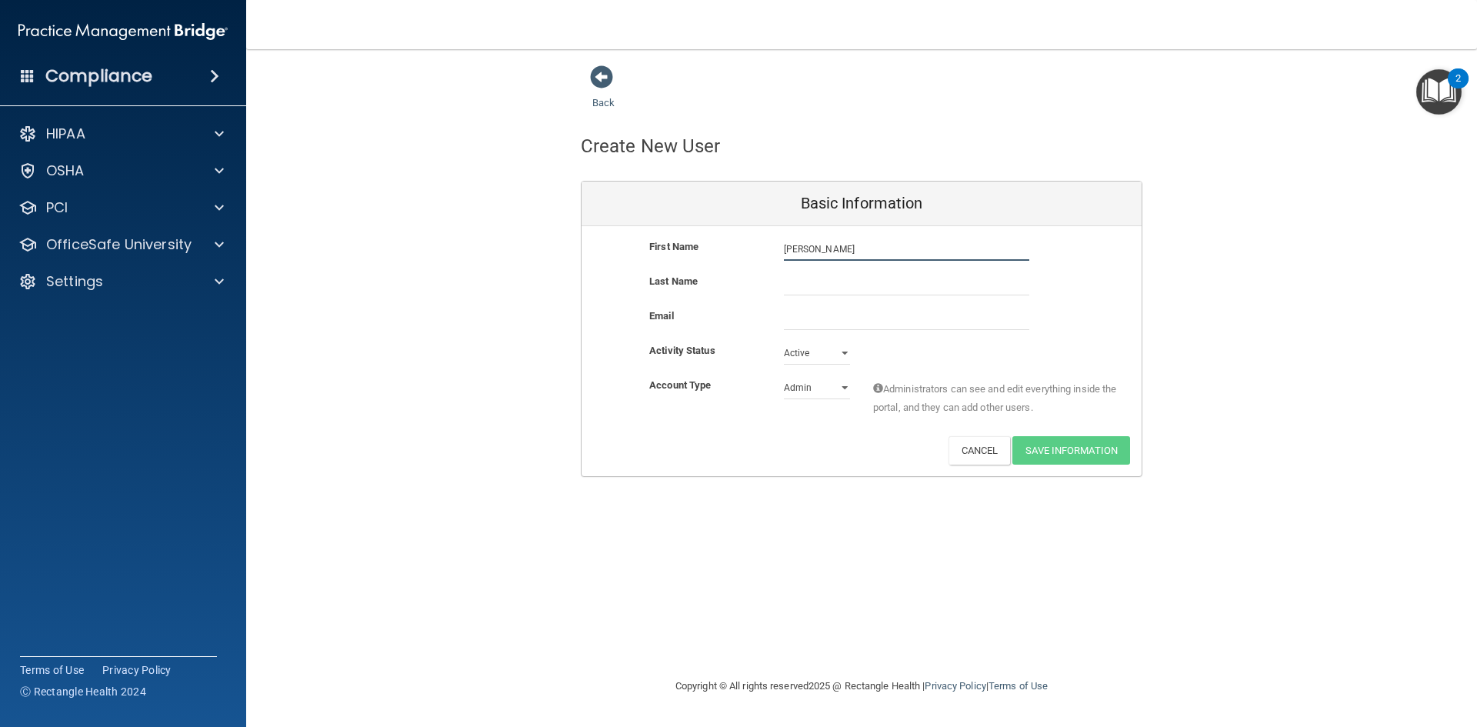
type input "Sonia"
type input "Herrington"
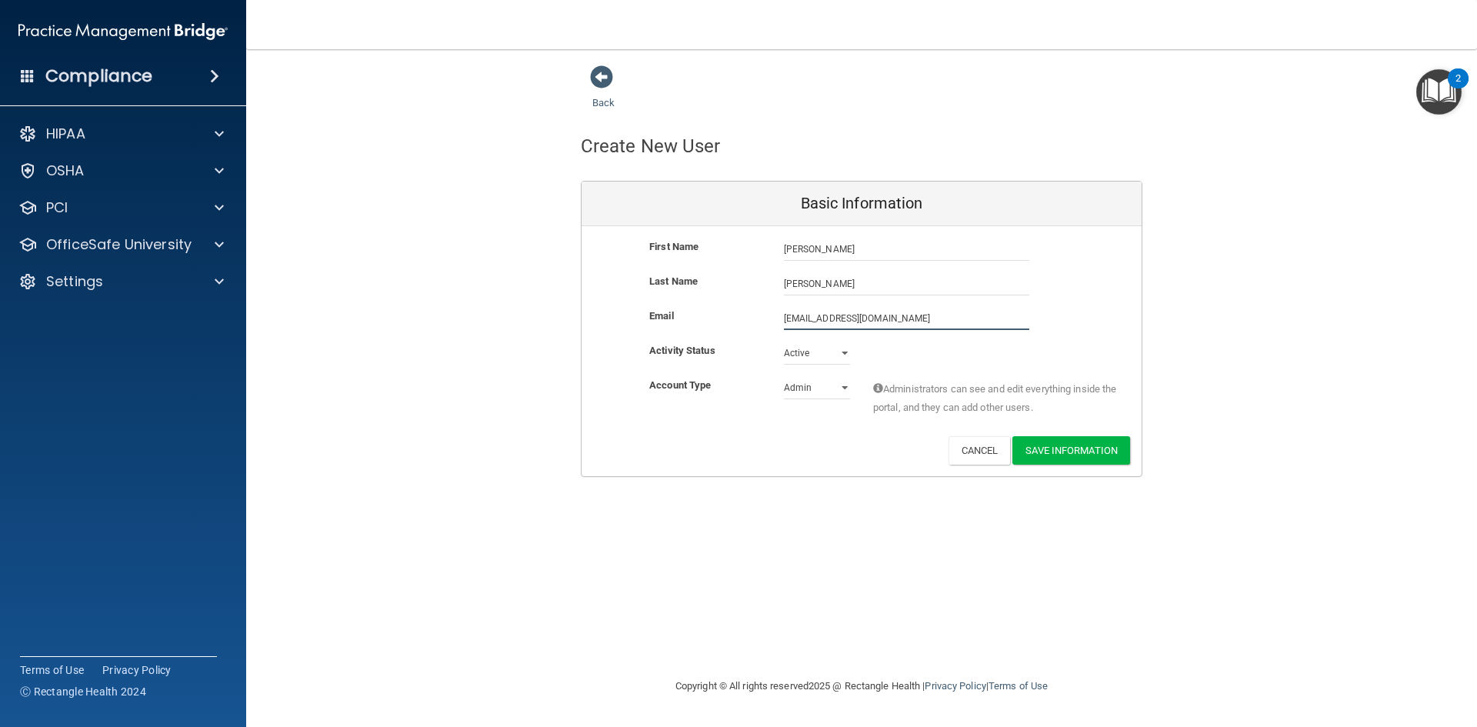
type input "mtherrin@hotmail.com"
click at [772, 452] on div "Deactivate Reset Password Edit Cancel Save Information" at bounding box center [862, 450] width 560 height 28
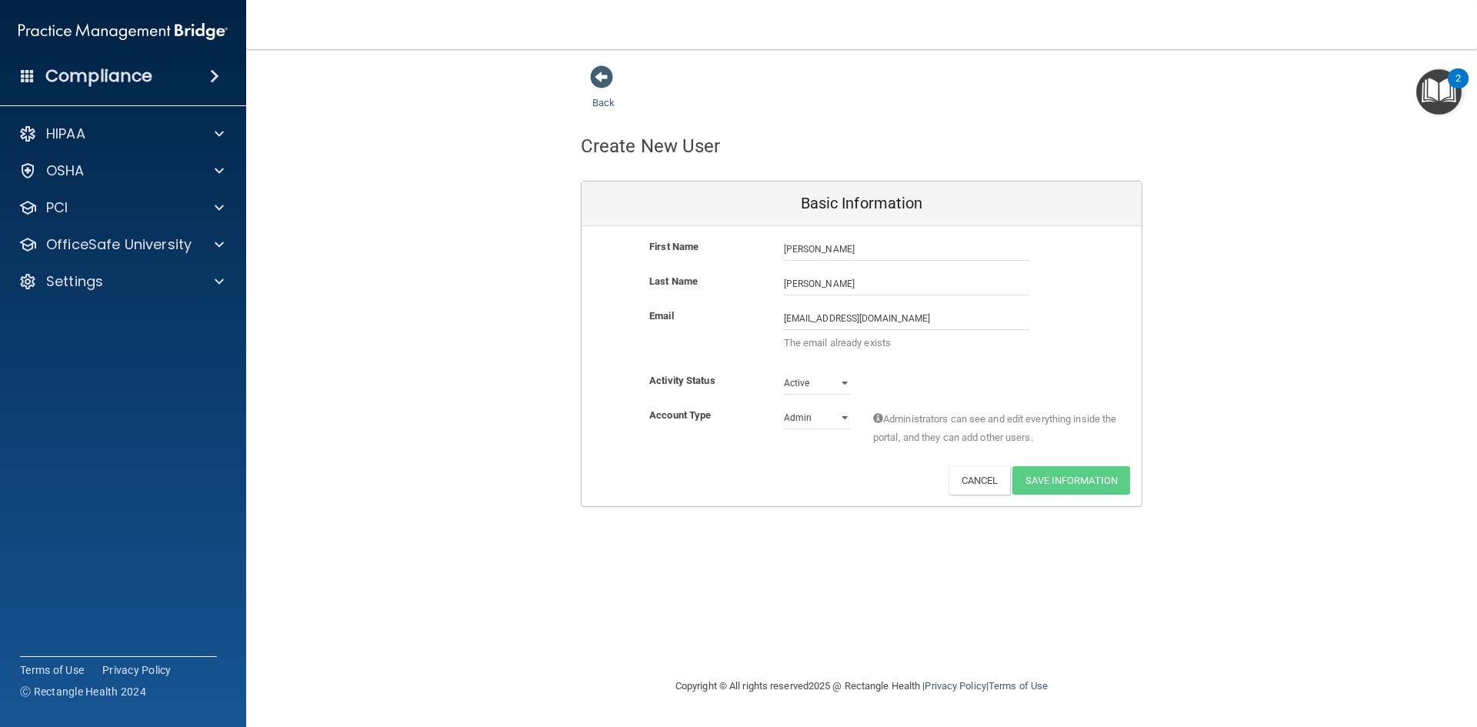
click at [100, 72] on h4 "Compliance" at bounding box center [98, 76] width 107 height 22
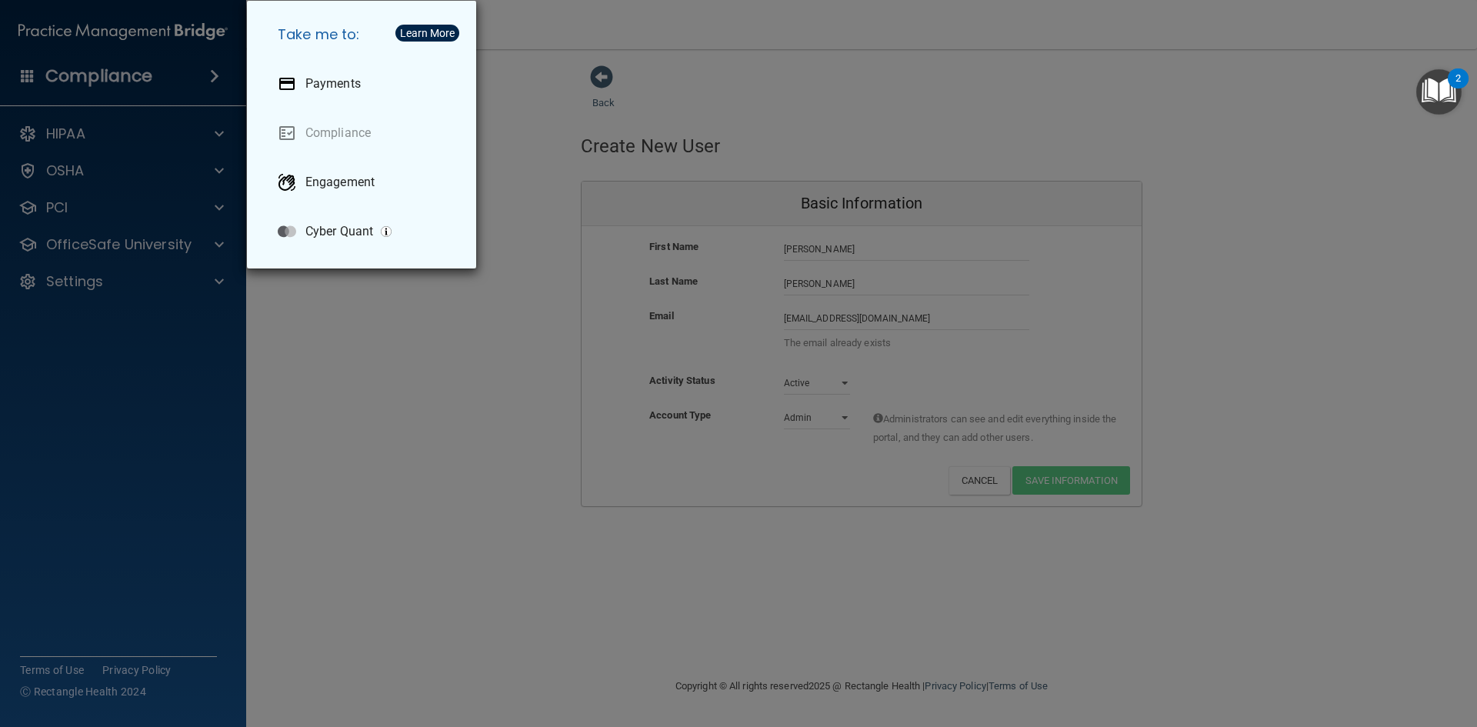
click at [517, 133] on div "Take me to: Payments Compliance Engagement Cyber Quant" at bounding box center [738, 363] width 1477 height 727
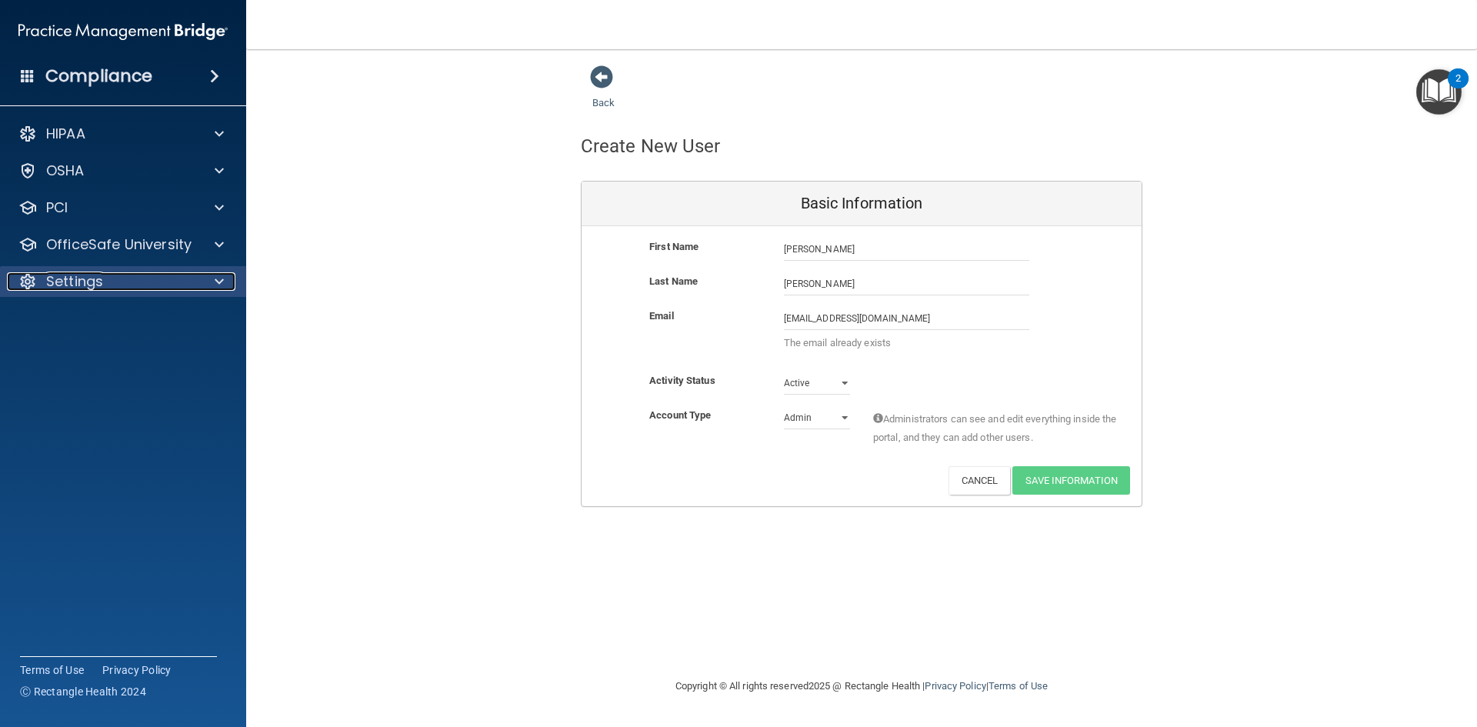
click at [116, 288] on div "Settings" at bounding box center [102, 281] width 191 height 18
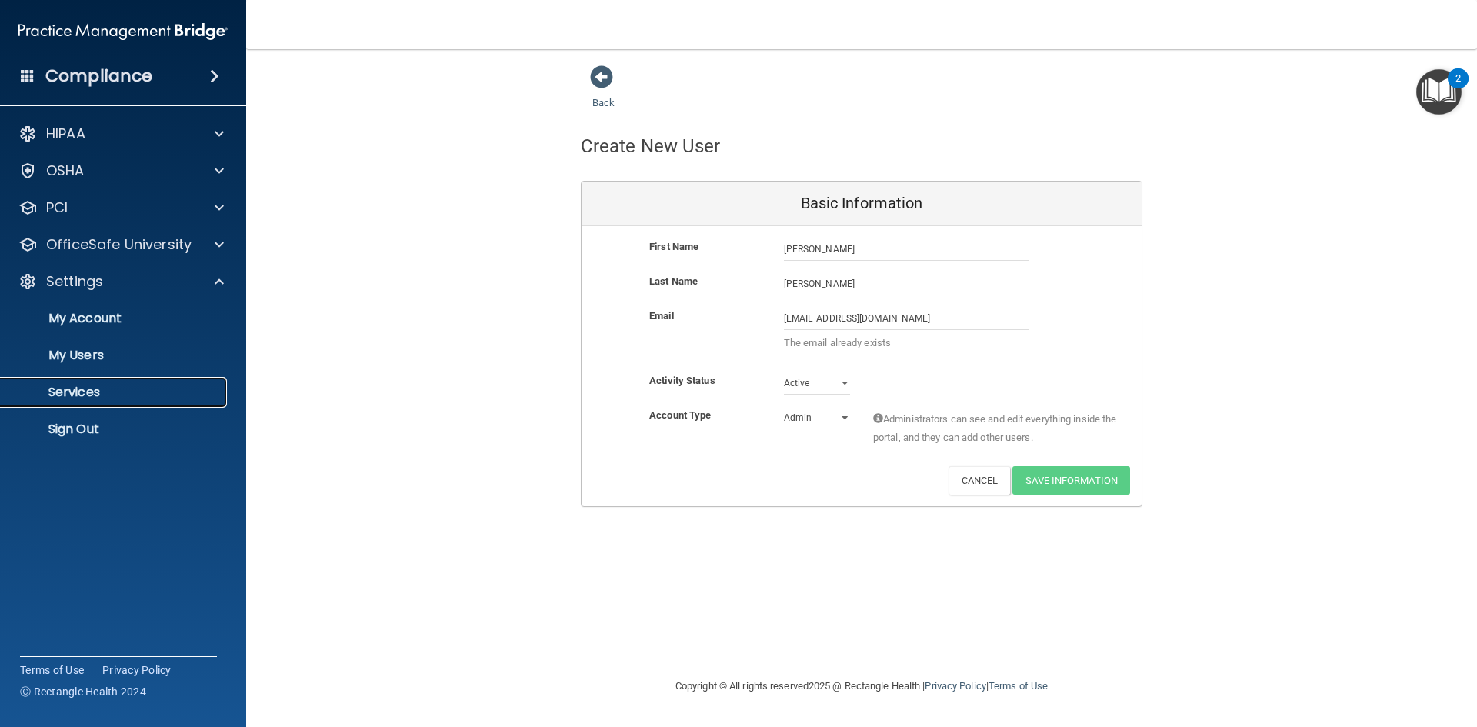
click at [82, 397] on p "Services" at bounding box center [115, 392] width 210 height 15
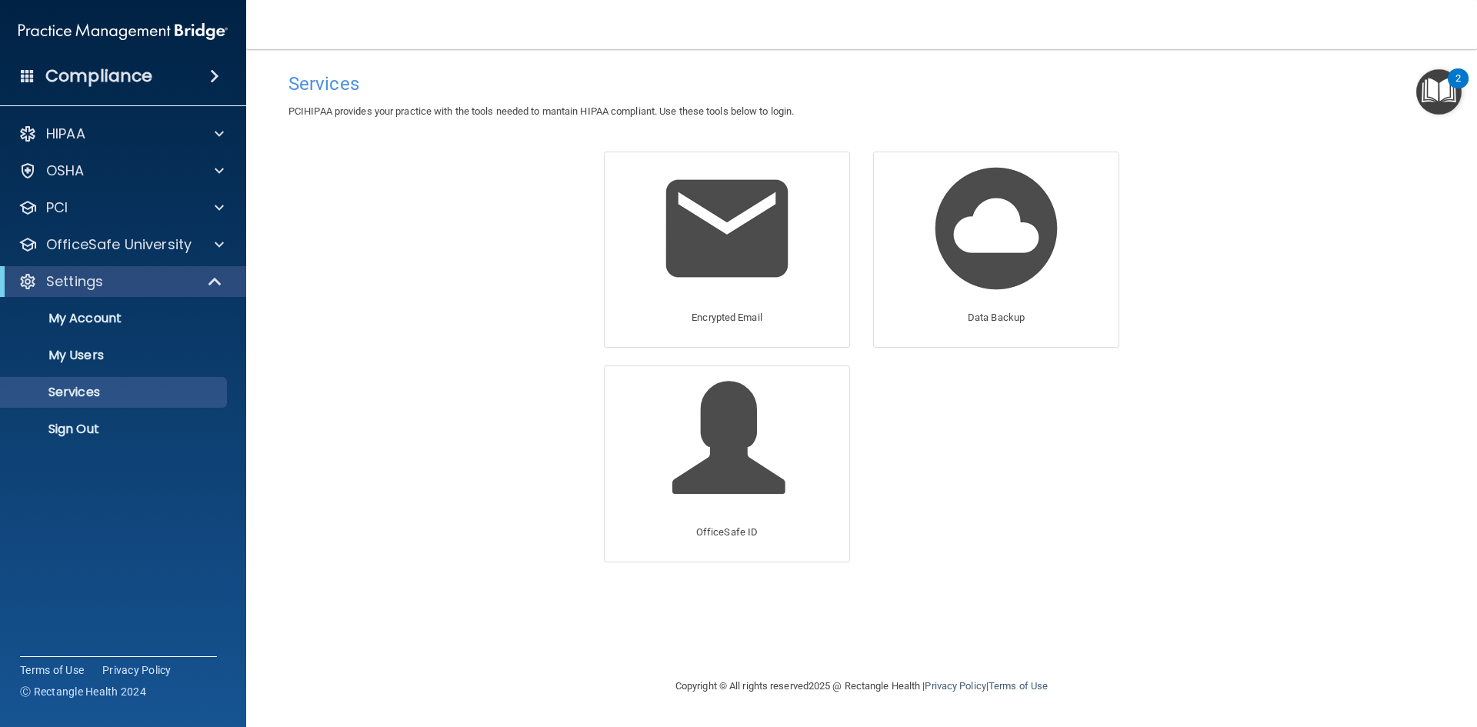
click at [1283, 115] on div "PCIHIPAA provides your practice with the tools needed to mantain HIPAA complian…" at bounding box center [862, 111] width 1170 height 18
